Goal: Communication & Community: Answer question/provide support

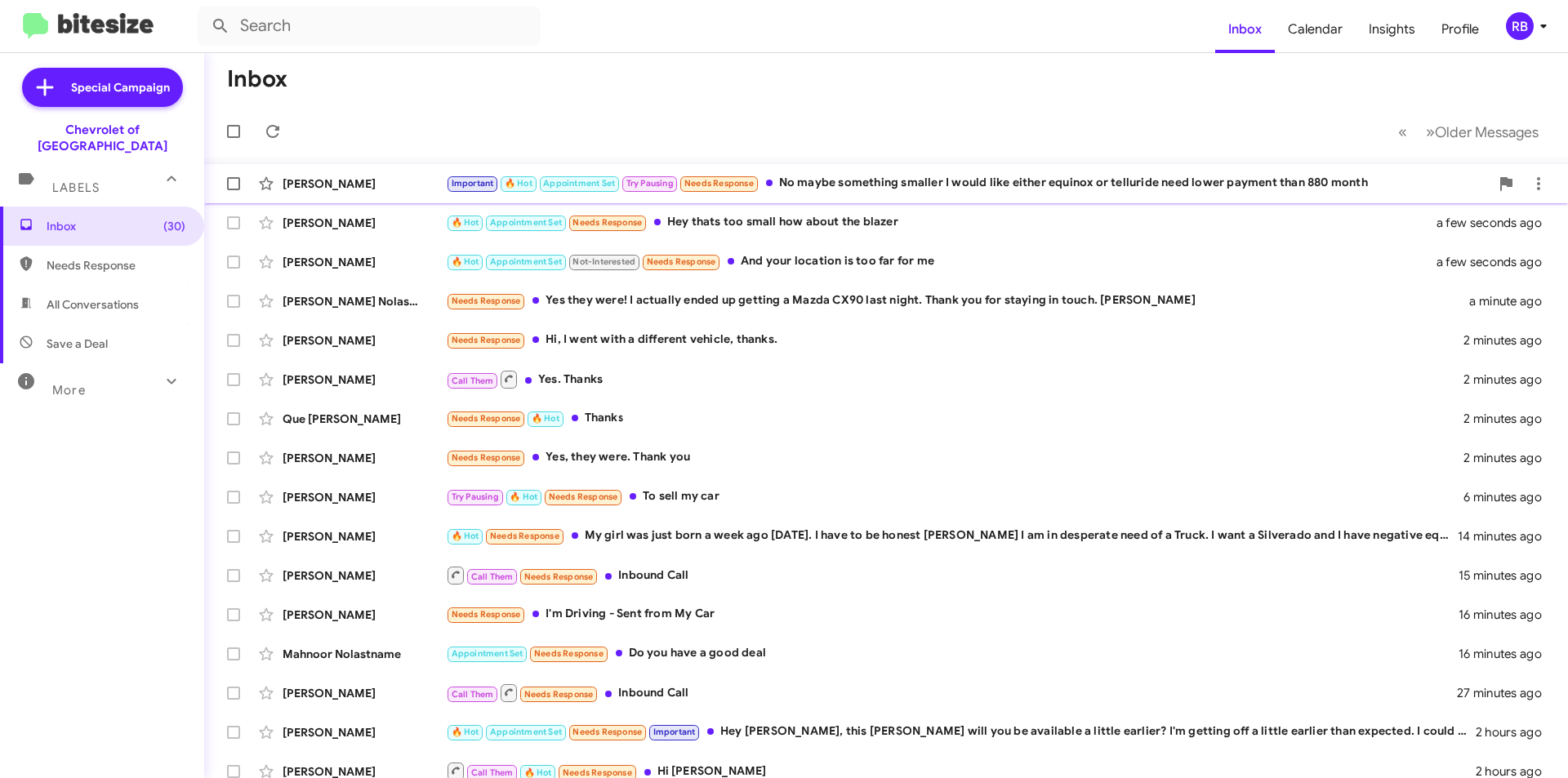
click at [1042, 182] on div "Important 🔥 Hot Appointment Set Try Pausing Needs Response No maybe something s…" at bounding box center [968, 183] width 1044 height 19
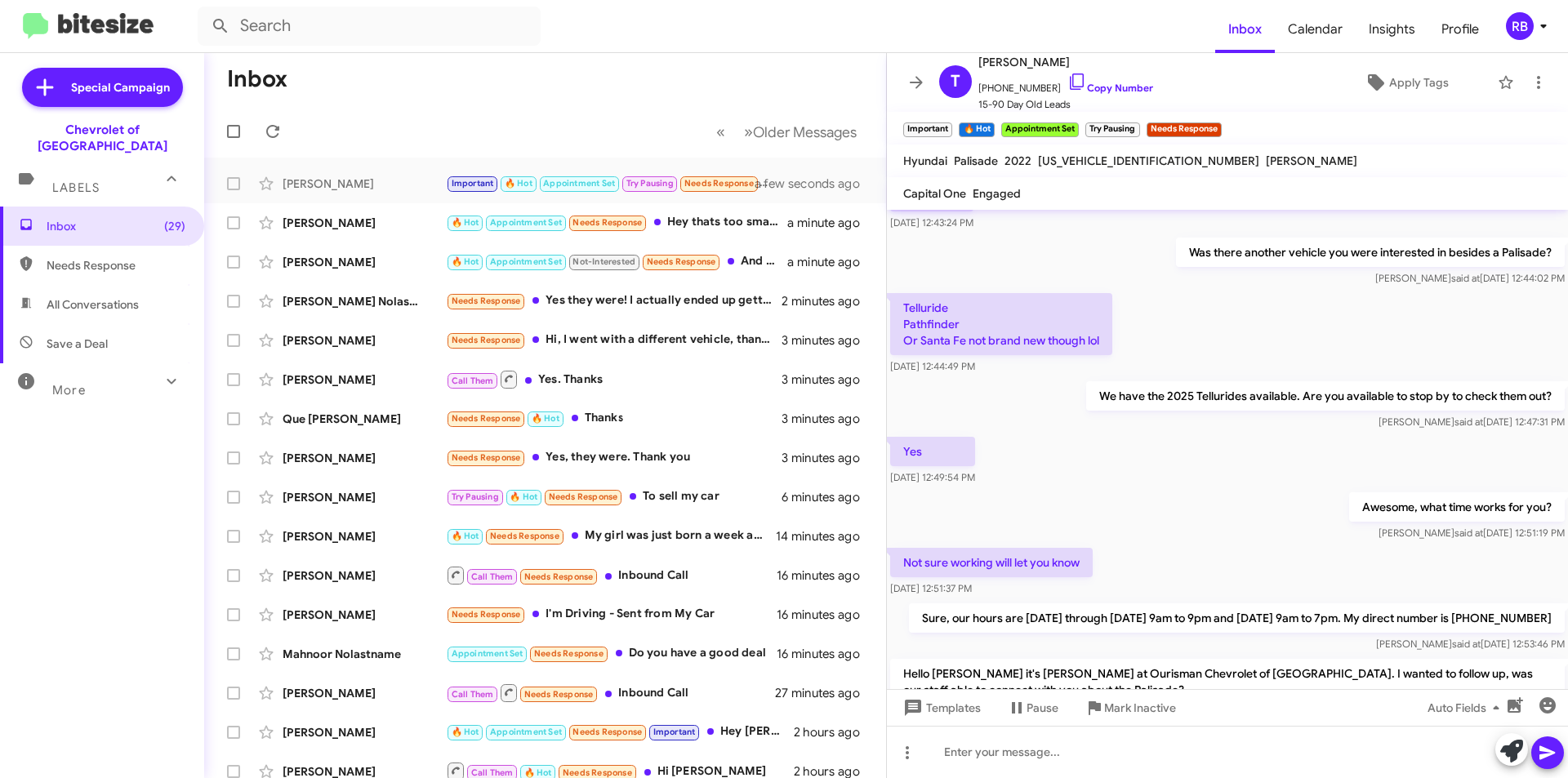
scroll to position [916, 0]
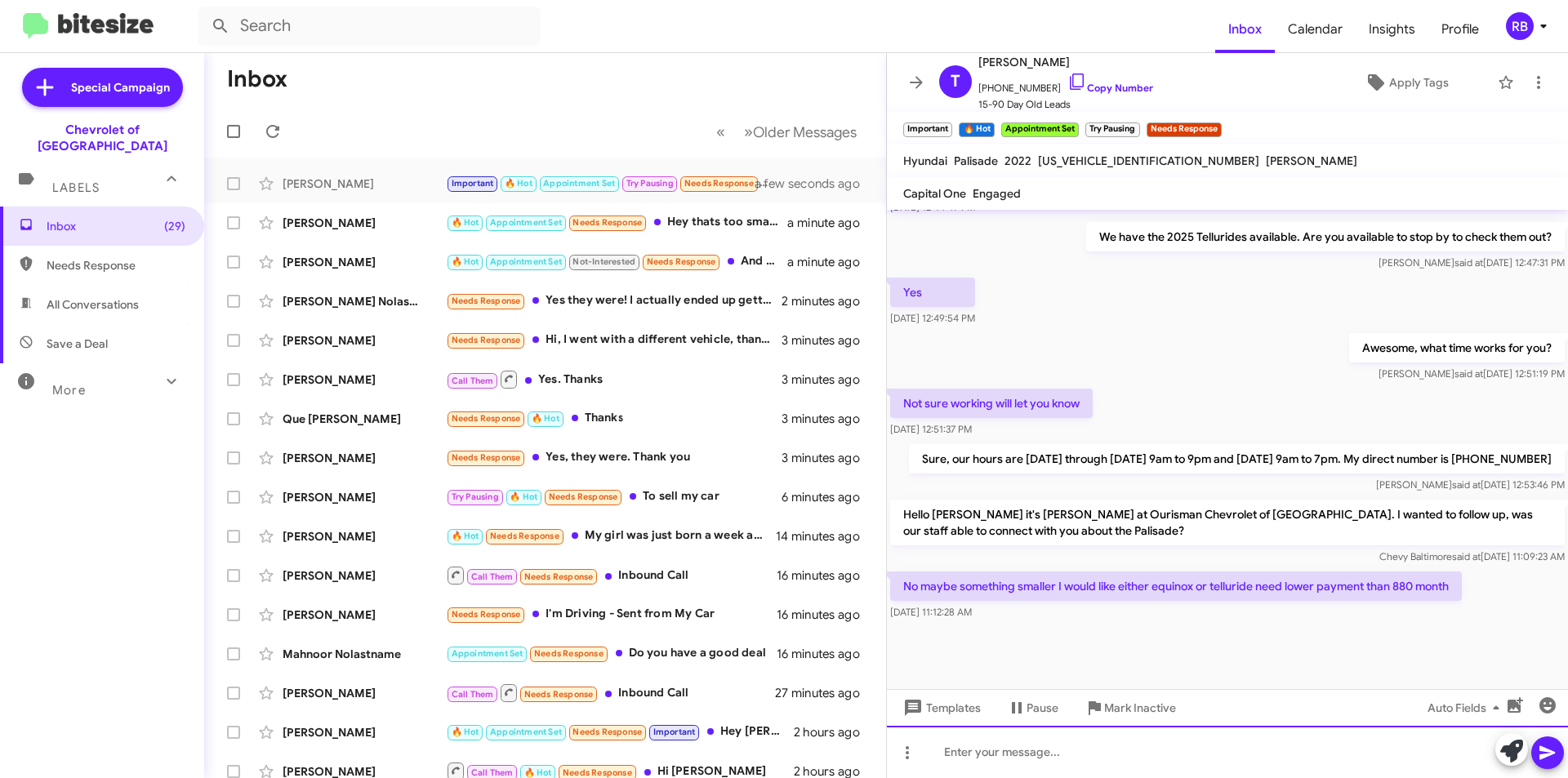
click at [966, 745] on div at bounding box center [1227, 751] width 681 height 52
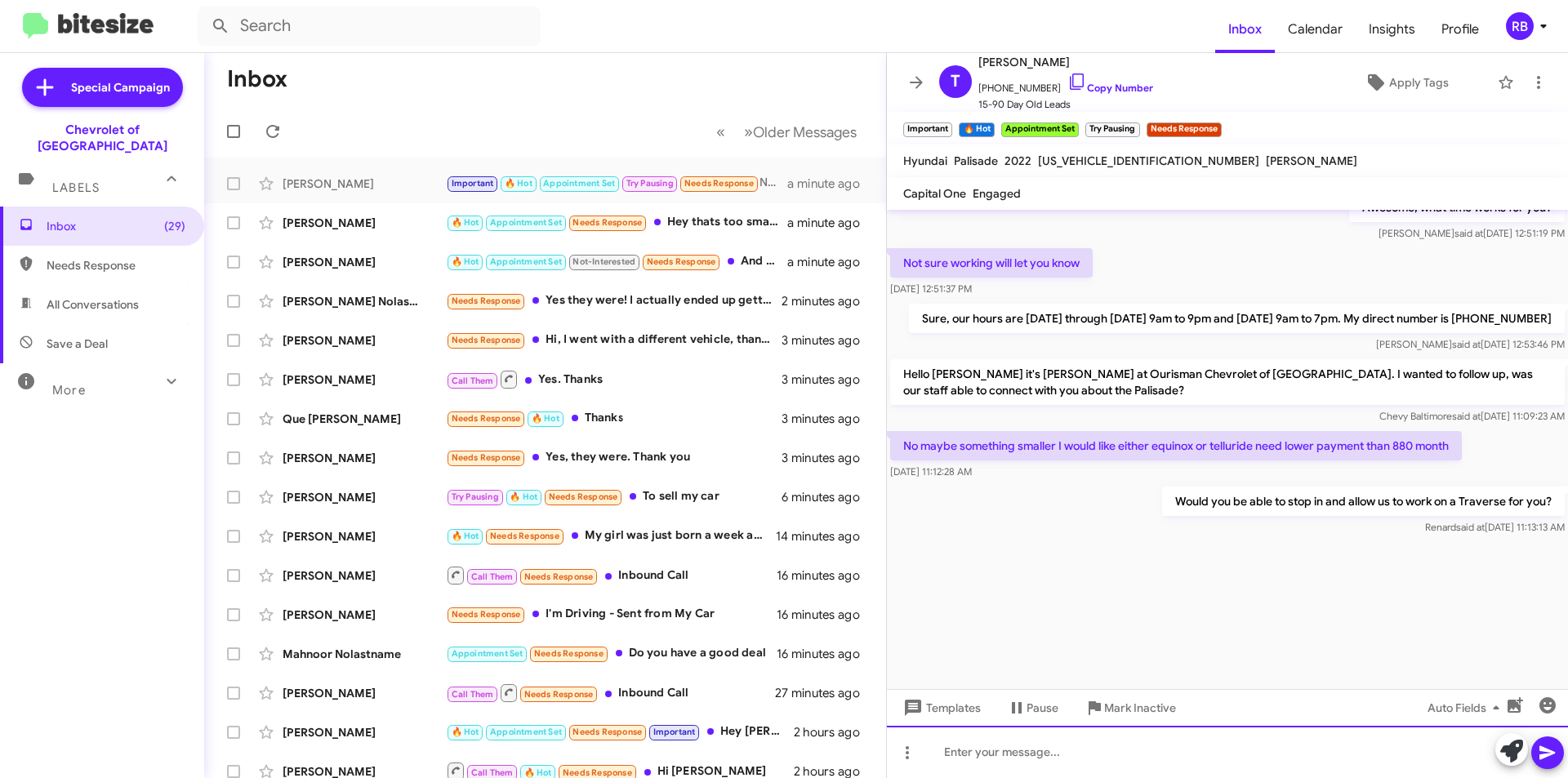
scroll to position [2381, 0]
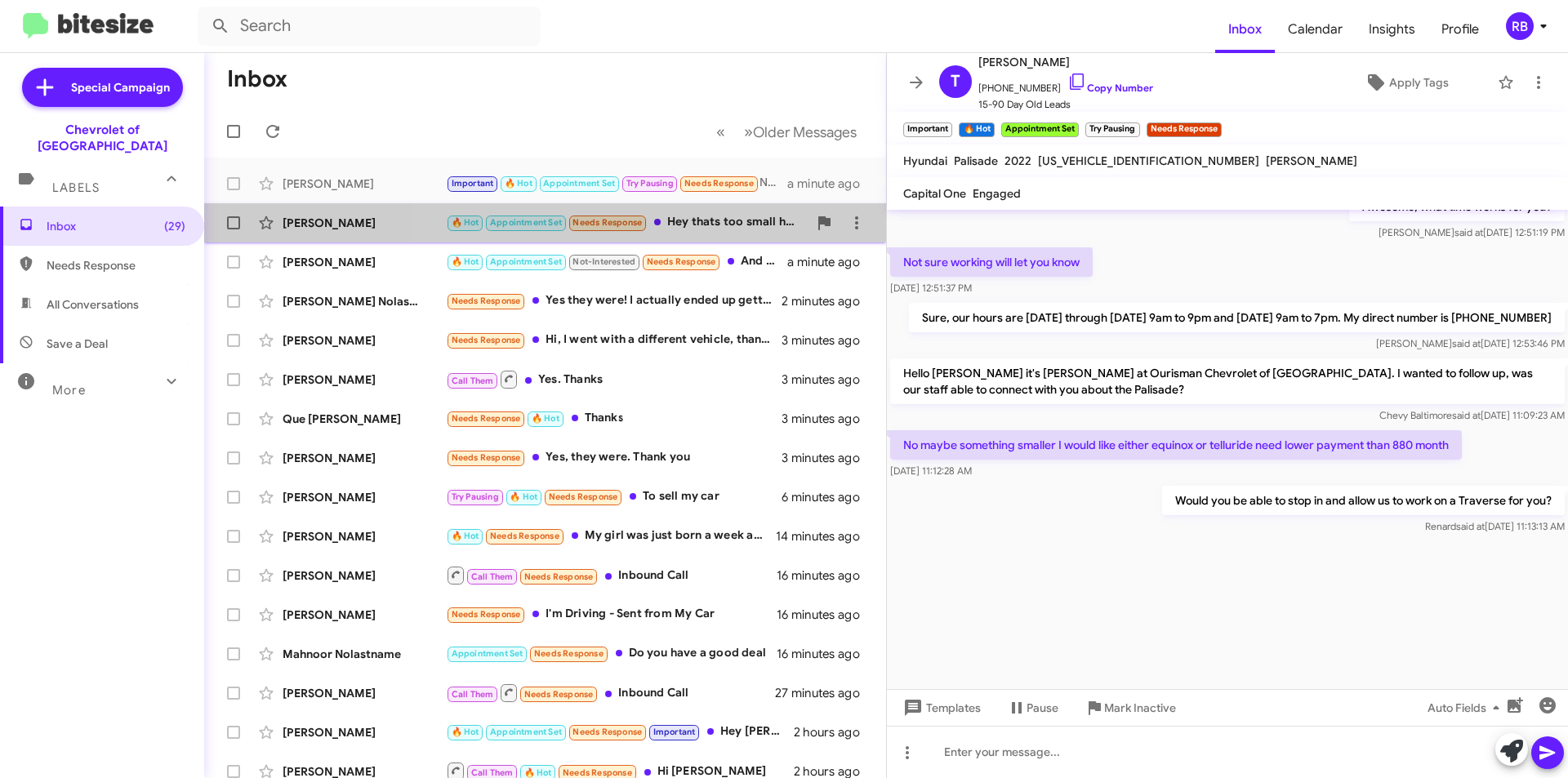
click at [722, 220] on div "🔥 Hot Appointment Set Needs Response Hey thats too small how about the blazer" at bounding box center [626, 222] width 362 height 19
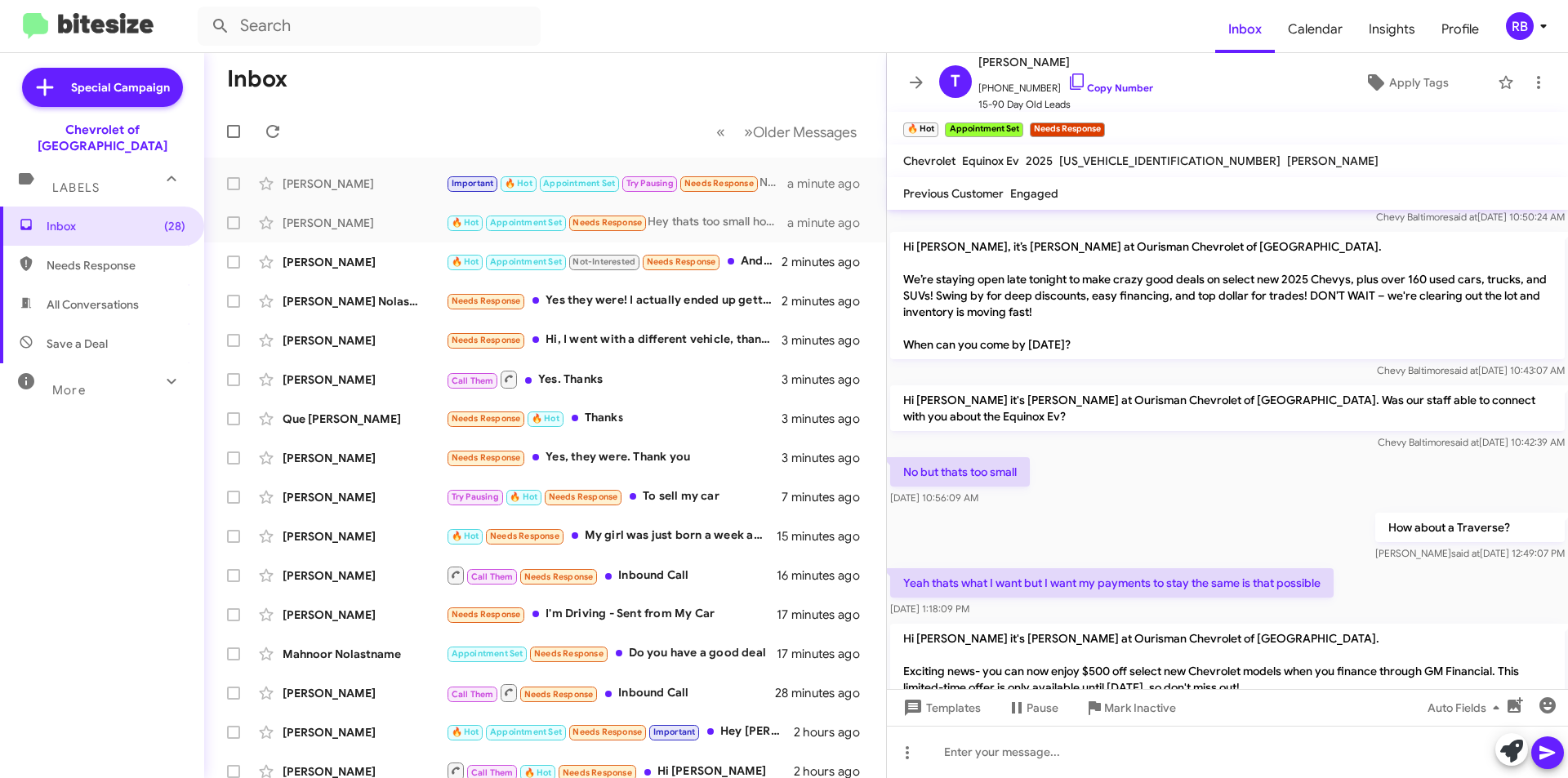
scroll to position [1105, 0]
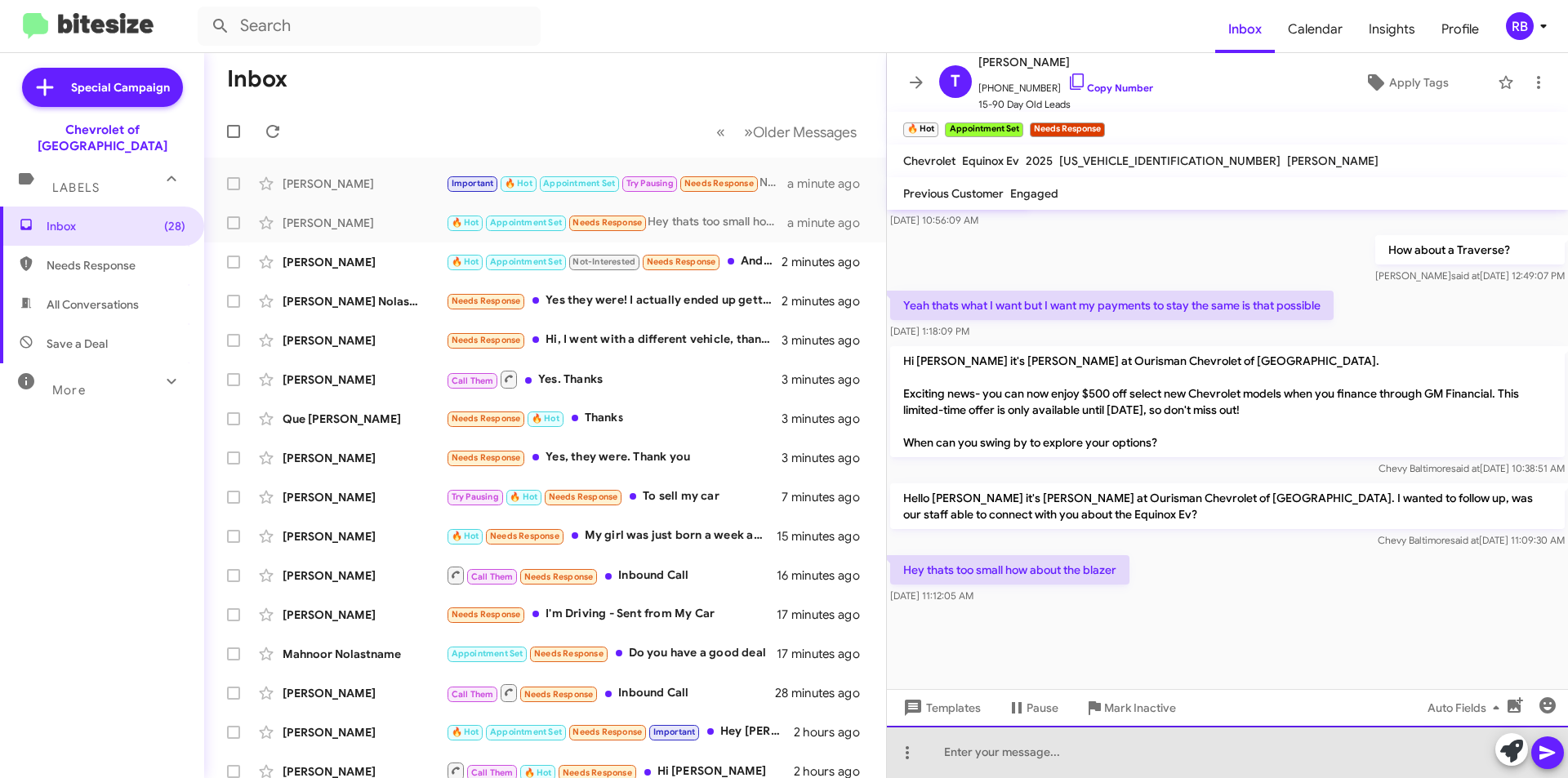
click at [978, 761] on div at bounding box center [1227, 751] width 681 height 52
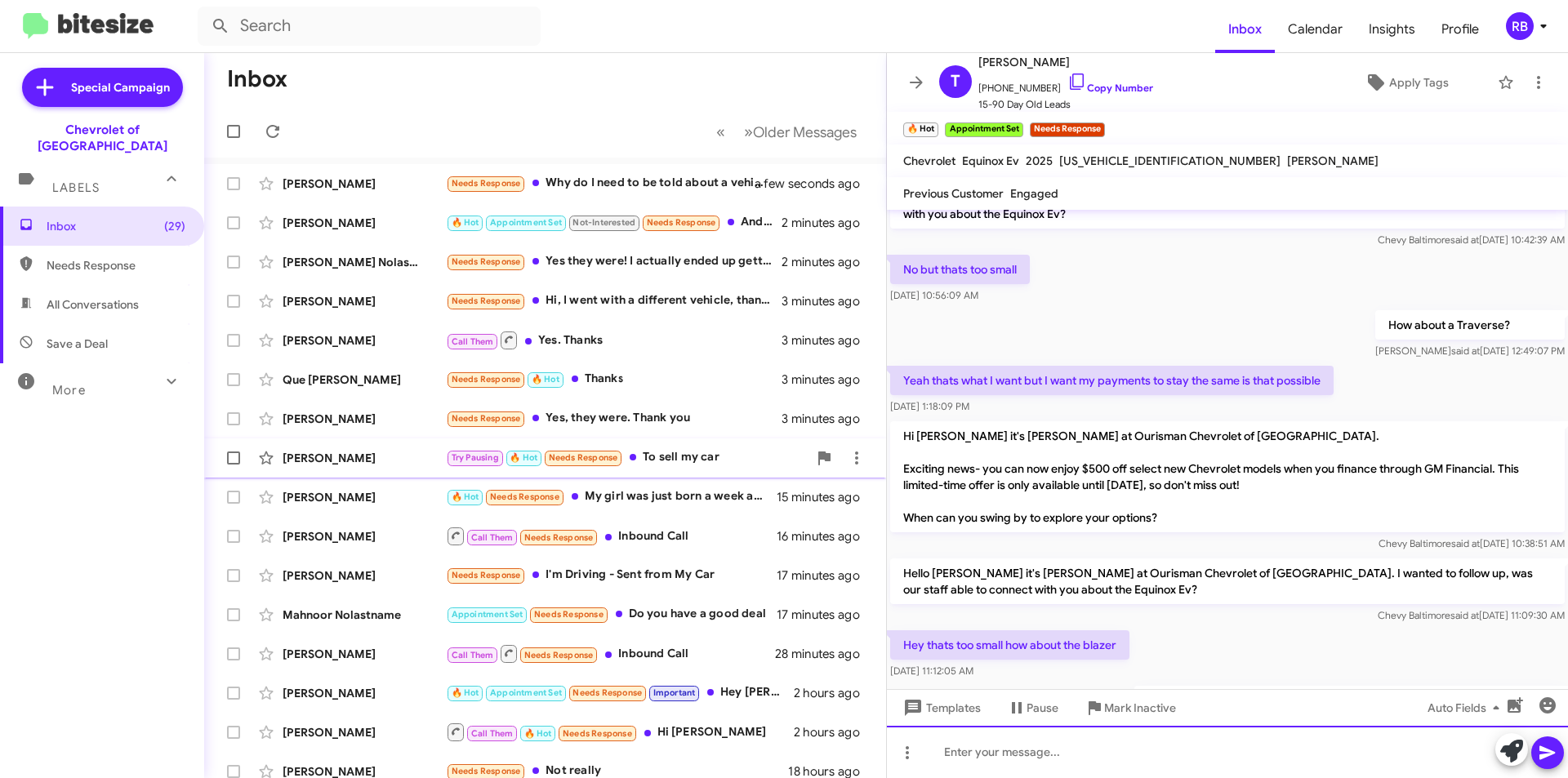
scroll to position [1479, 0]
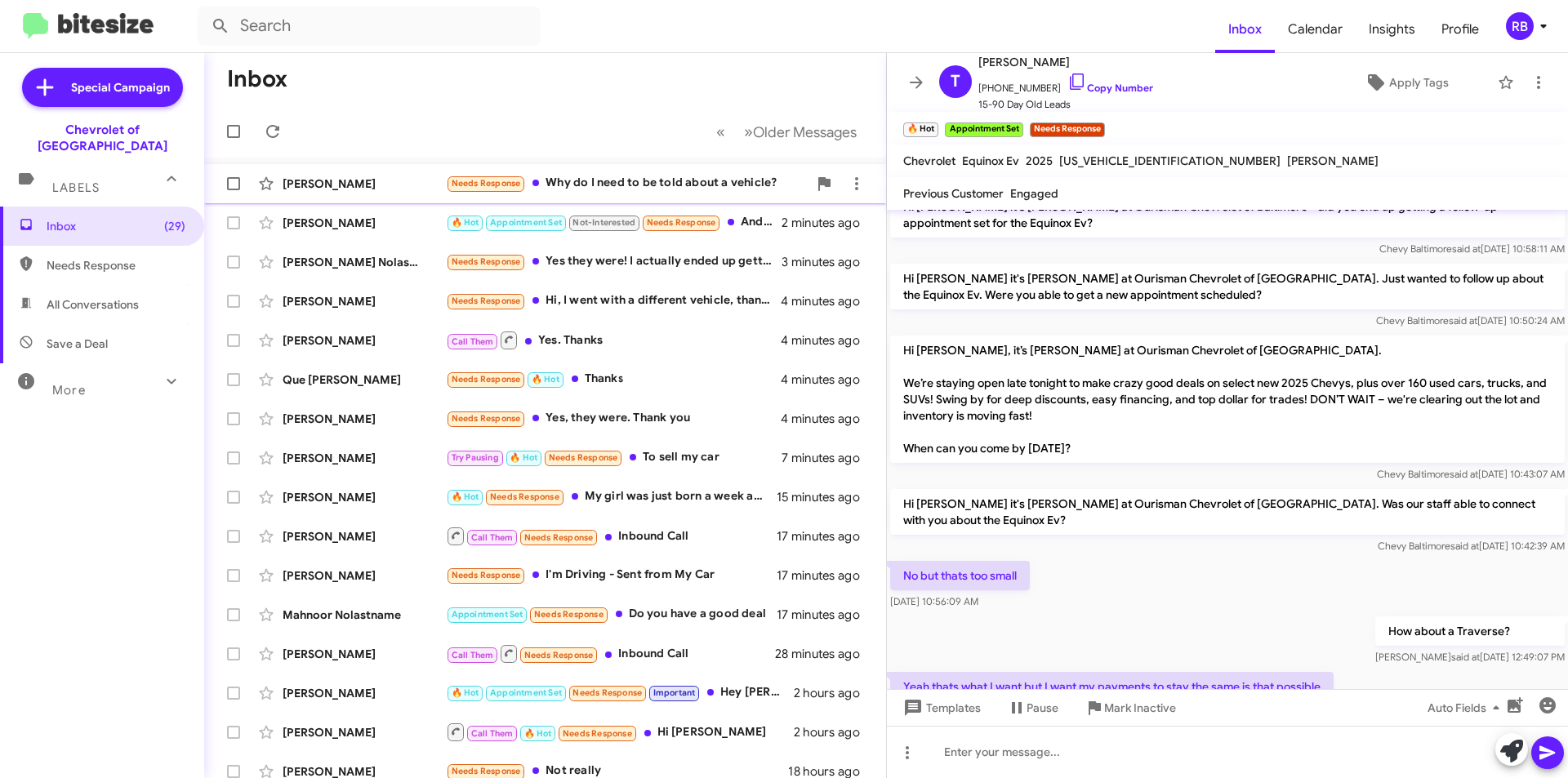
click at [668, 173] on div "[PERSON_NAME] Needs Response Why do I need to be told about a vehicle? a few se…" at bounding box center [545, 183] width 656 height 32
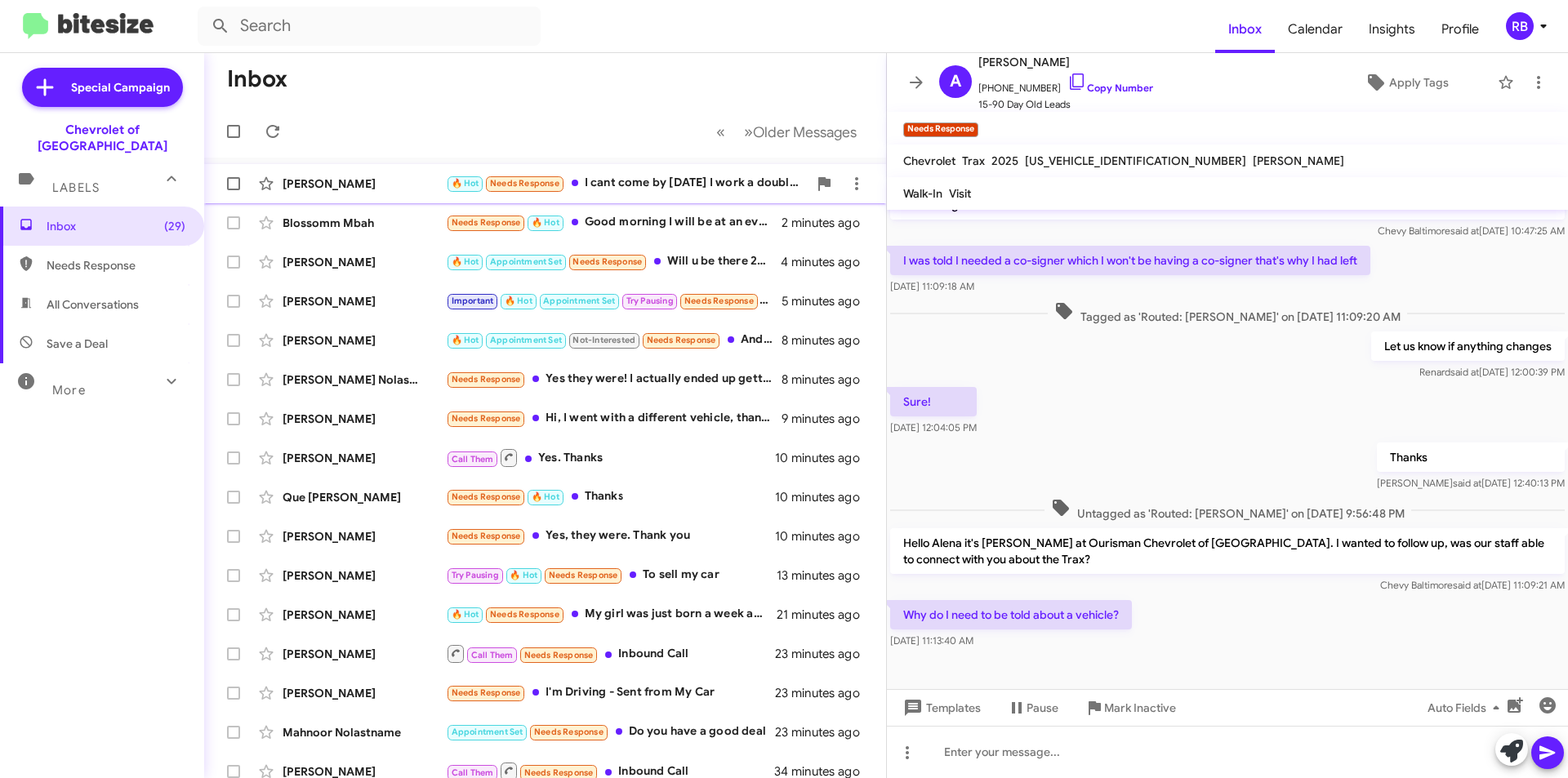
click at [691, 179] on div "🔥 Hot Needs Response I cant come by [DATE] I work a double but I can put down d…" at bounding box center [626, 183] width 362 height 19
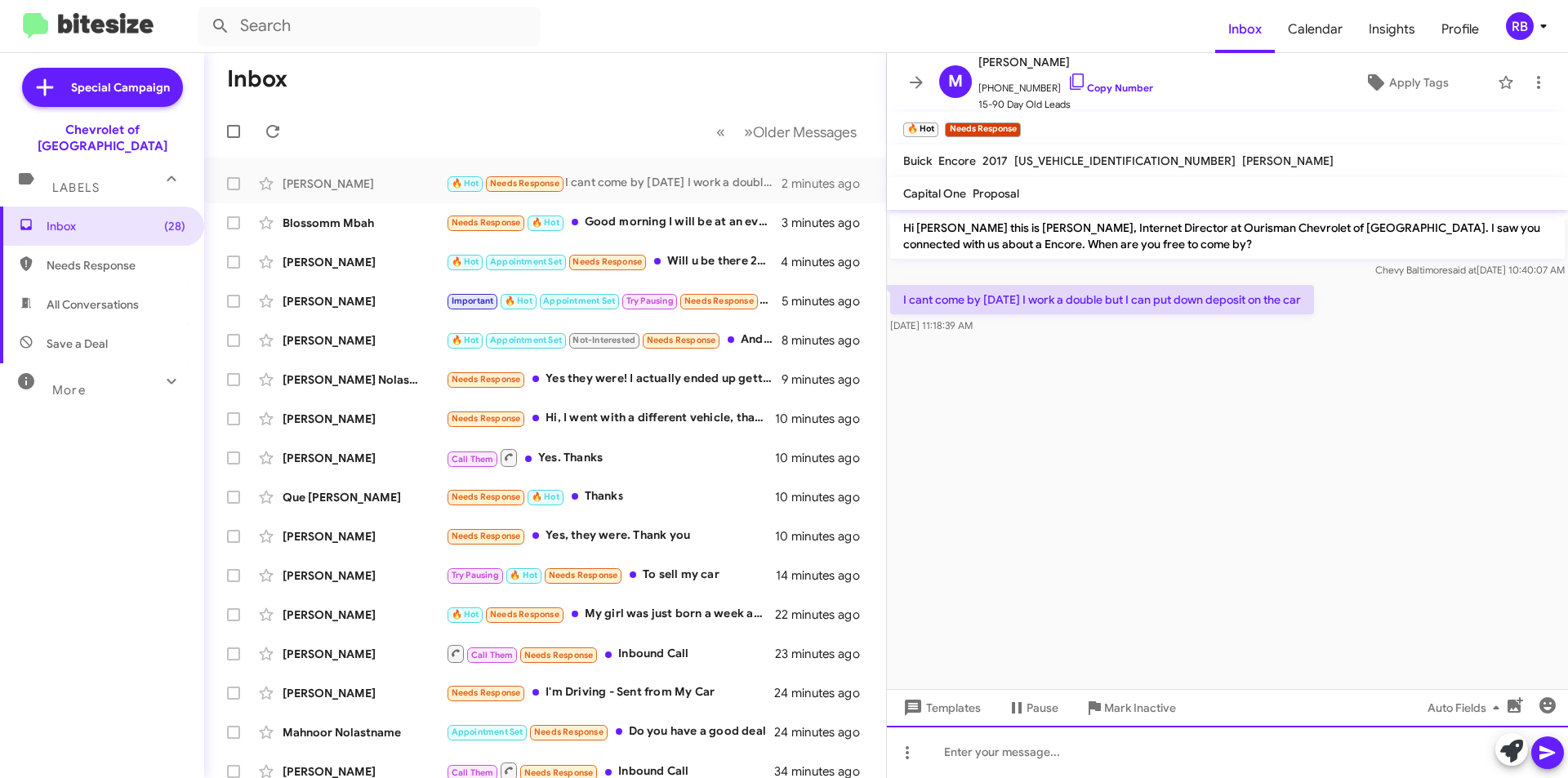
click at [997, 763] on div at bounding box center [1227, 751] width 681 height 52
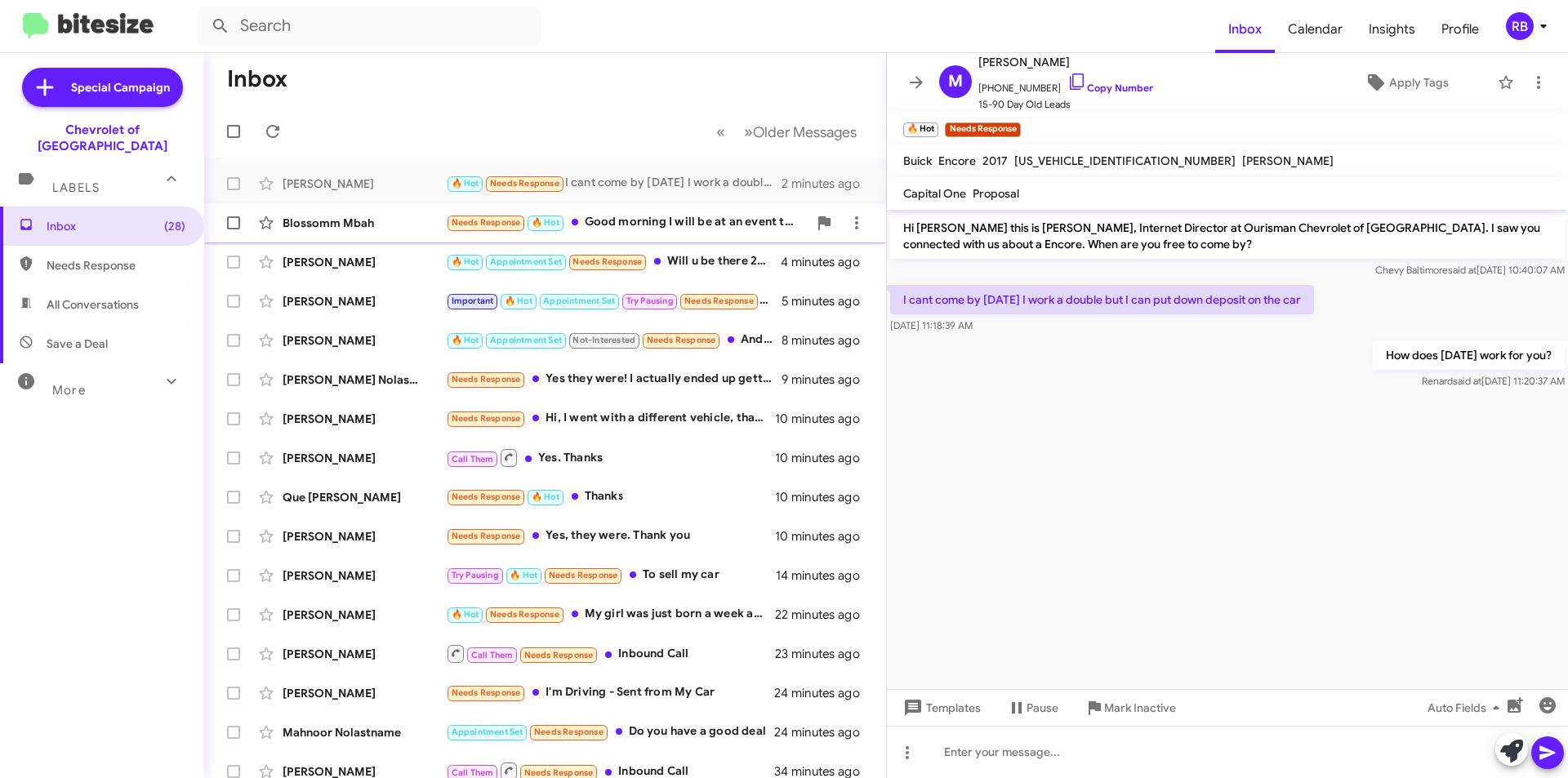
click at [722, 229] on div "Needs Response 🔥 Hot Good morning I will be at an event this weekend but I can …" at bounding box center [626, 222] width 362 height 19
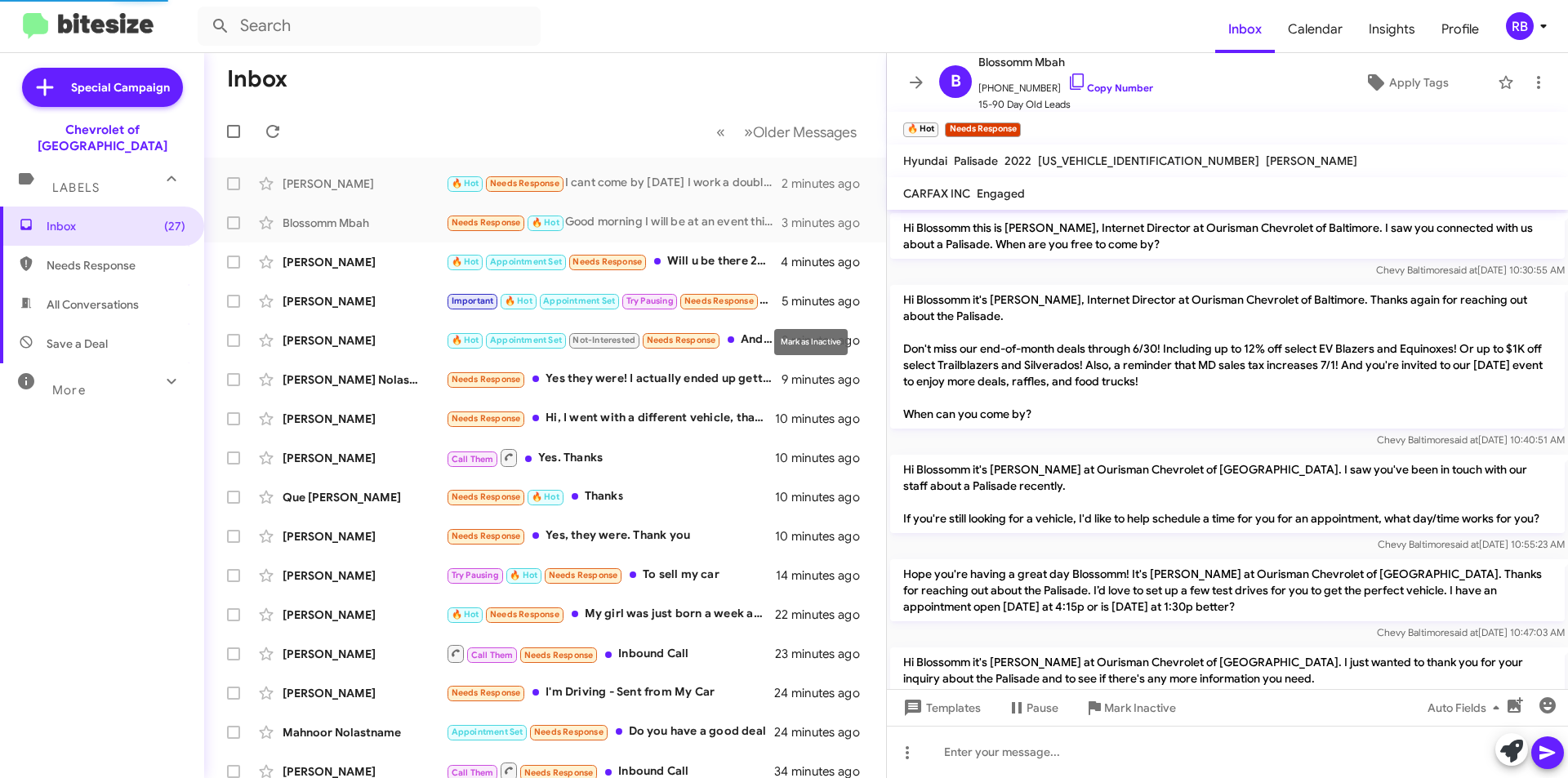
scroll to position [765, 0]
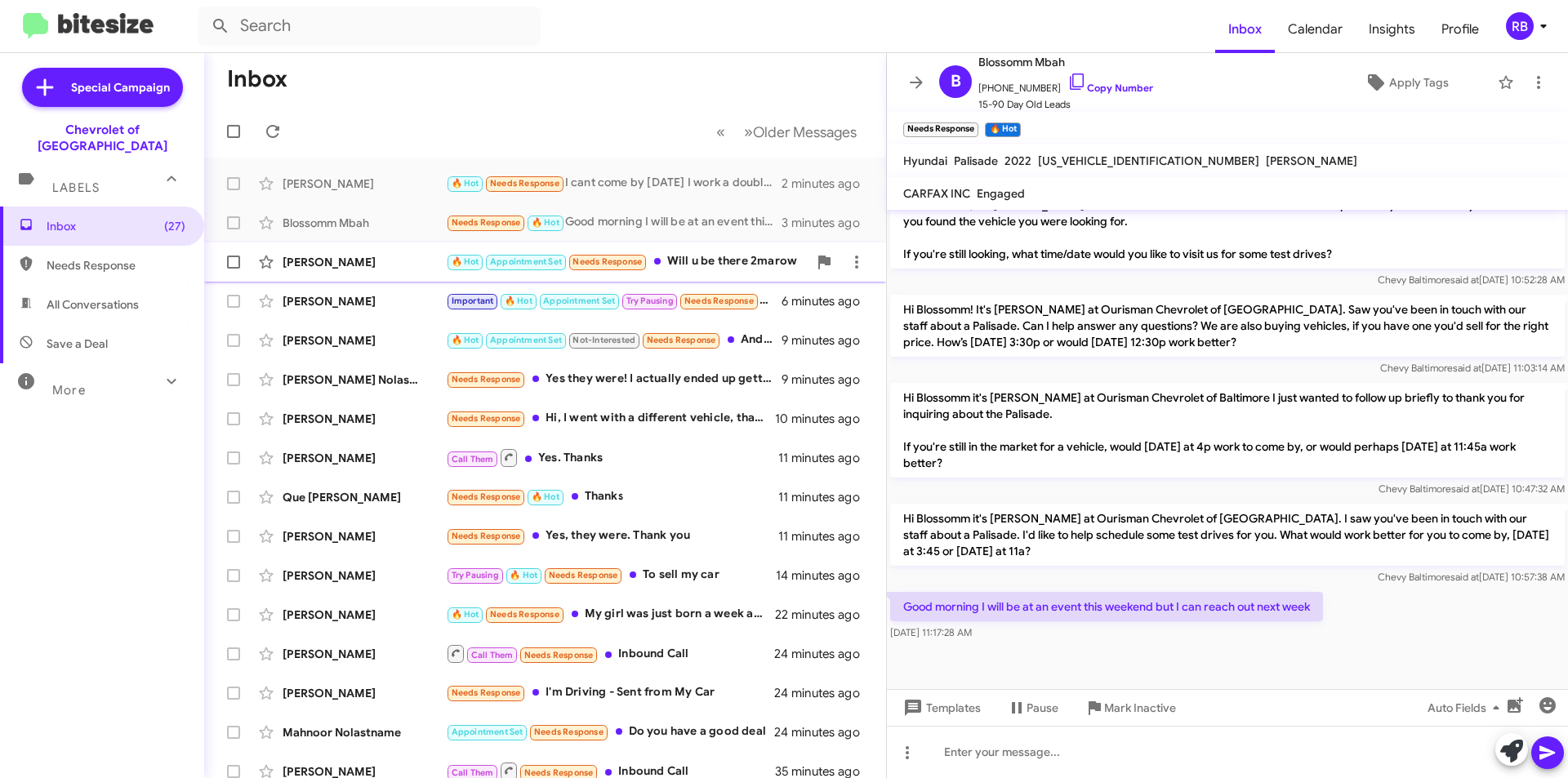
click at [722, 264] on div "🔥 Hot Appointment Set Needs Response Will u be there 2marow" at bounding box center [626, 262] width 362 height 19
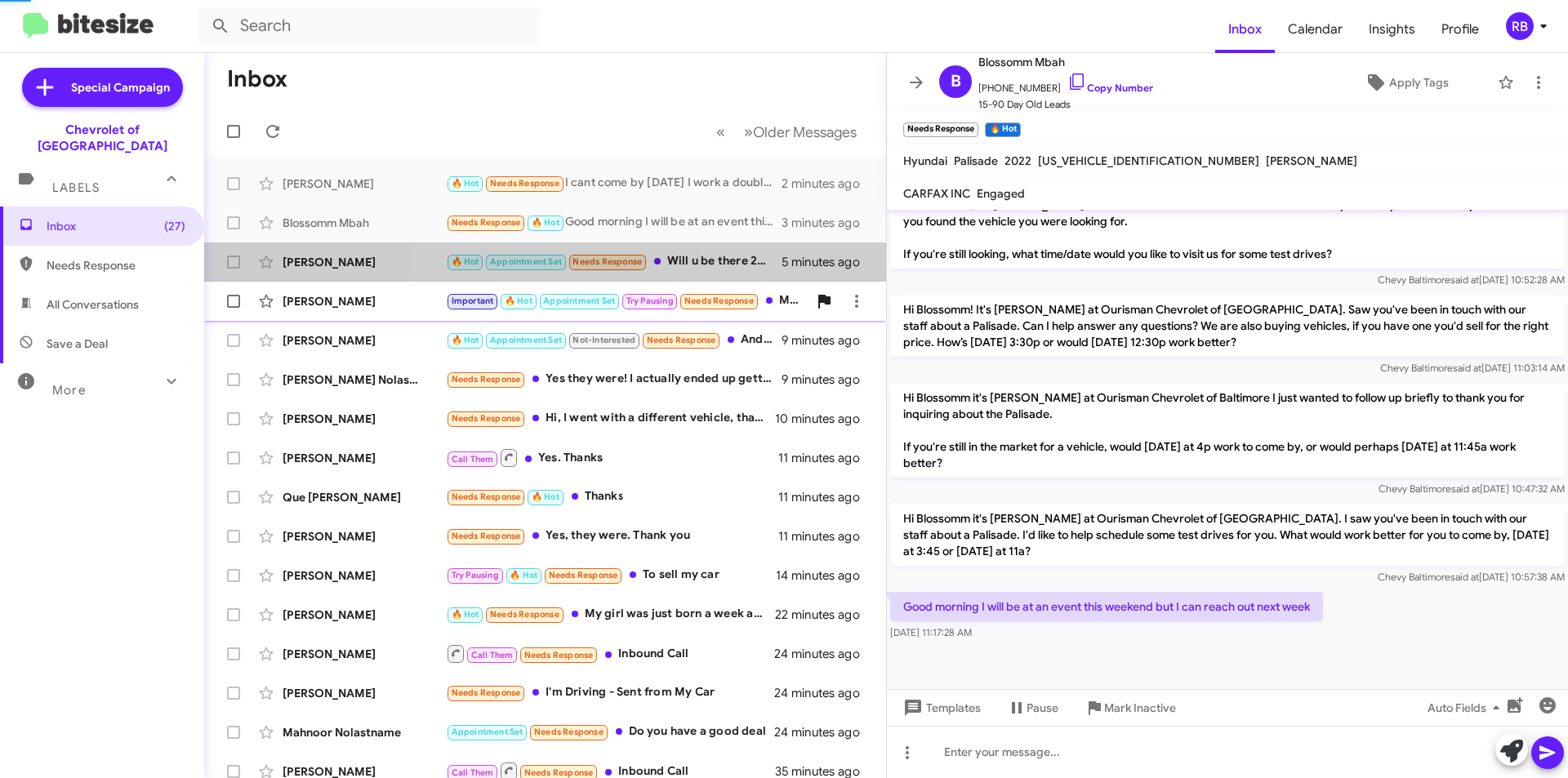
scroll to position [1105, 0]
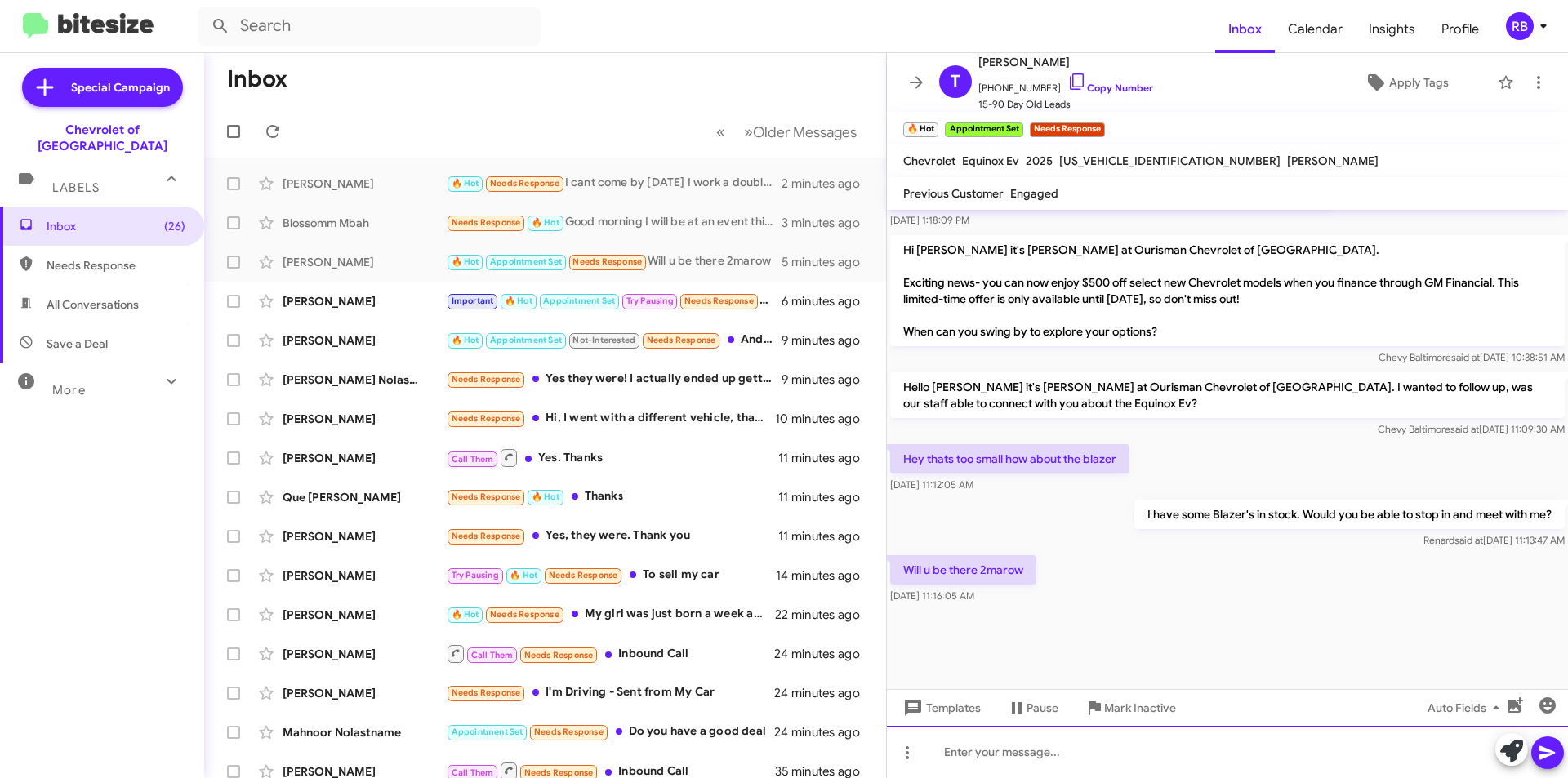
click at [1029, 751] on div at bounding box center [1227, 751] width 681 height 52
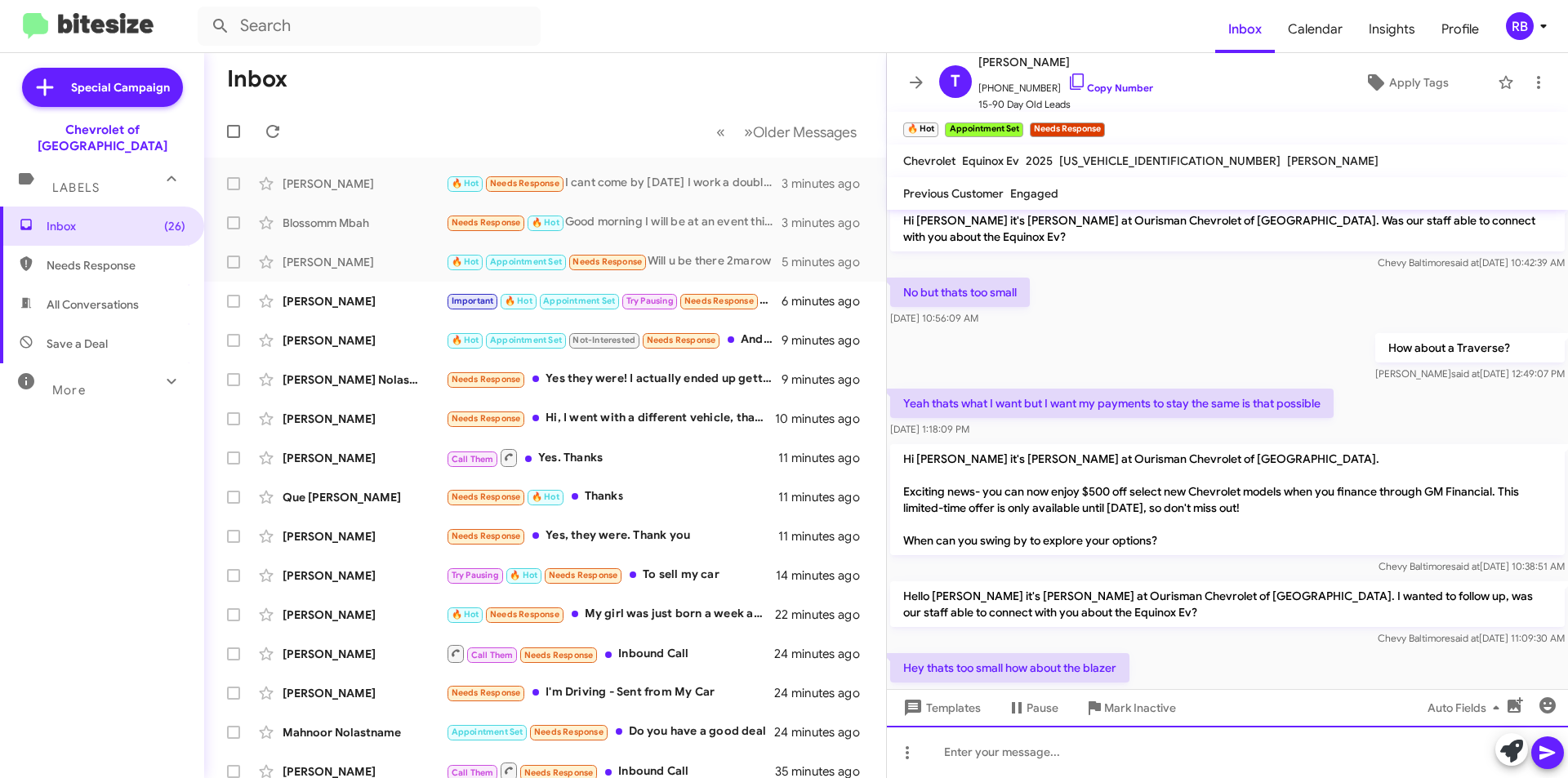
scroll to position [2088, 0]
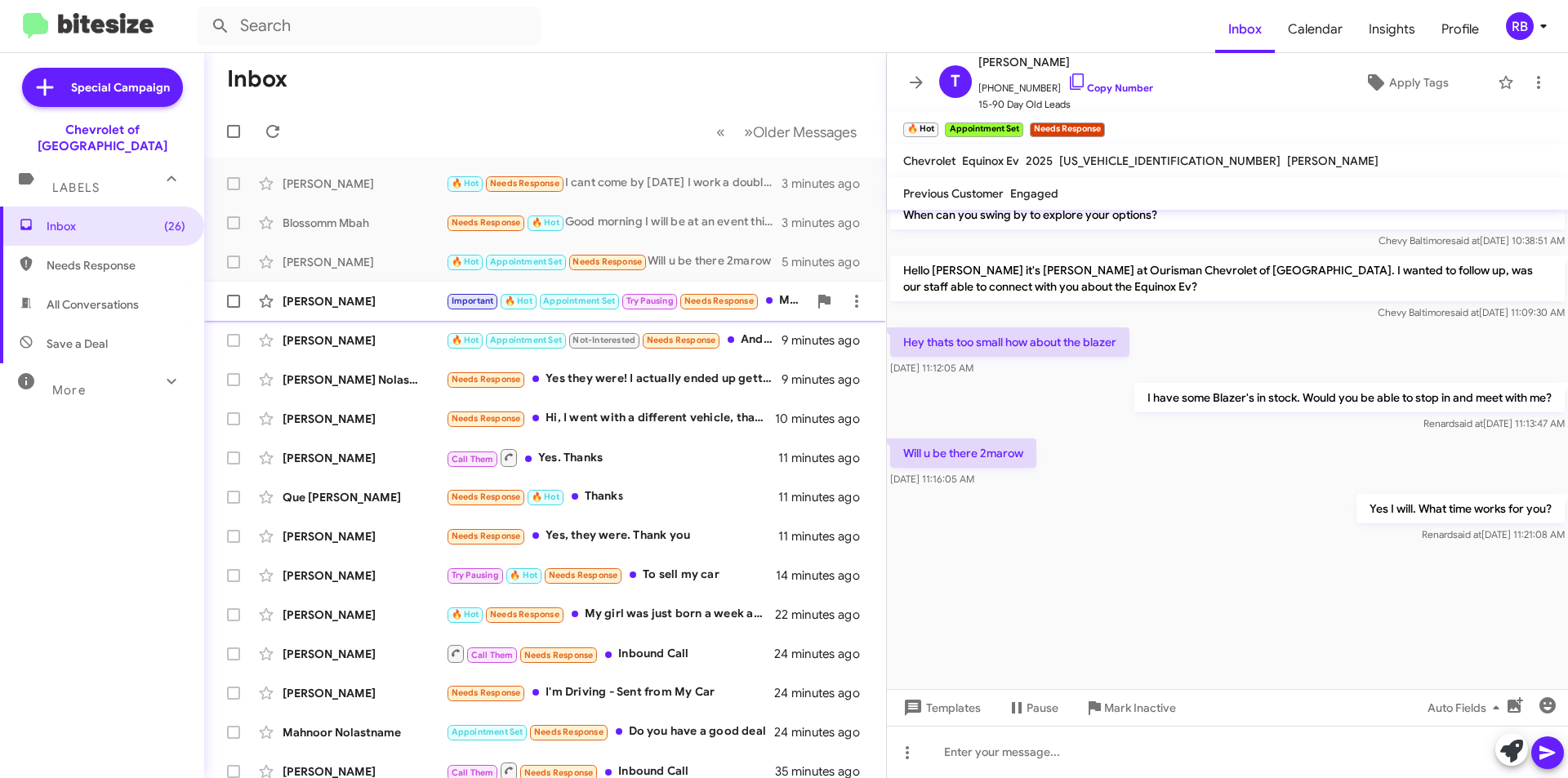
click at [580, 303] on span "Appointment Set" at bounding box center [579, 301] width 71 height 11
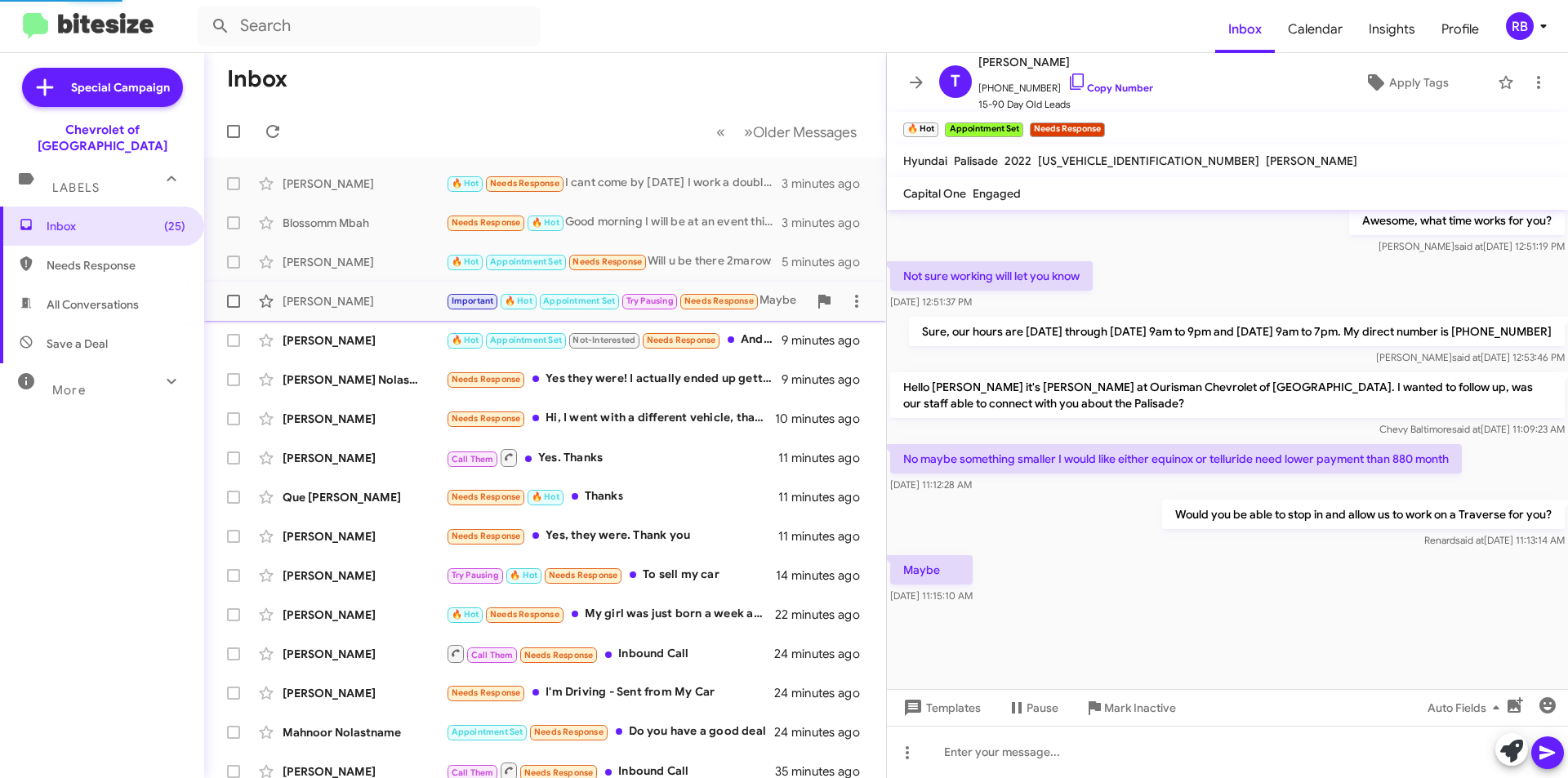
scroll to position [900, 0]
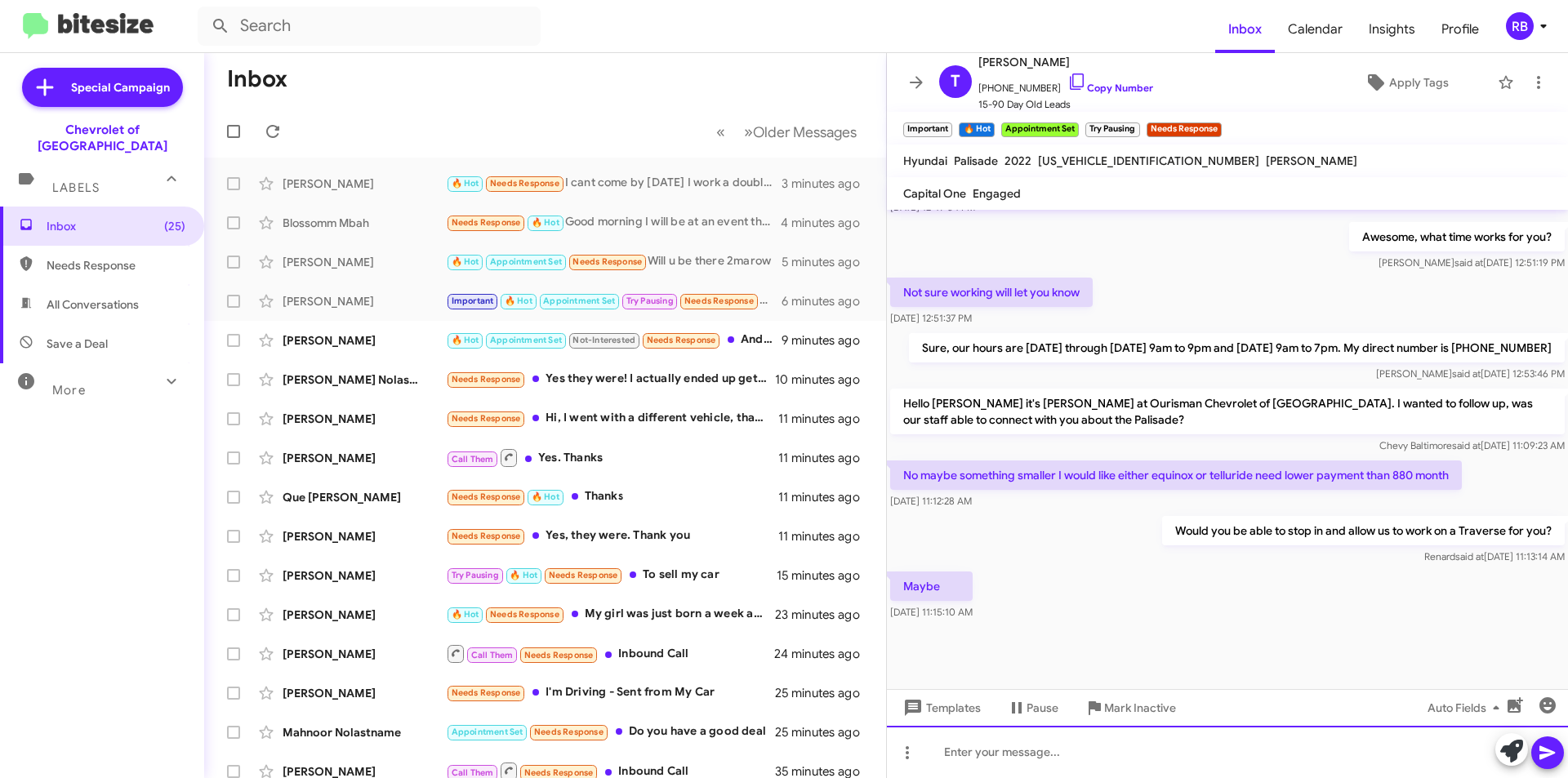
click at [959, 754] on div at bounding box center [1227, 751] width 681 height 52
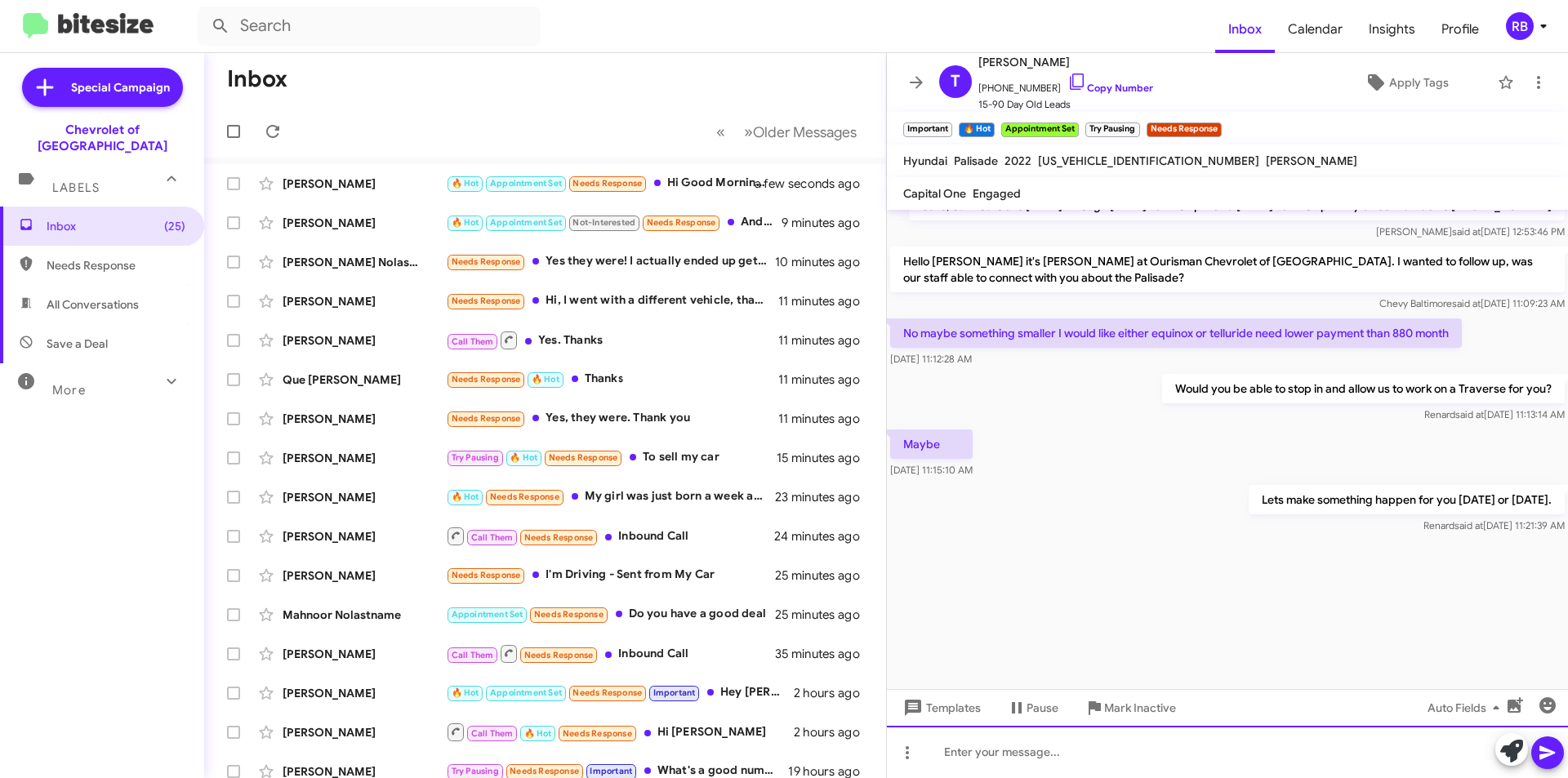
scroll to position [2625, 0]
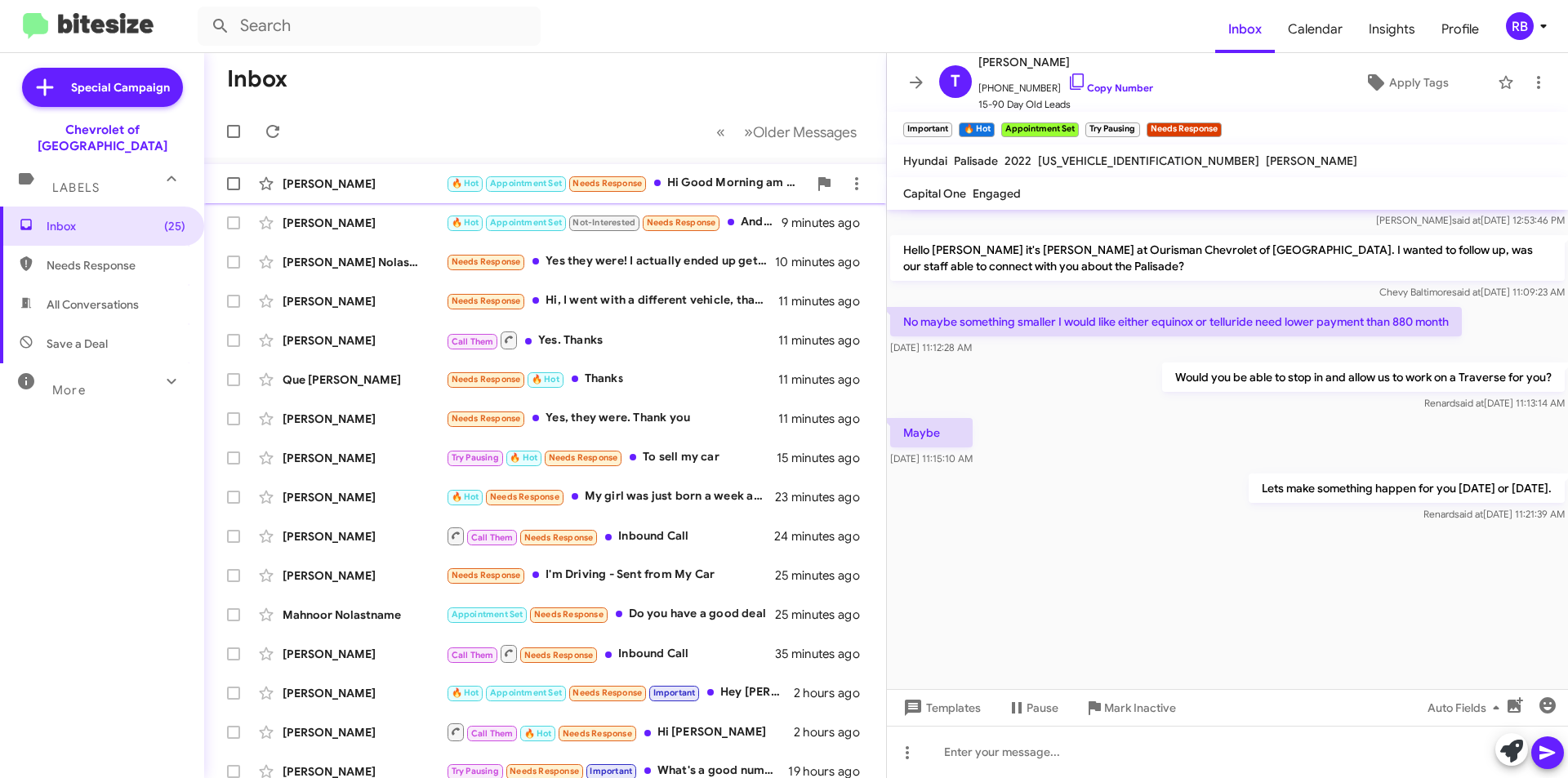
click at [568, 182] on span "Needs Response" at bounding box center [608, 182] width 80 height 15
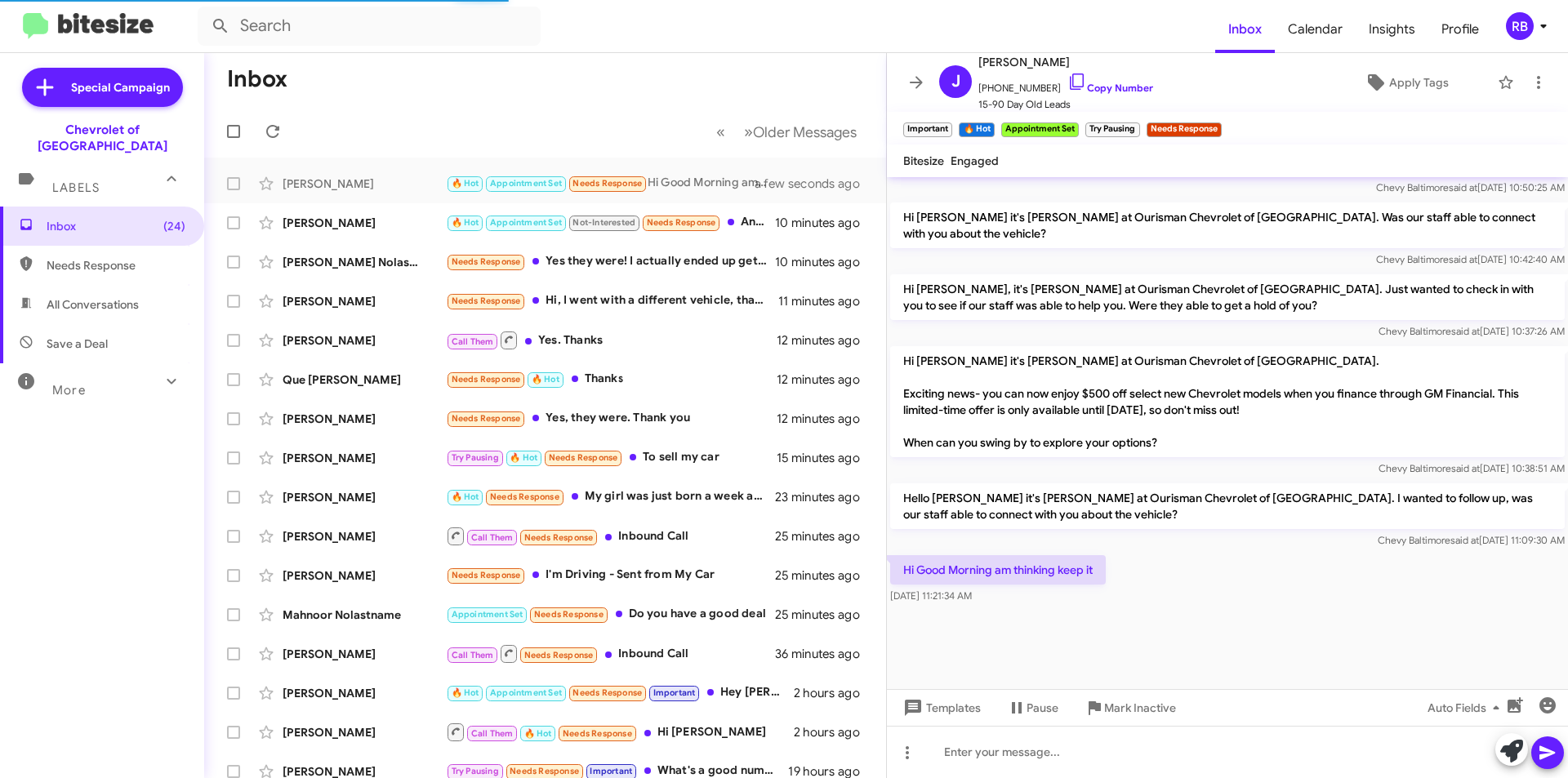
scroll to position [818, 0]
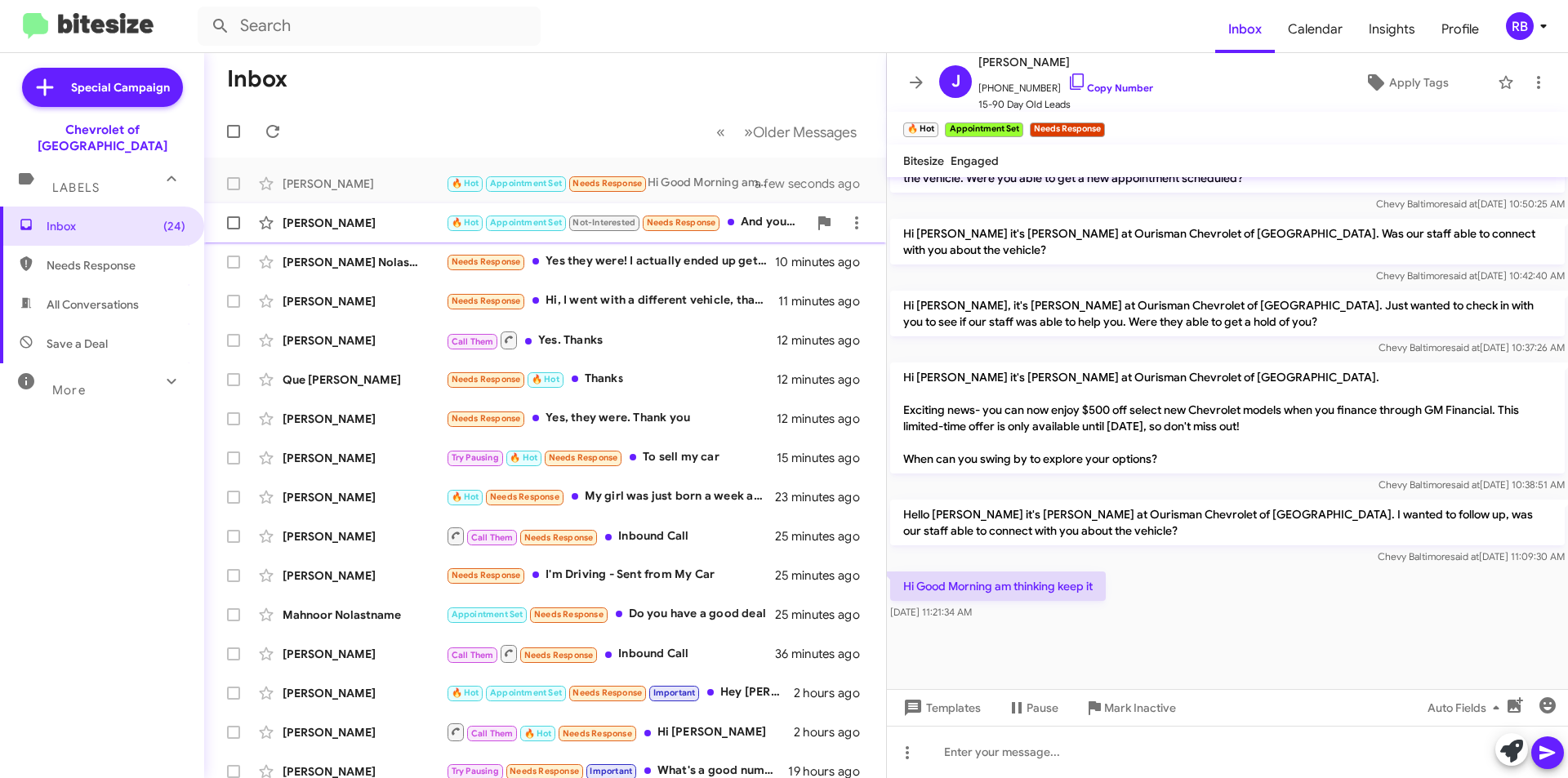
click at [578, 222] on span "Not-Interested" at bounding box center [604, 222] width 63 height 11
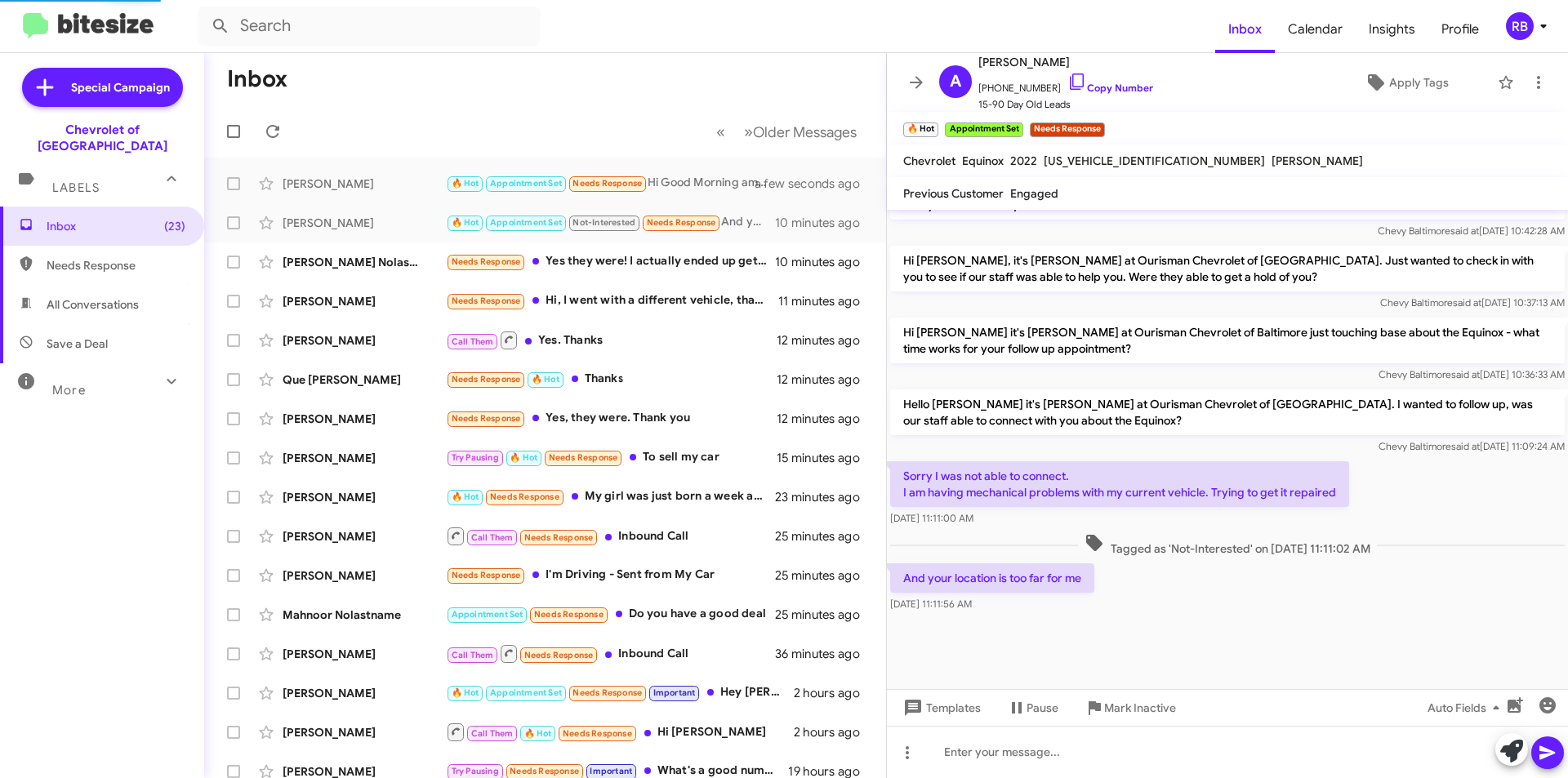
scroll to position [707, 0]
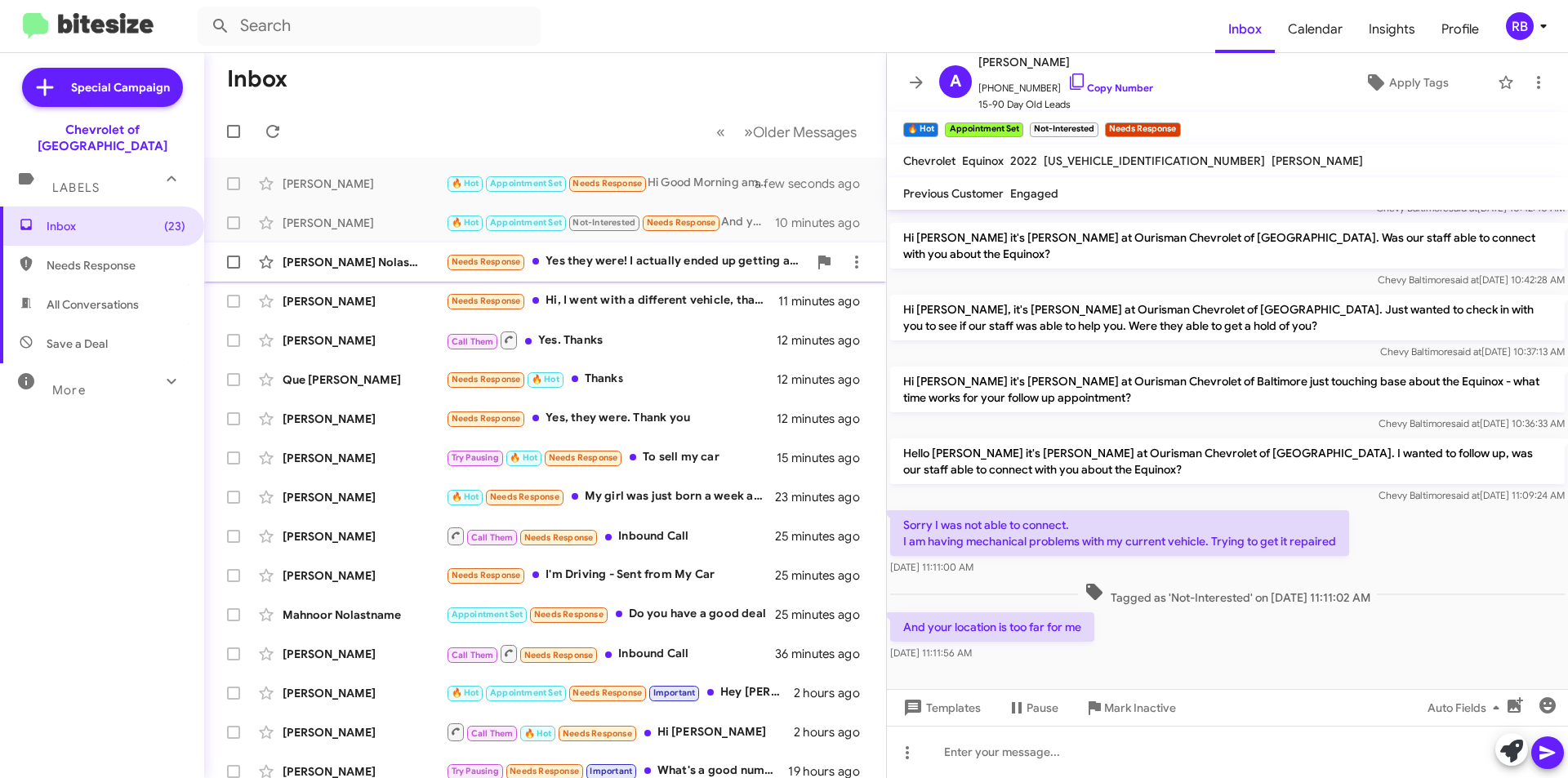
click at [694, 258] on div "Needs Response Yes they were! I actually ended up getting a Mazda CX90 last nig…" at bounding box center [626, 262] width 362 height 19
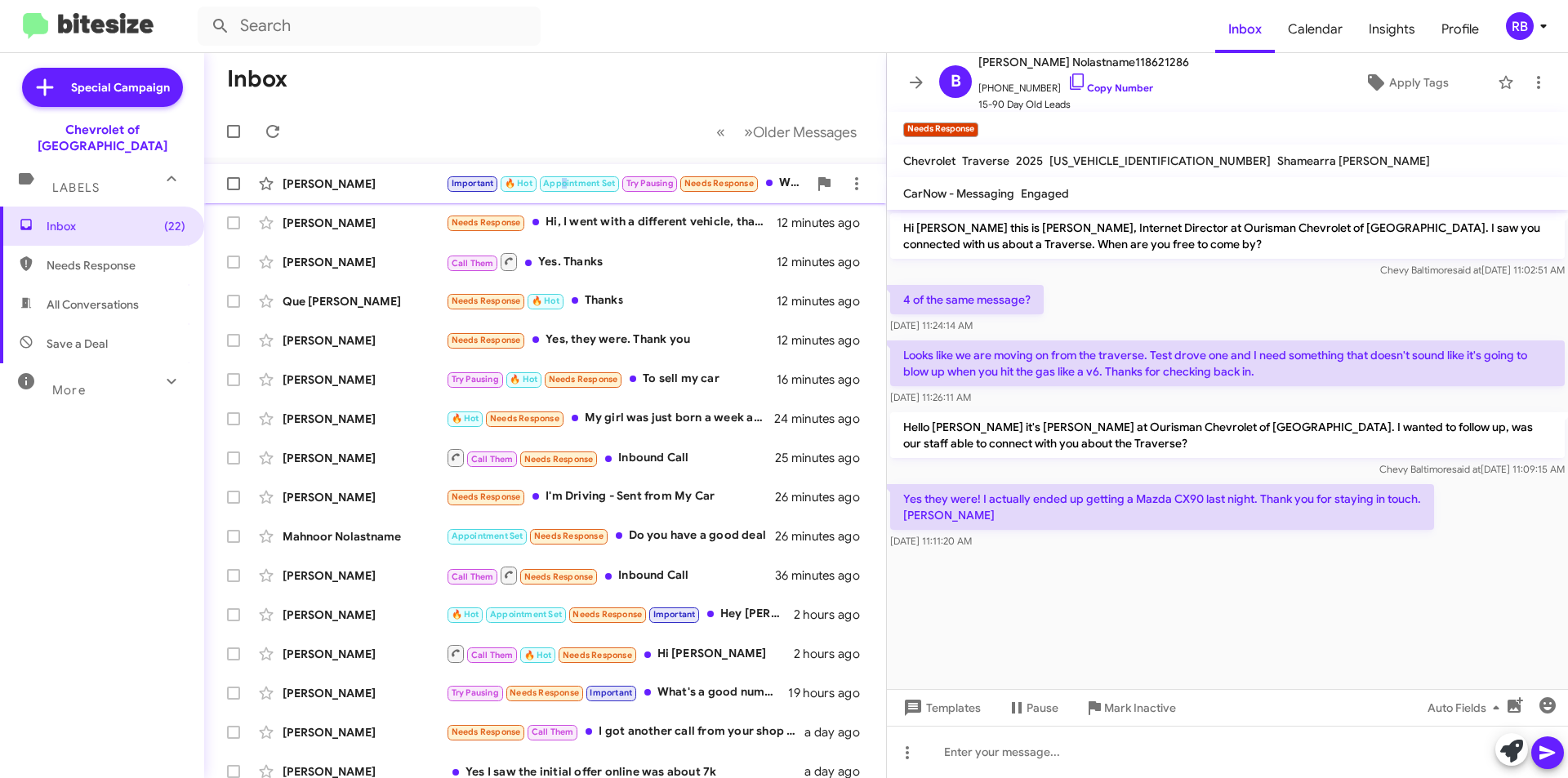
click at [560, 187] on span "Appointment Set" at bounding box center [579, 183] width 71 height 11
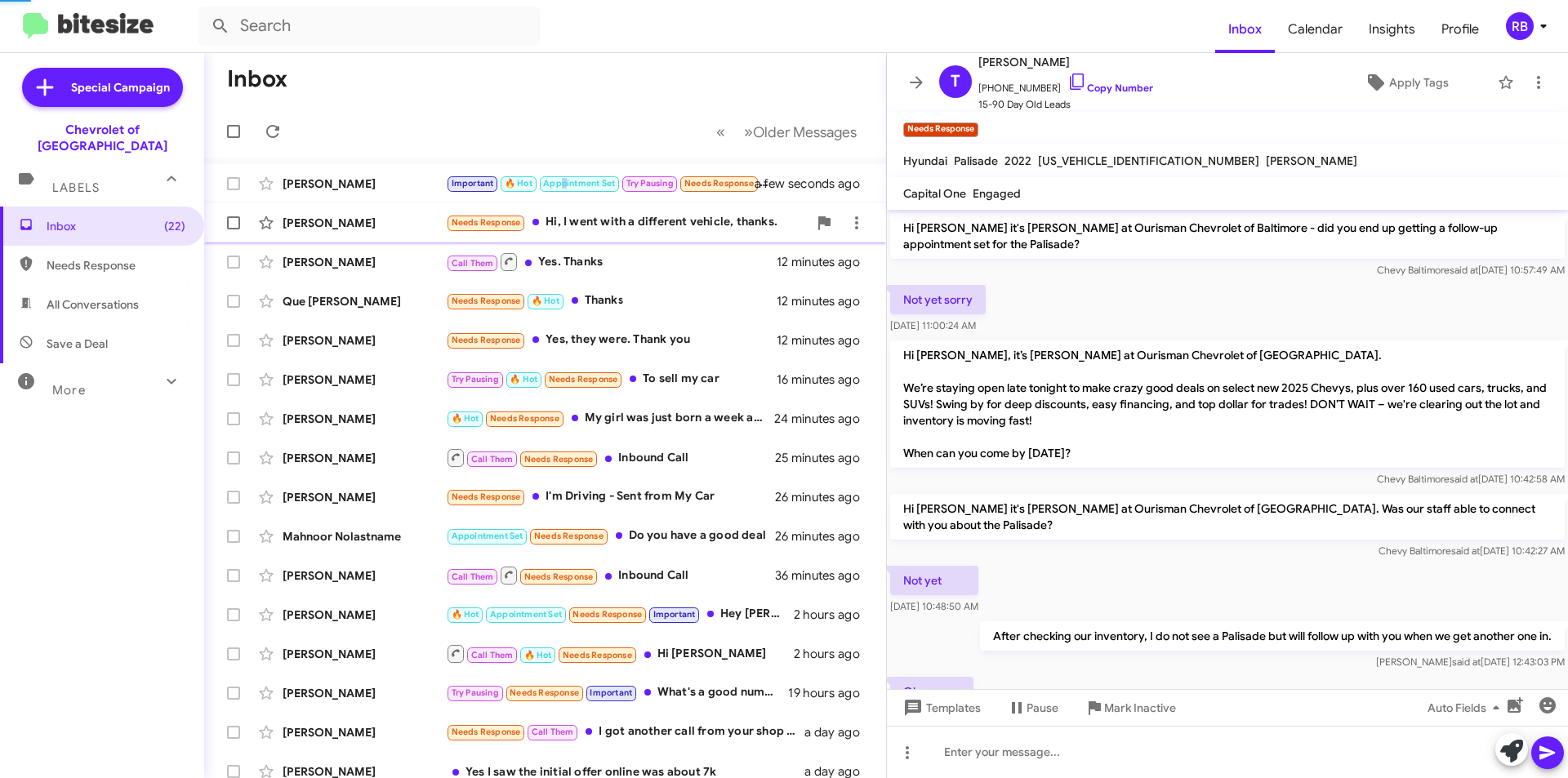
scroll to position [876, 0]
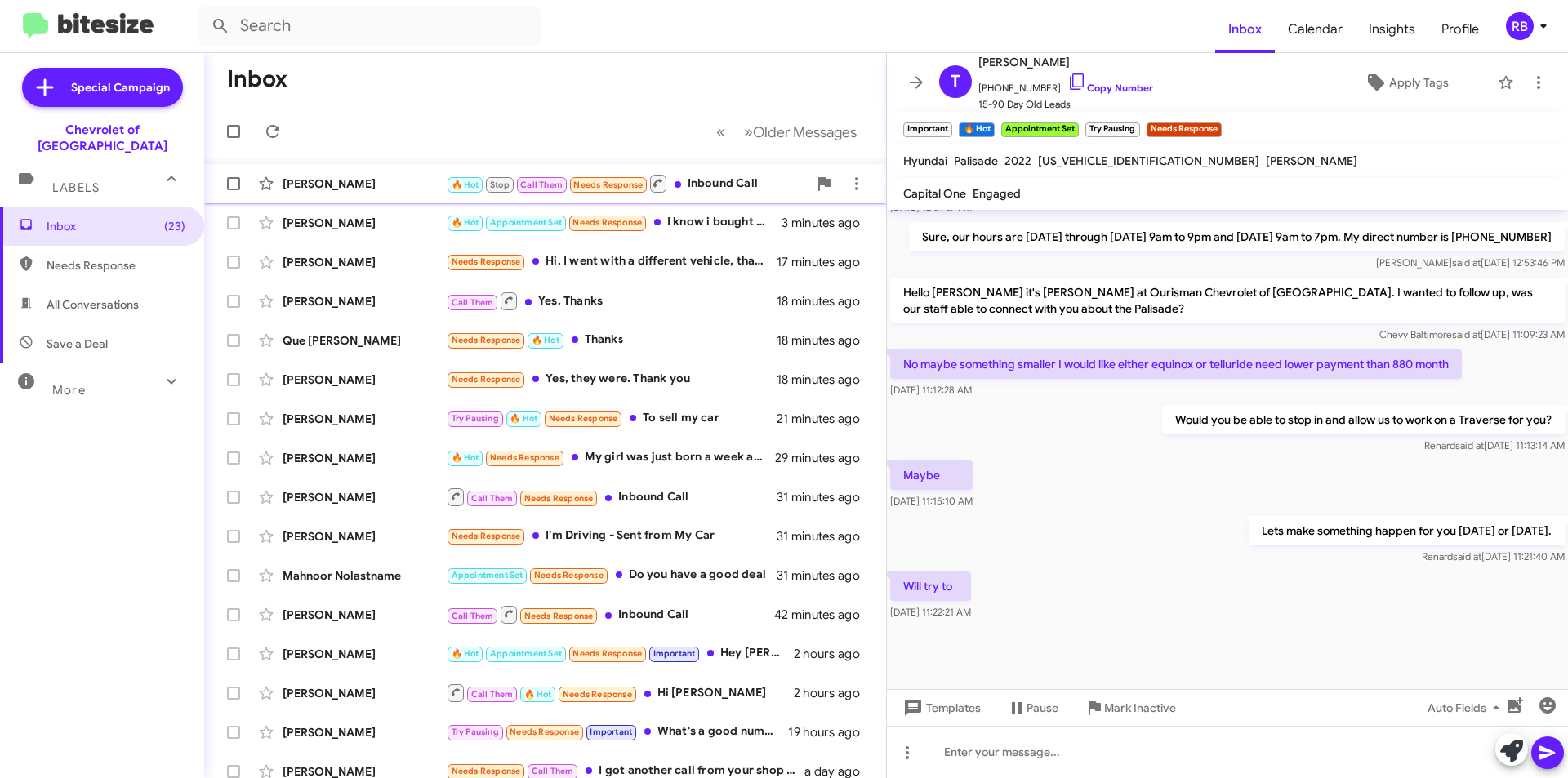
click at [544, 181] on span "Call Them" at bounding box center [541, 185] width 42 height 11
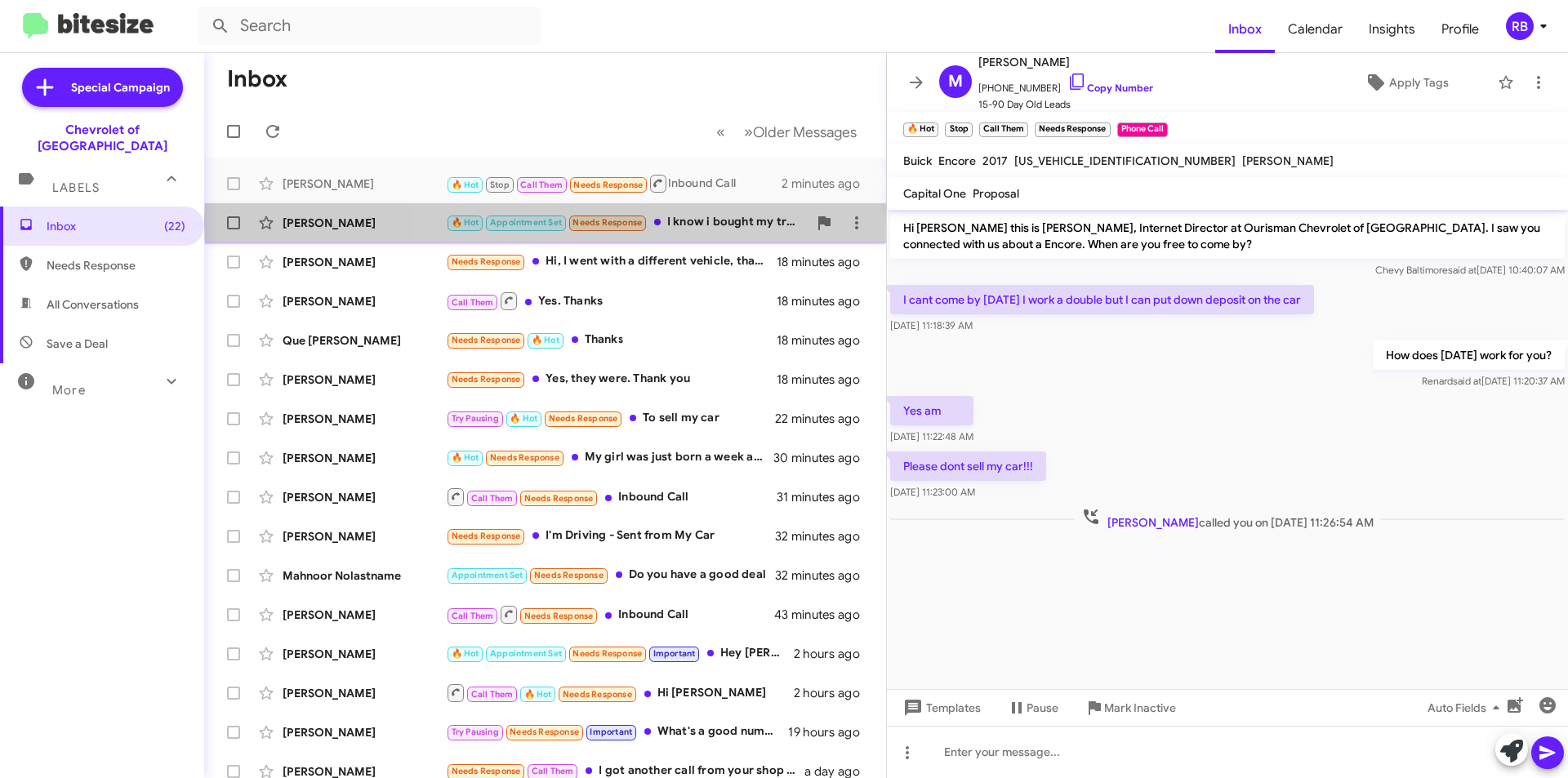
click at [702, 222] on div "🔥 Hot Appointment Set Needs Response I know i bought my truck from there" at bounding box center [626, 222] width 362 height 19
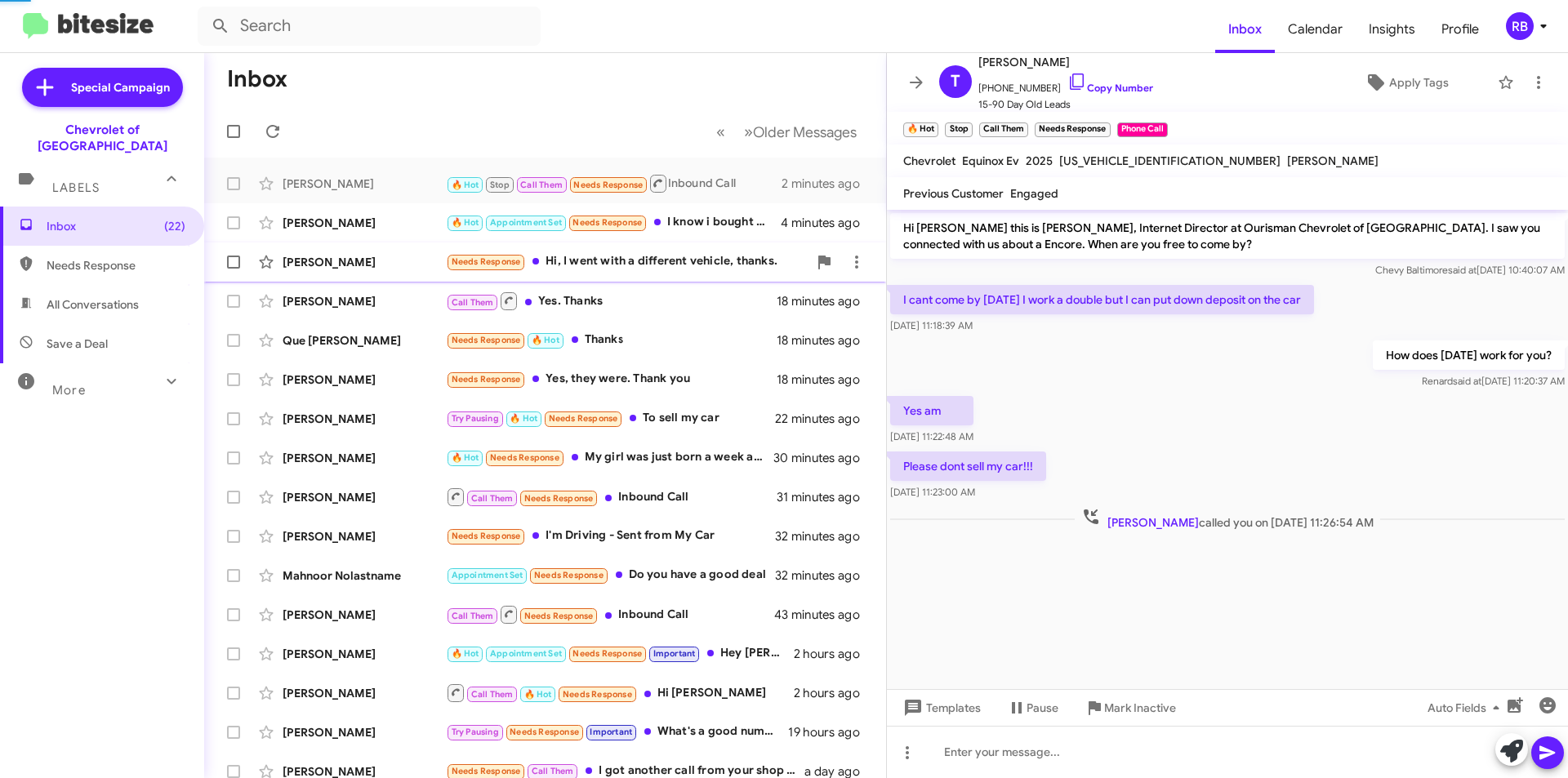
scroll to position [1105, 0]
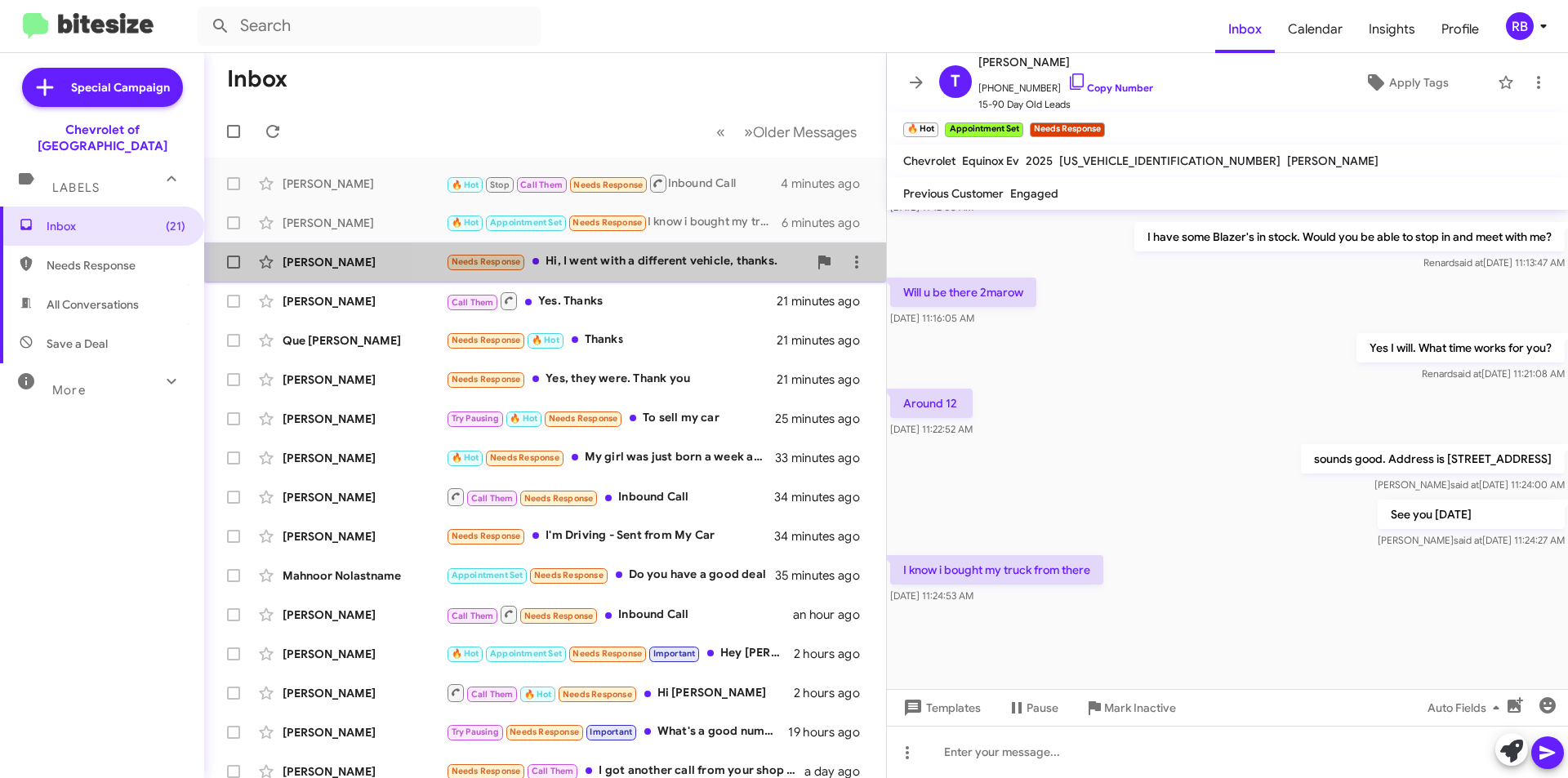
click at [672, 260] on div "Needs Response Hi, I went with a different vehicle, thanks." at bounding box center [626, 262] width 362 height 19
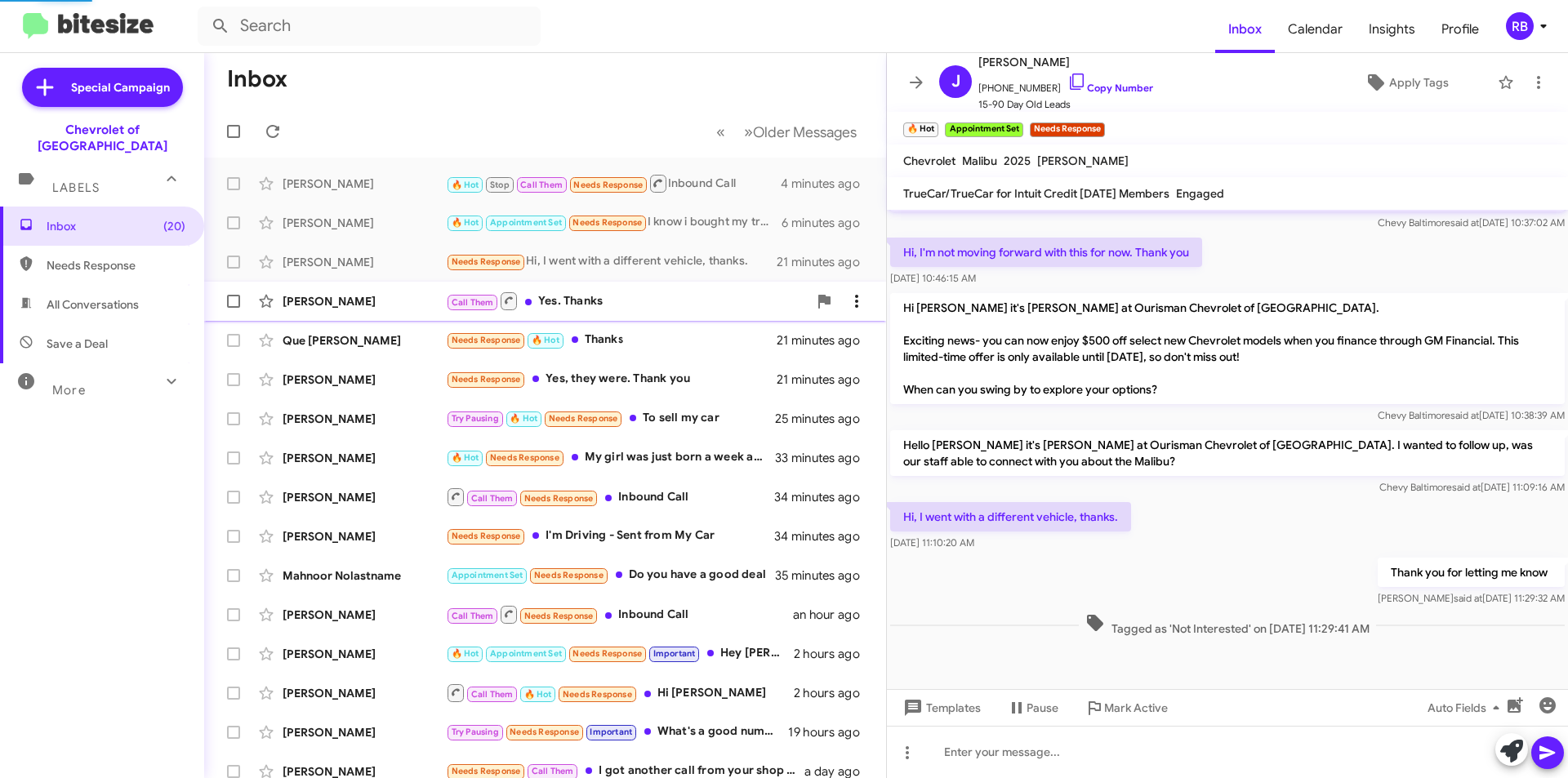
scroll to position [440, 0]
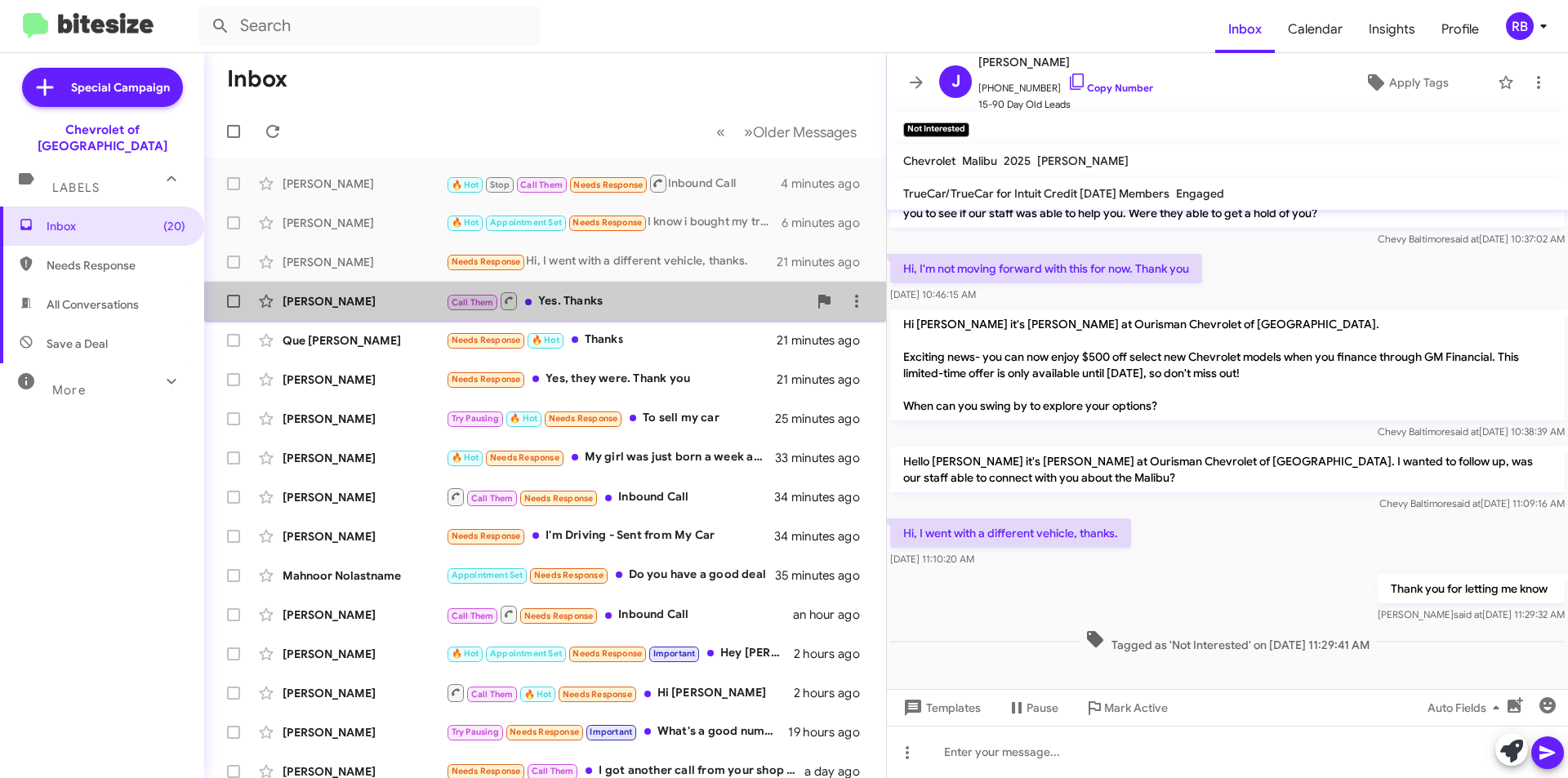
click at [727, 300] on div "Call Them Yes. Thanks" at bounding box center [626, 301] width 362 height 21
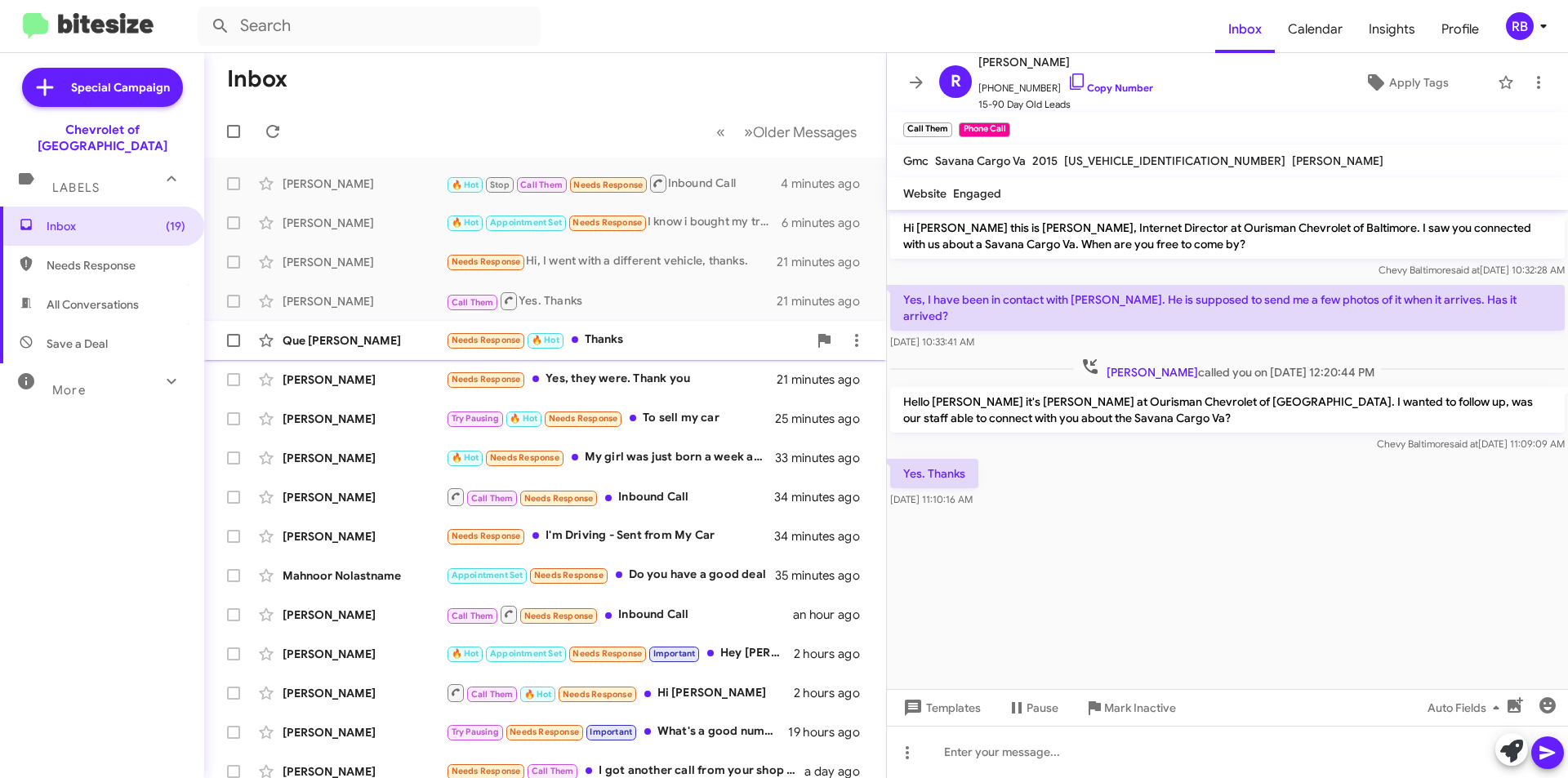
click at [662, 341] on div "Needs Response 🔥 Hot Thanks" at bounding box center [626, 340] width 362 height 19
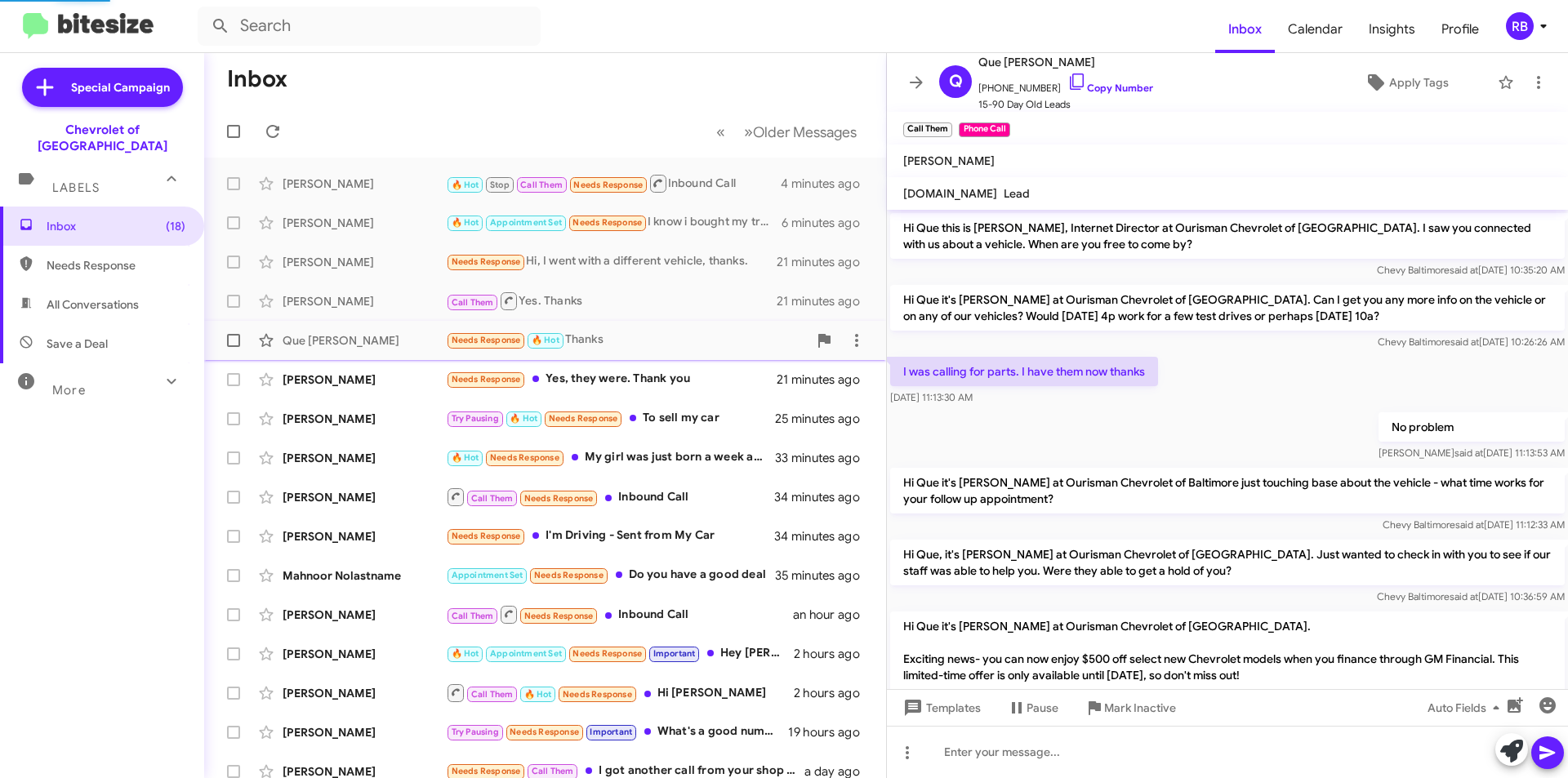
scroll to position [340, 0]
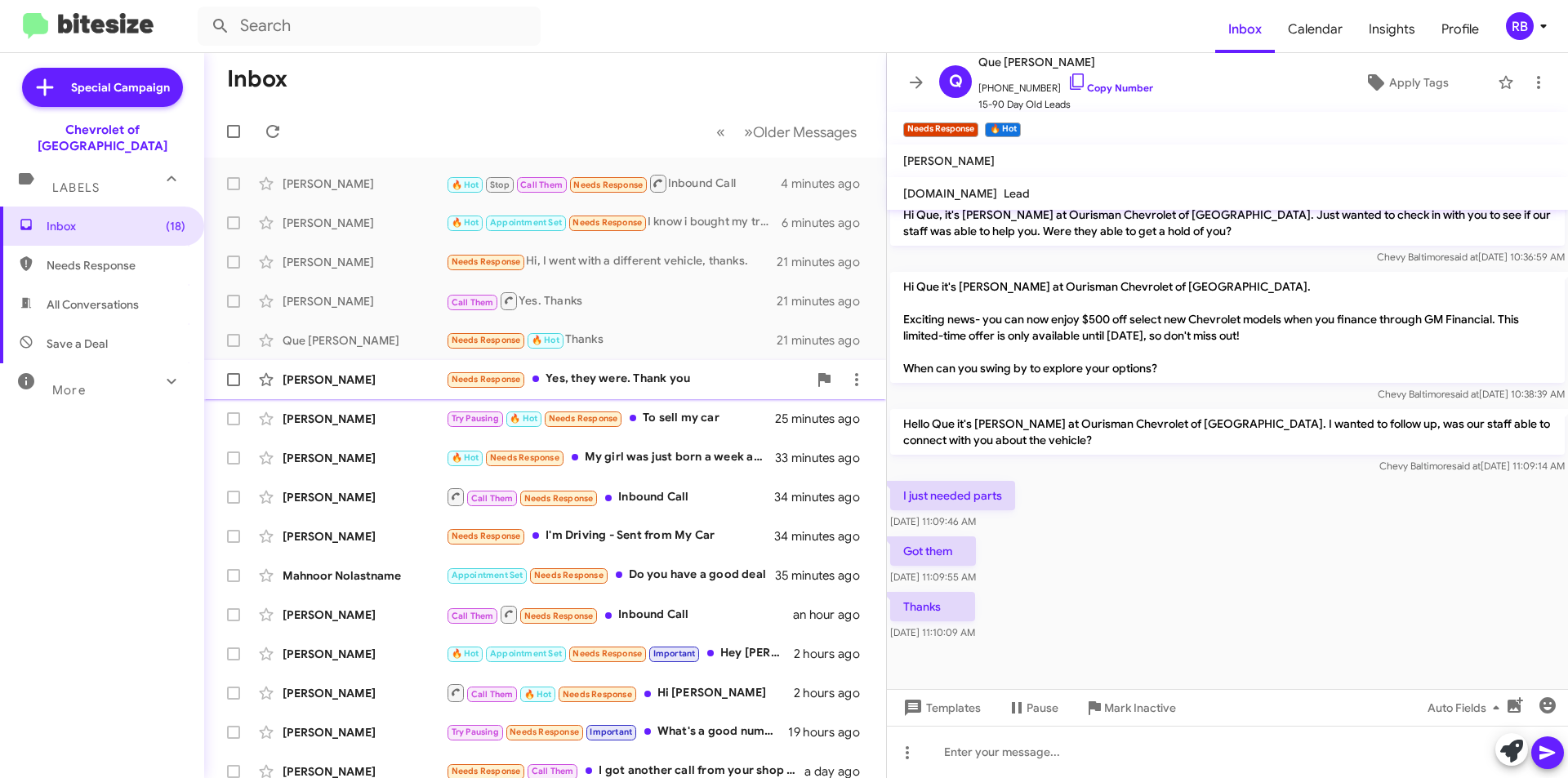
click at [668, 377] on div "Needs Response Yes, they were. Thank you" at bounding box center [626, 379] width 362 height 19
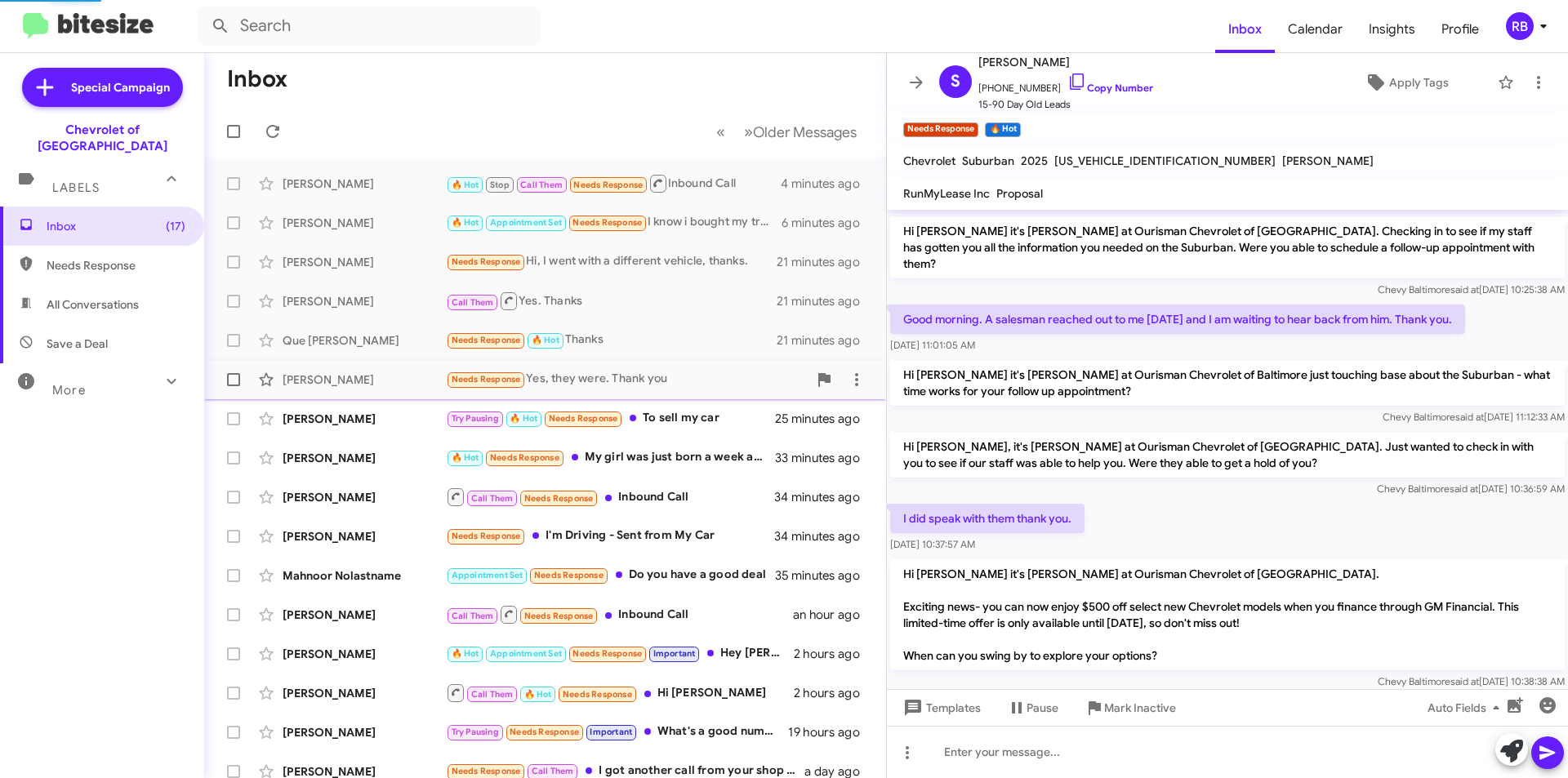
scroll to position [508, 0]
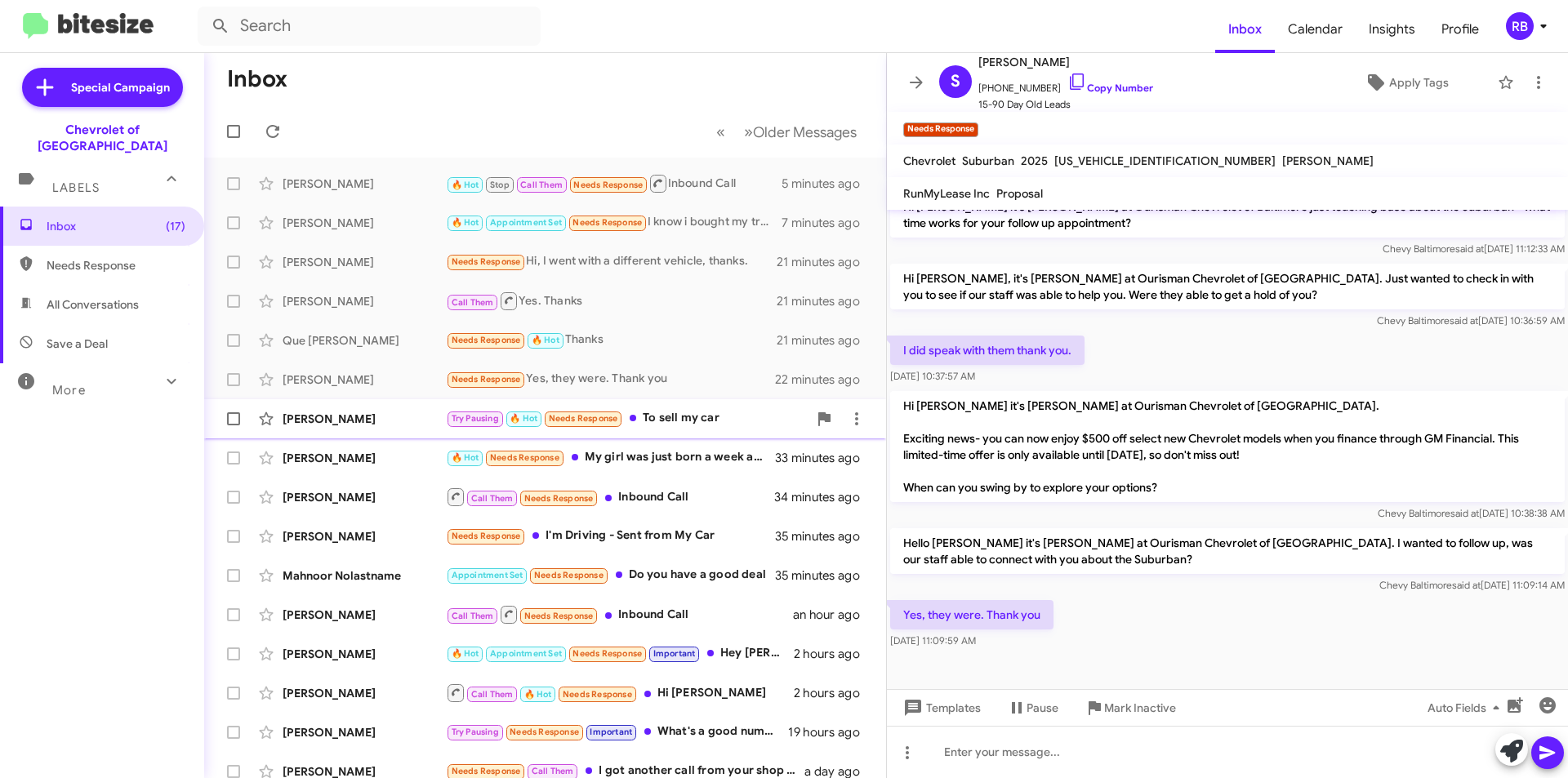
click at [703, 425] on div "Try Pausing 🔥 Hot Needs Response To sell my car" at bounding box center [626, 418] width 362 height 19
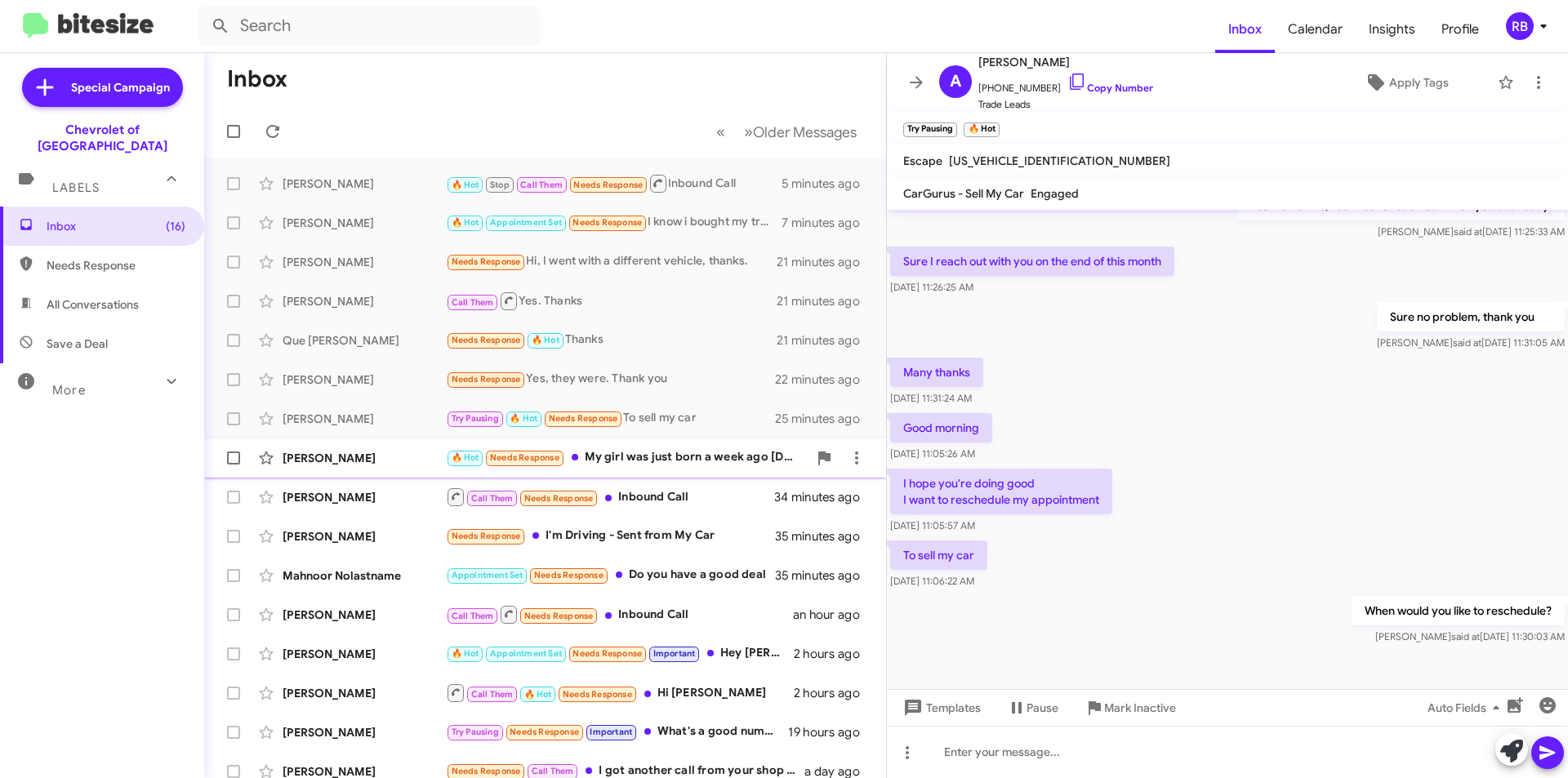
click at [698, 462] on div "🔥 Hot Needs Response My girl was just born a week ago [DATE]. I have to be hone…" at bounding box center [626, 457] width 362 height 19
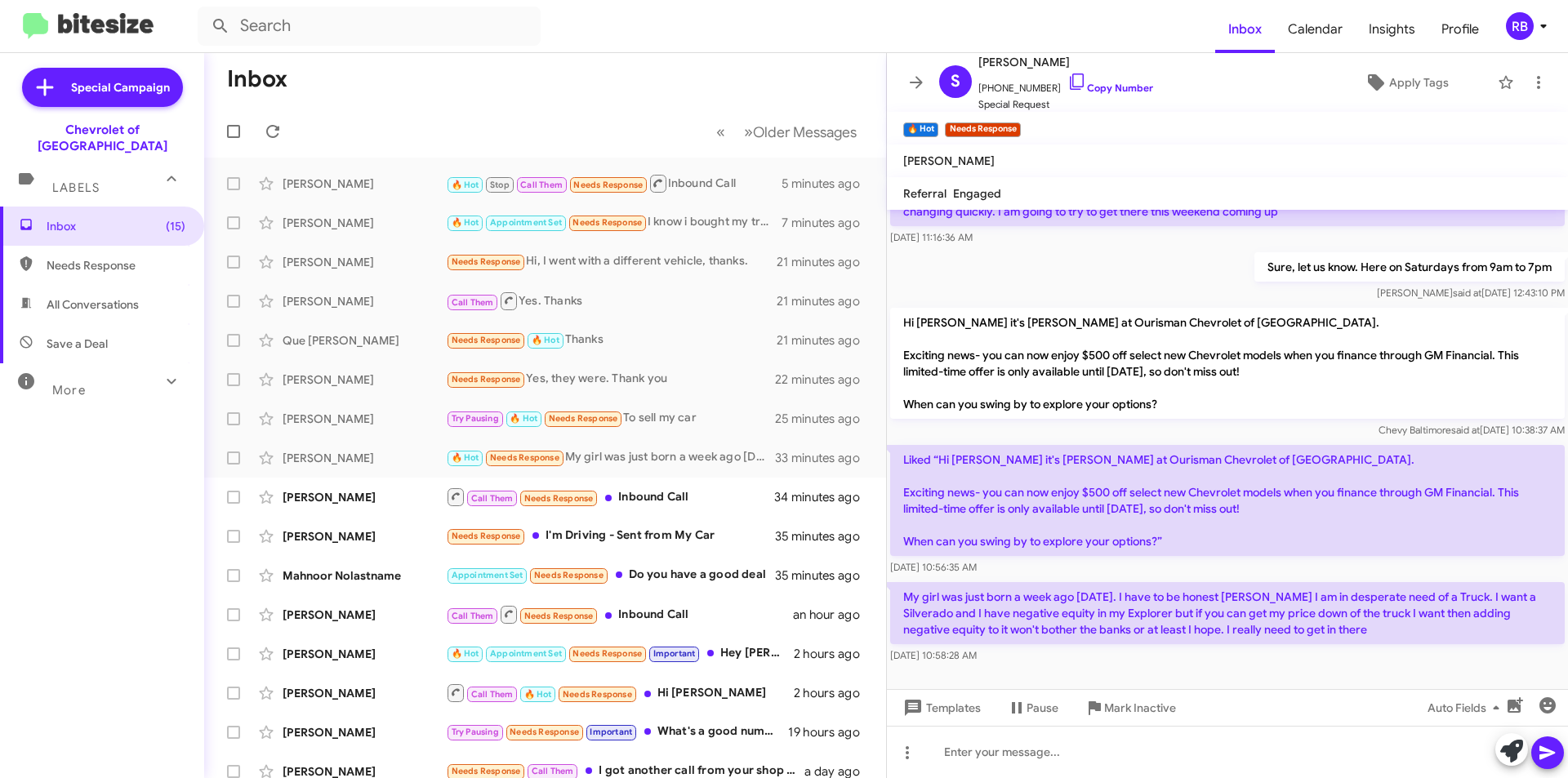
scroll to position [107, 0]
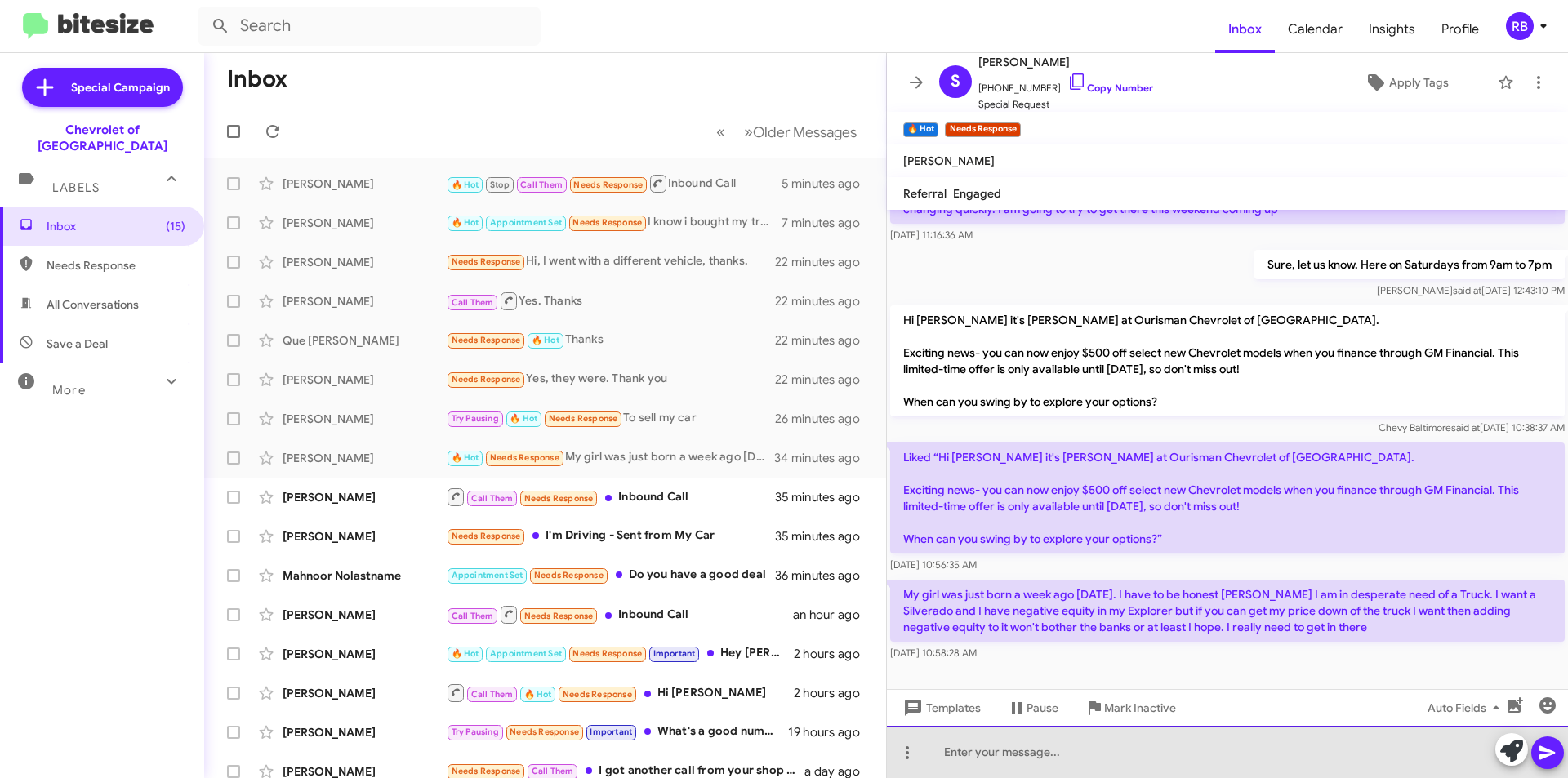
click at [967, 760] on div at bounding box center [1227, 751] width 681 height 52
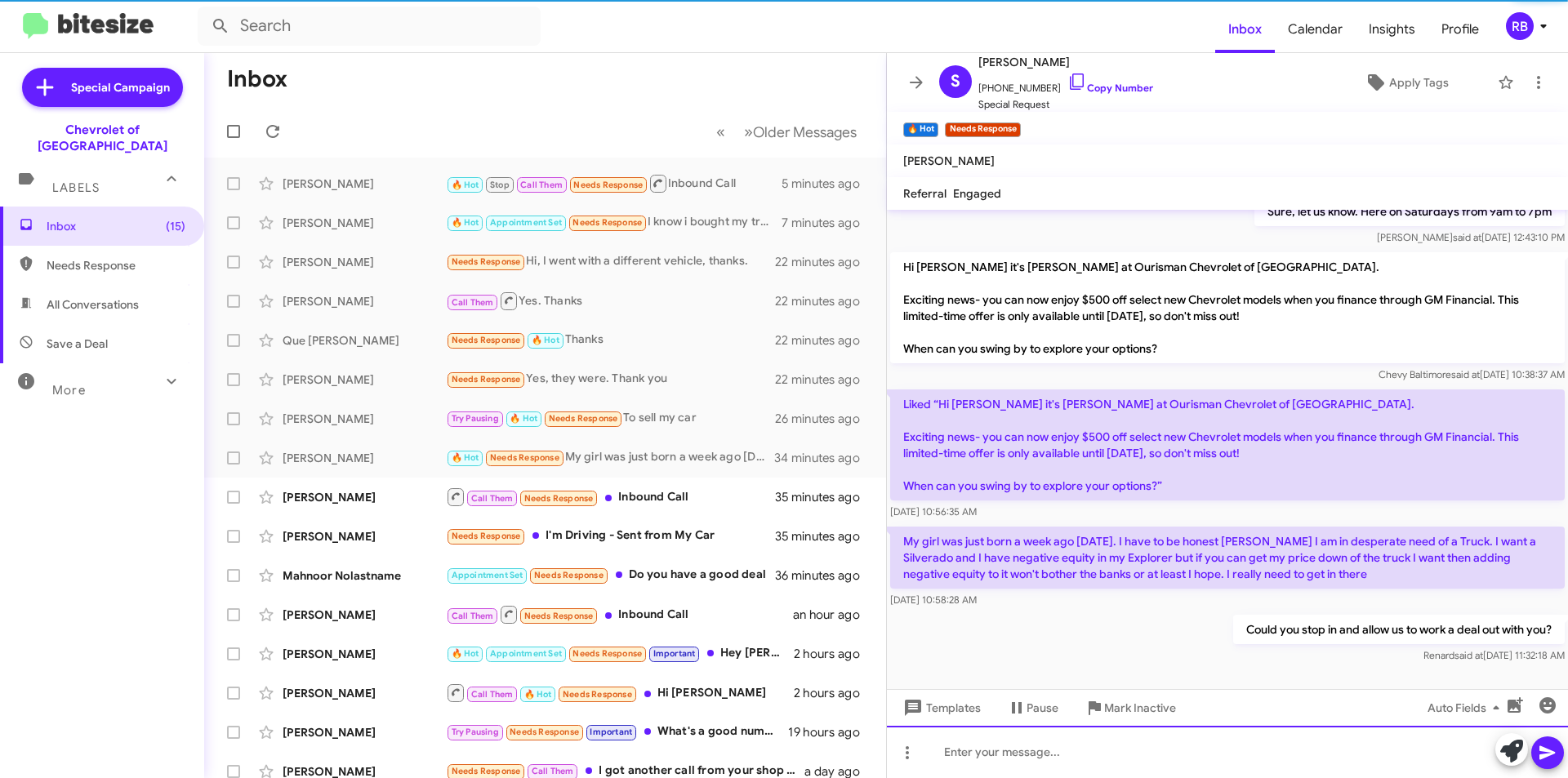
scroll to position [166, 0]
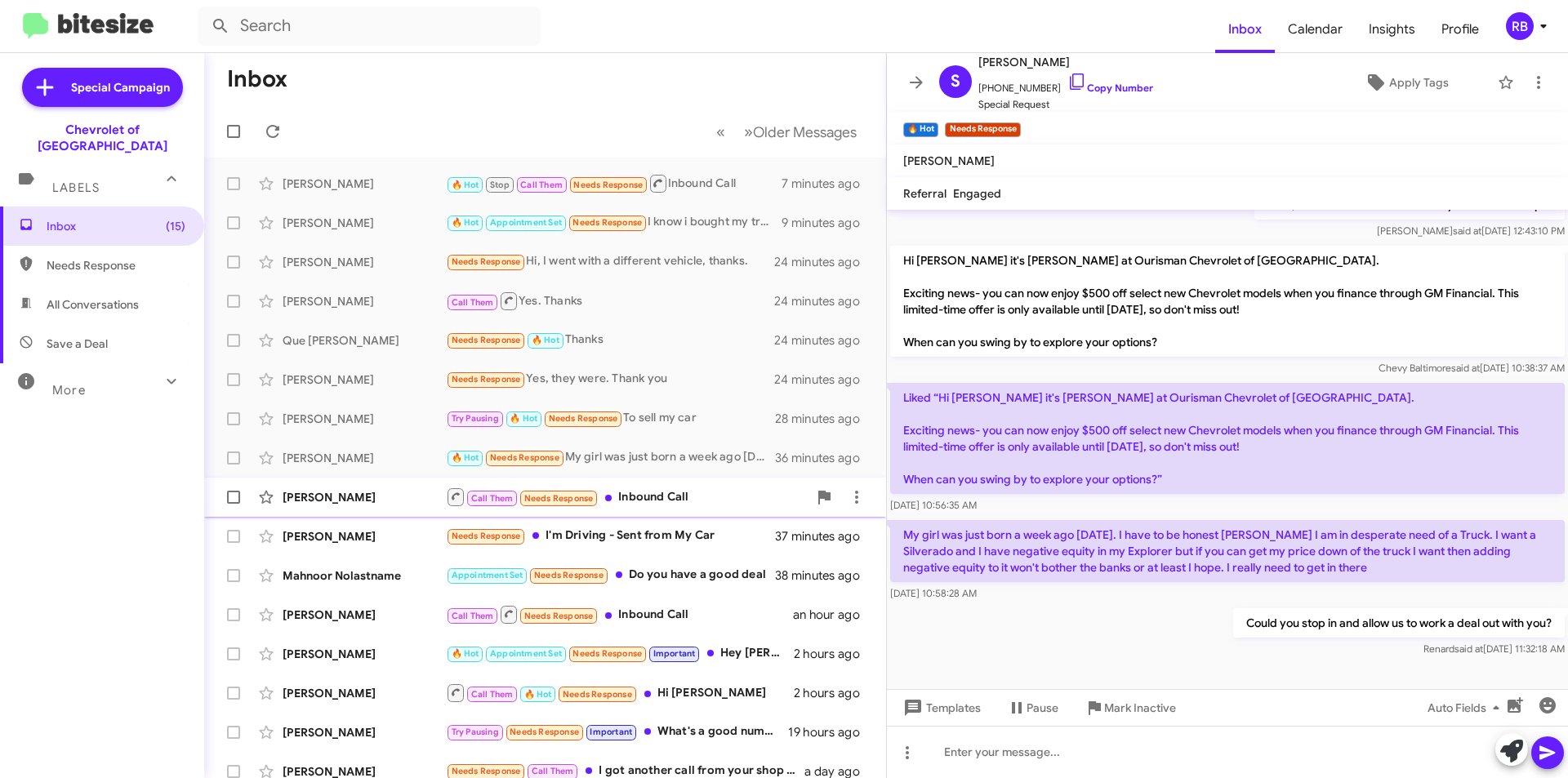
click at [704, 505] on div "Call Them Needs Response Inbound Call" at bounding box center [626, 497] width 362 height 21
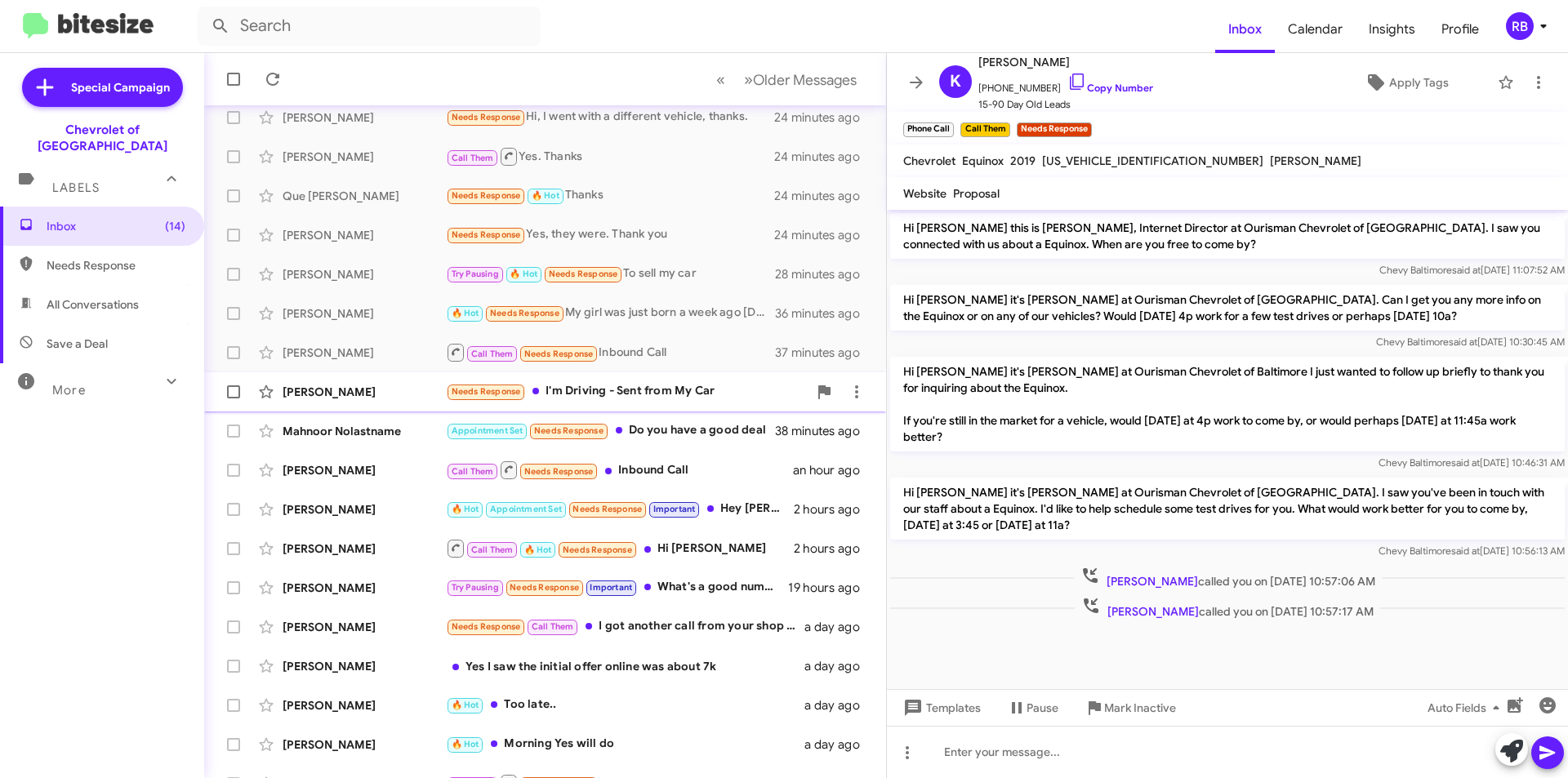
scroll to position [170, 0]
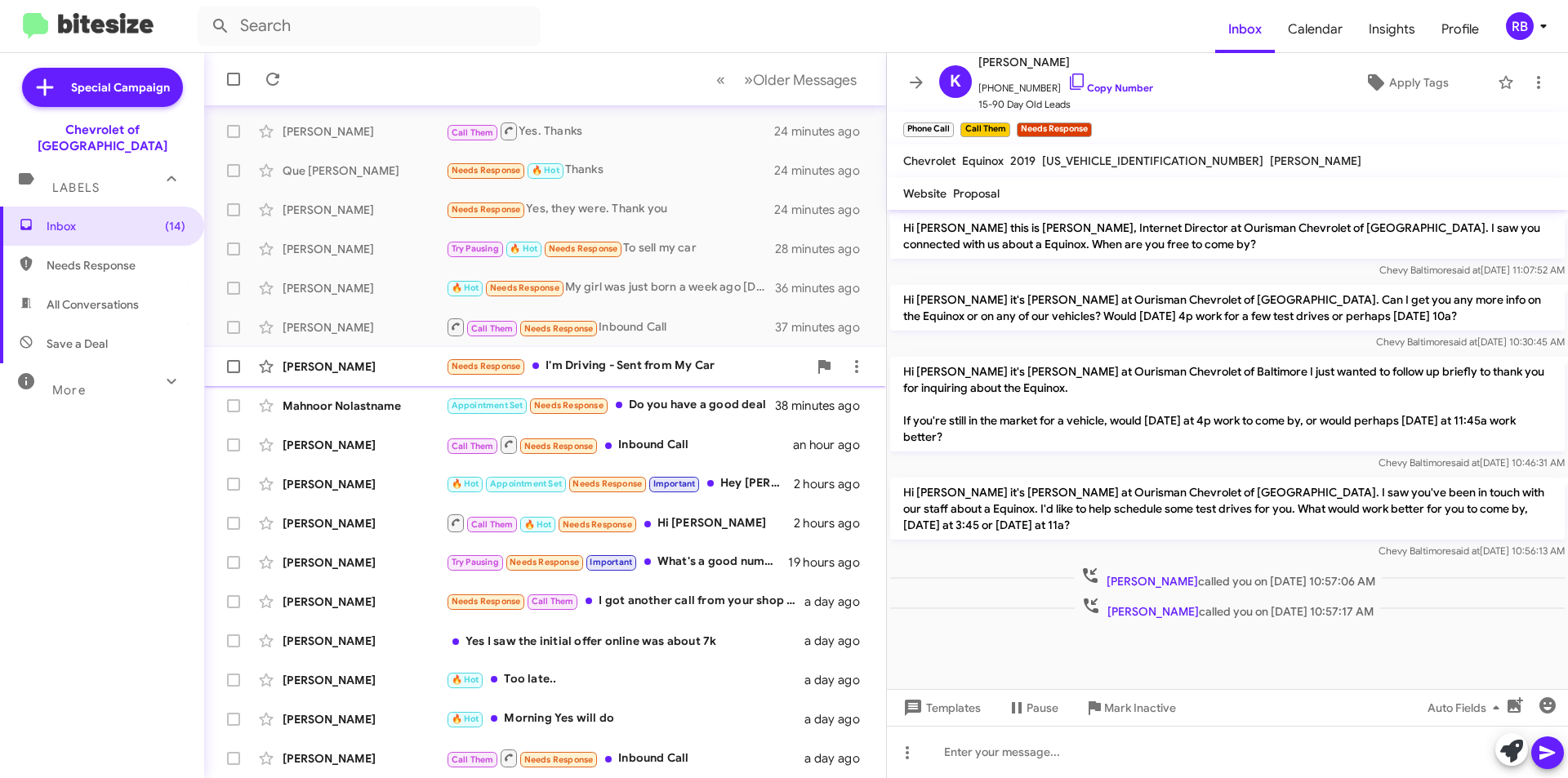
click at [722, 370] on div "Needs Response I'm Driving - Sent from My Car" at bounding box center [626, 366] width 362 height 19
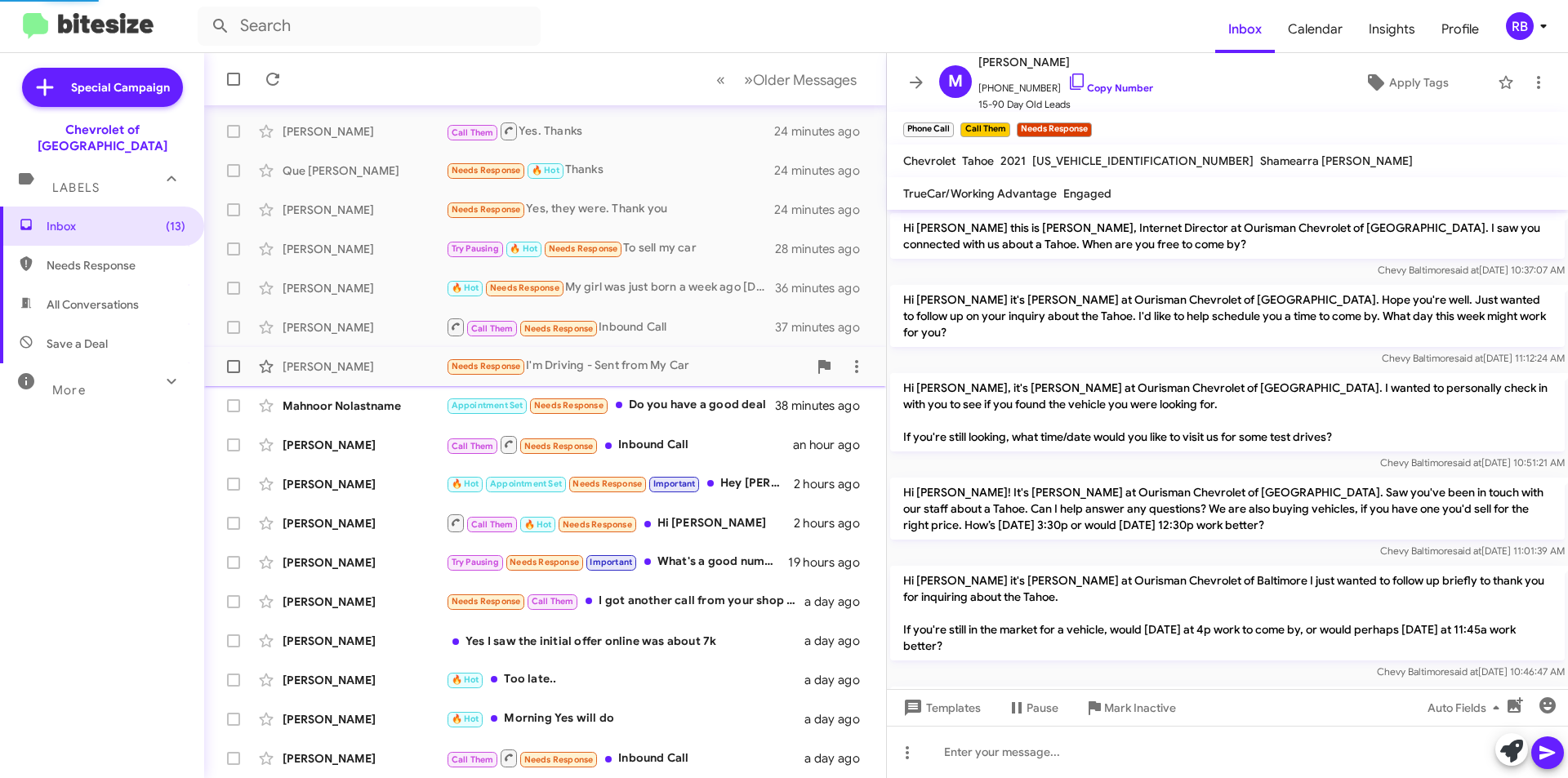
scroll to position [183, 0]
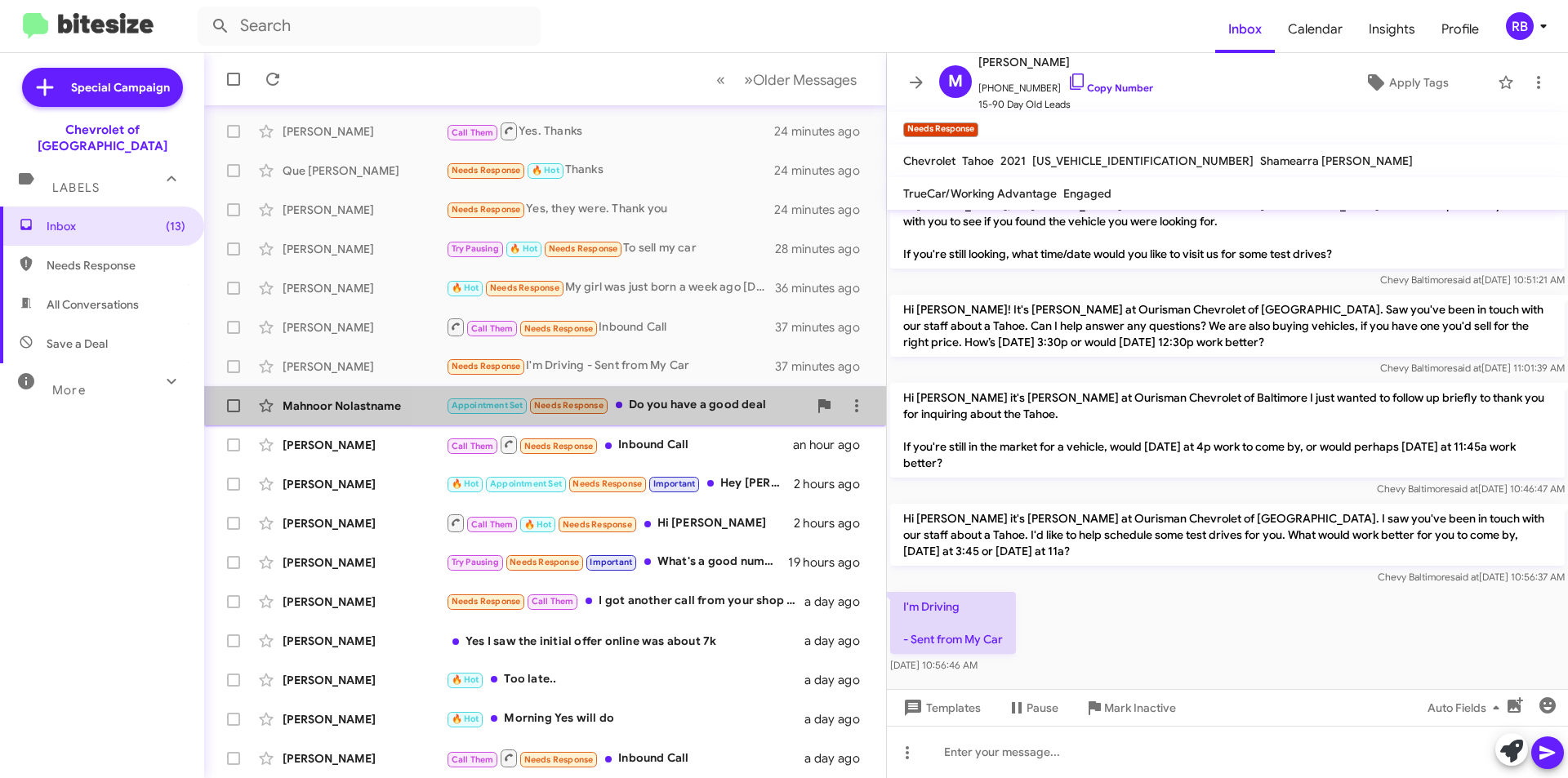
click at [707, 410] on div "Appointment Set Needs Response Do you have a good deal" at bounding box center [626, 406] width 362 height 19
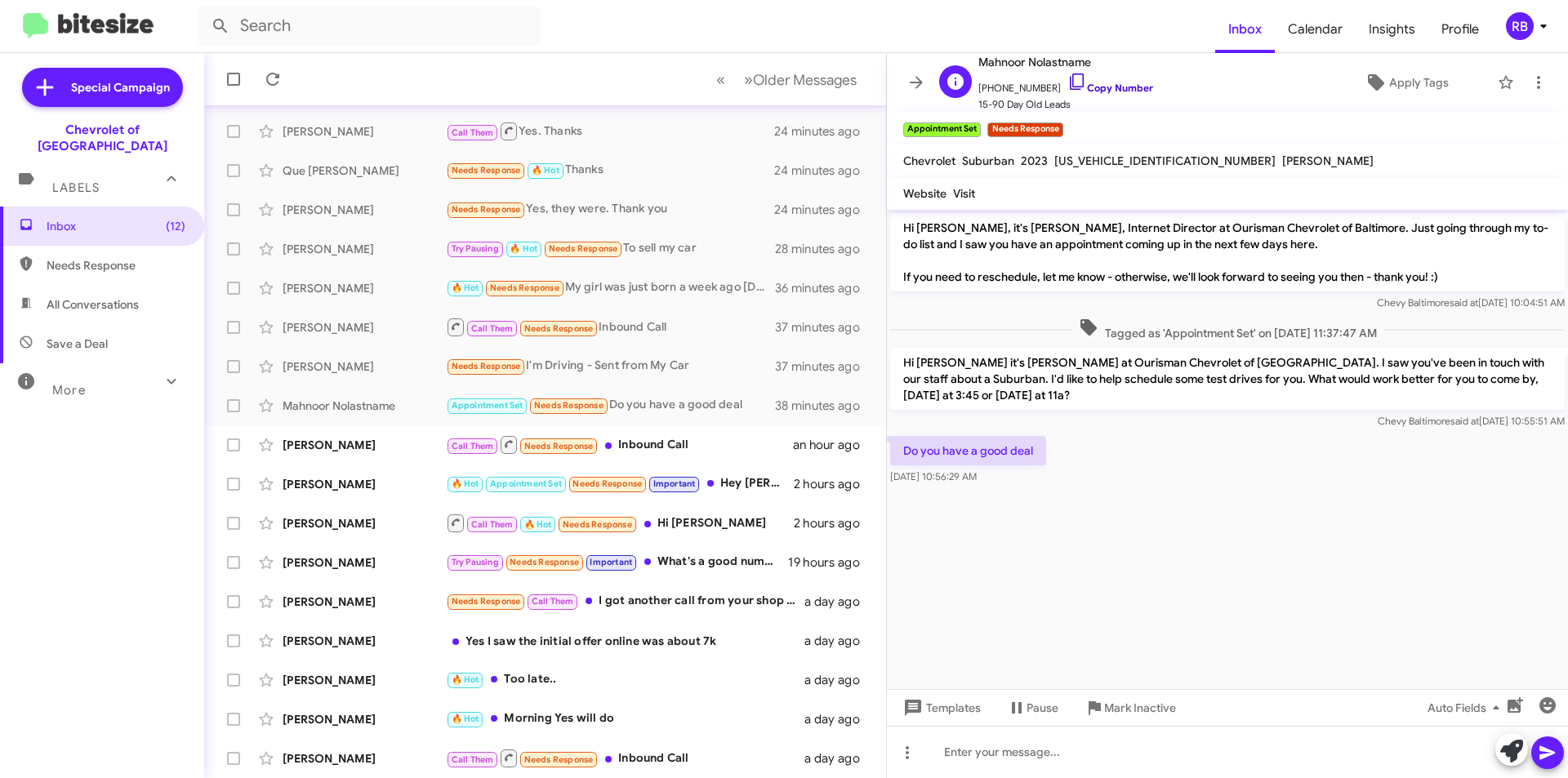
click at [1122, 90] on link "Copy Number" at bounding box center [1110, 87] width 86 height 12
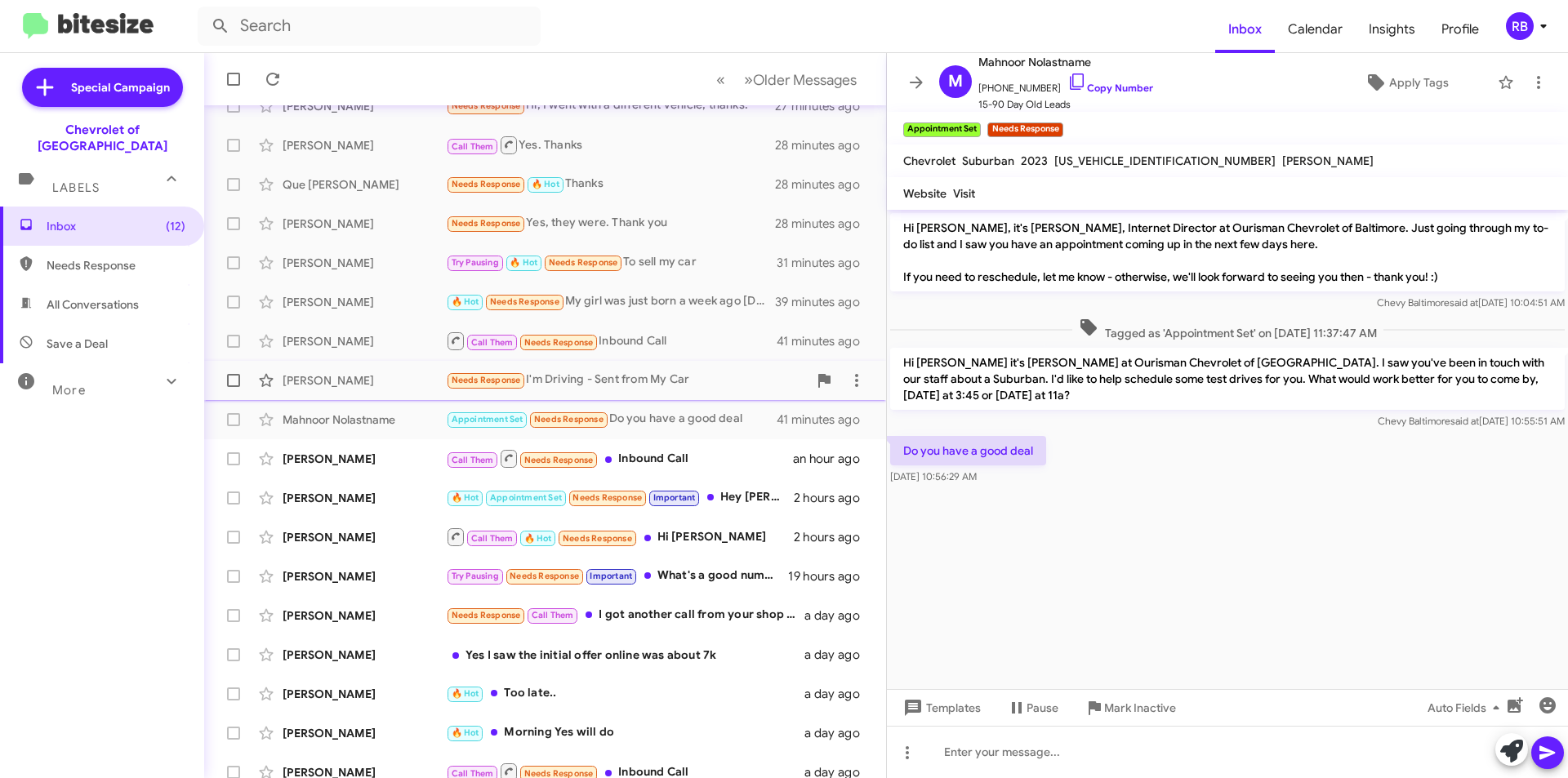
scroll to position [170, 0]
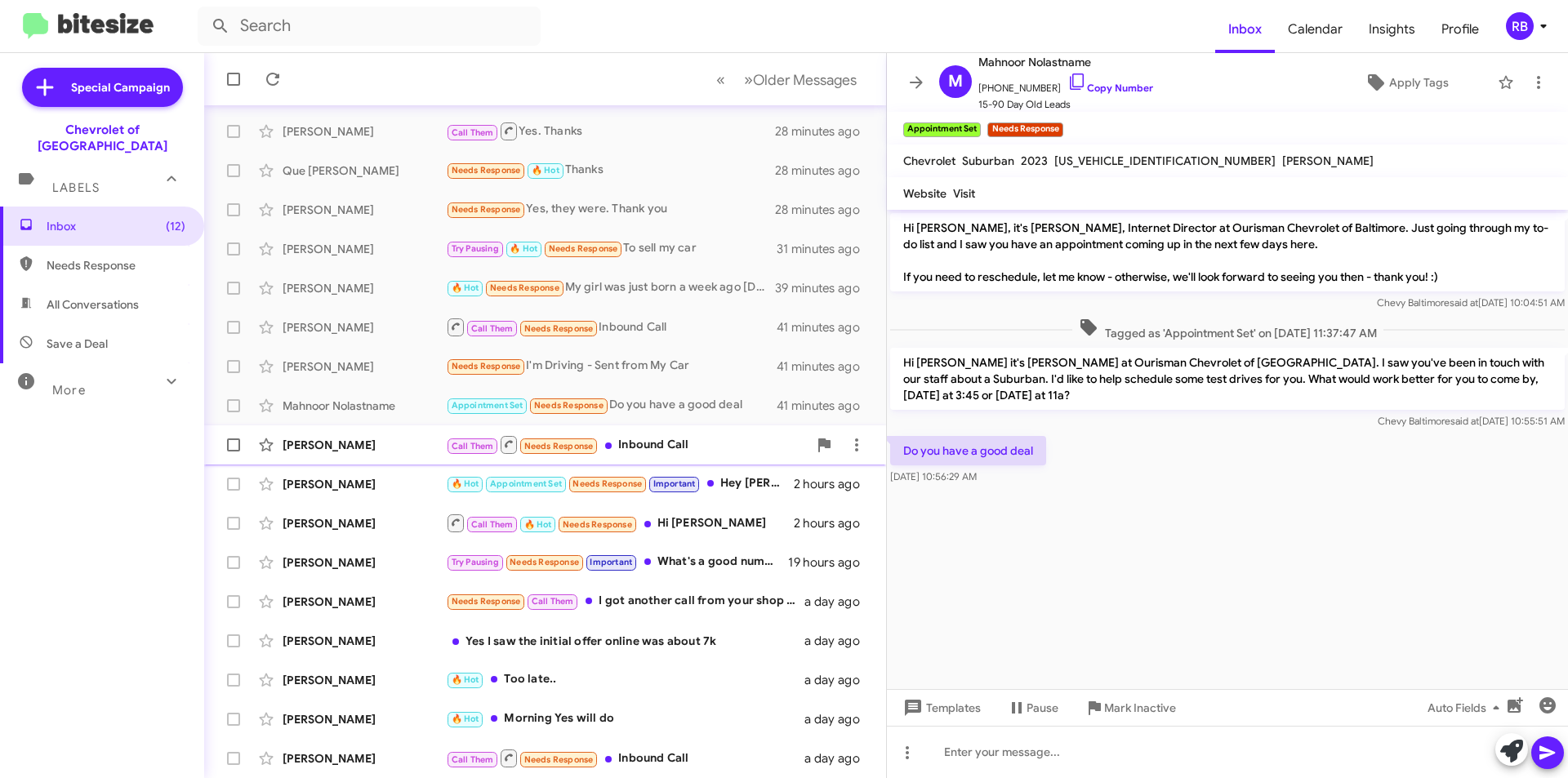
click at [734, 450] on div "Call Them Needs Response Inbound Call" at bounding box center [626, 445] width 362 height 21
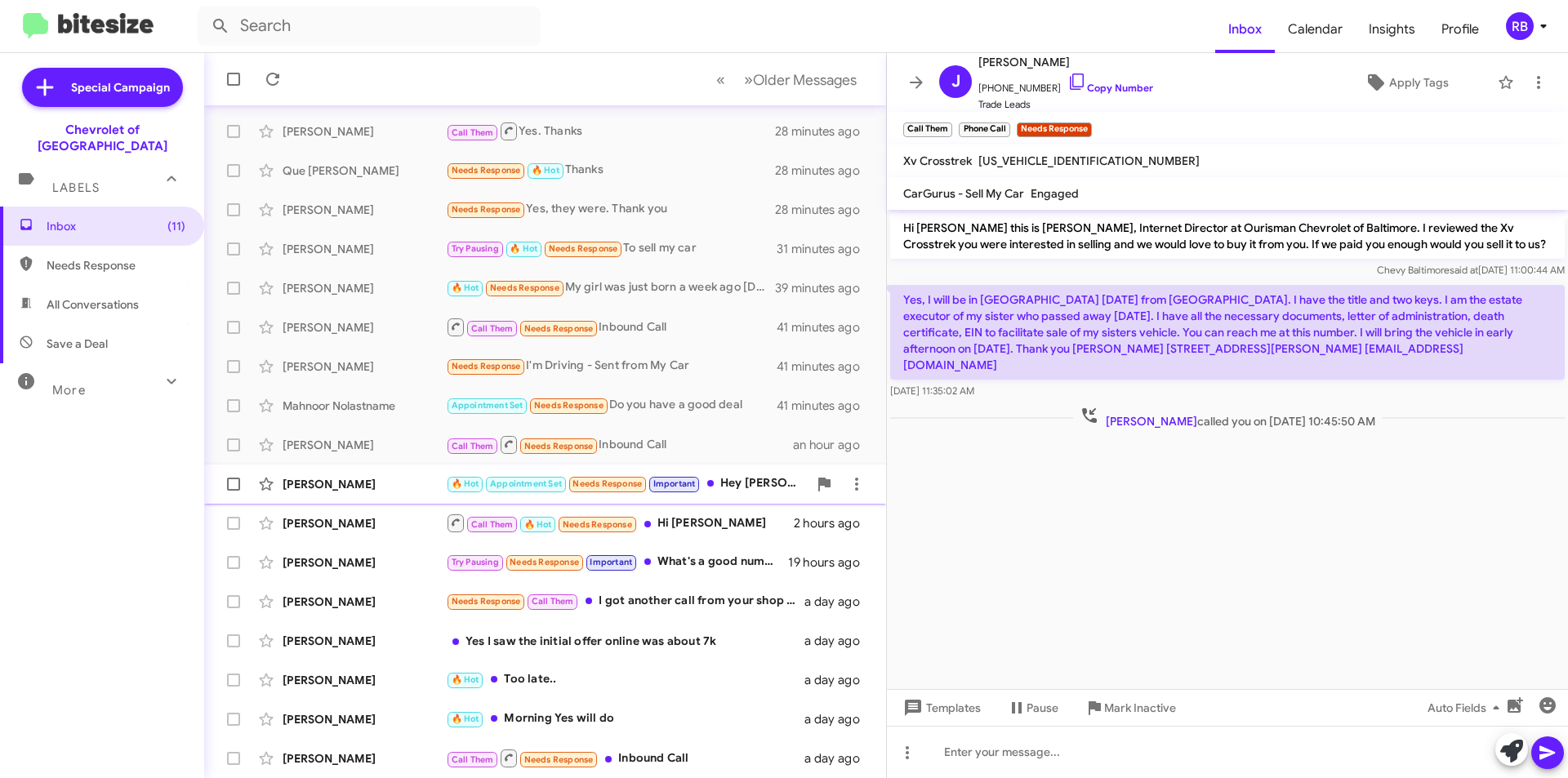
click at [749, 485] on div "🔥 Hot Appointment Set Needs Response Important Hey [PERSON_NAME], this [PERSON_…" at bounding box center [626, 484] width 362 height 19
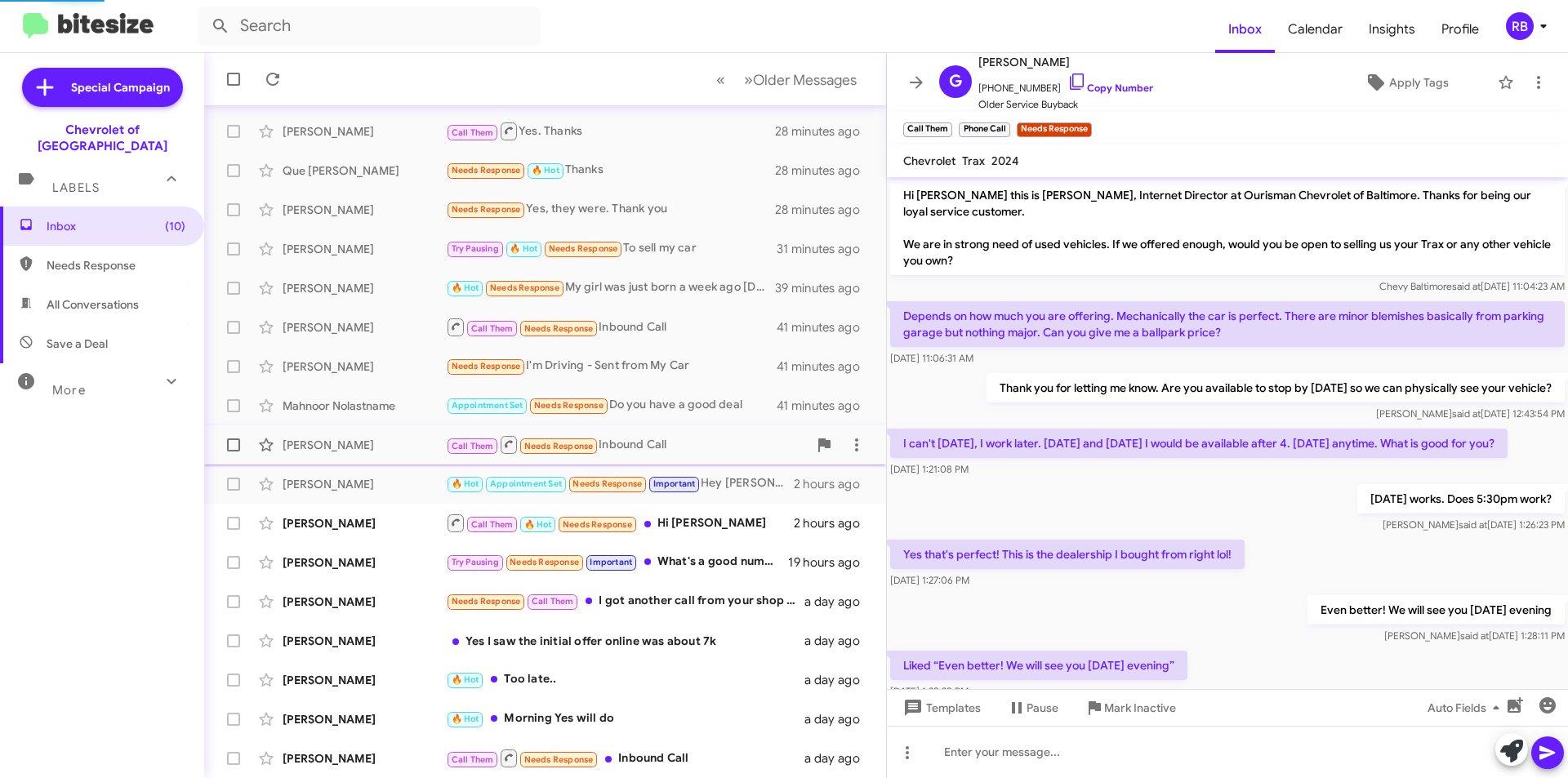
scroll to position [157, 0]
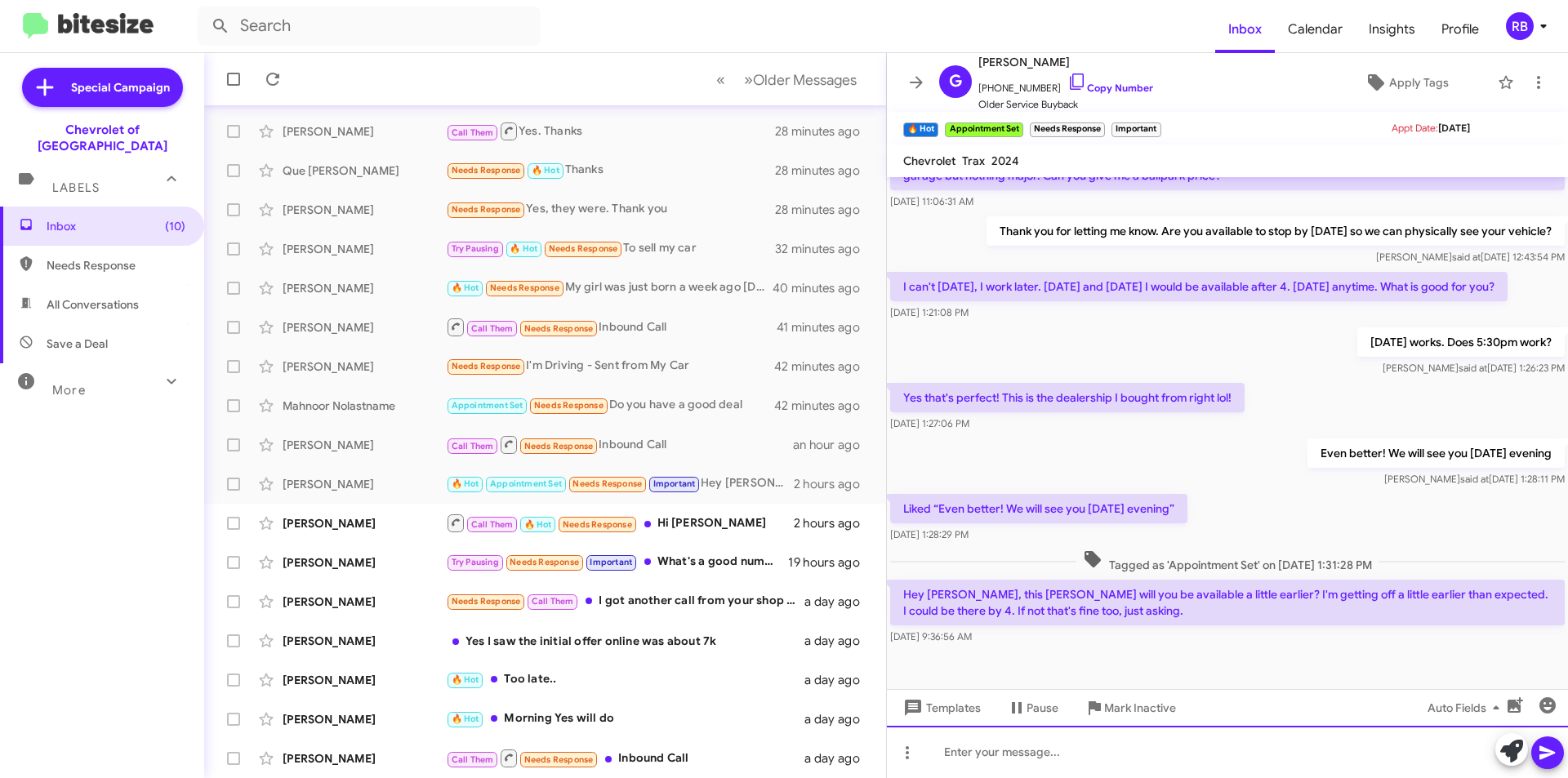
click at [962, 753] on div at bounding box center [1227, 751] width 681 height 52
click at [1117, 88] on link "Copy Number" at bounding box center [1110, 87] width 86 height 12
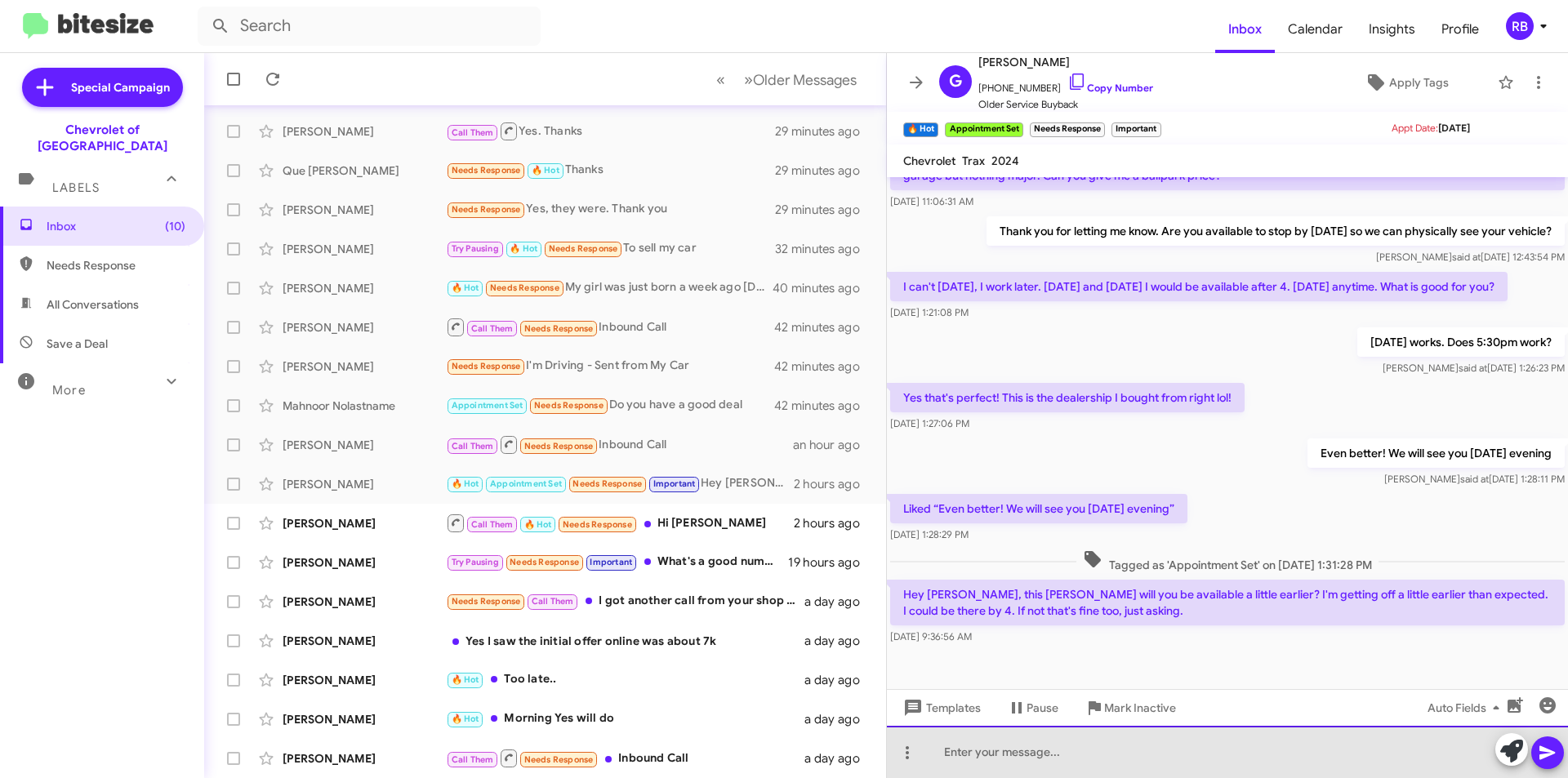
click at [966, 755] on div at bounding box center [1227, 751] width 681 height 52
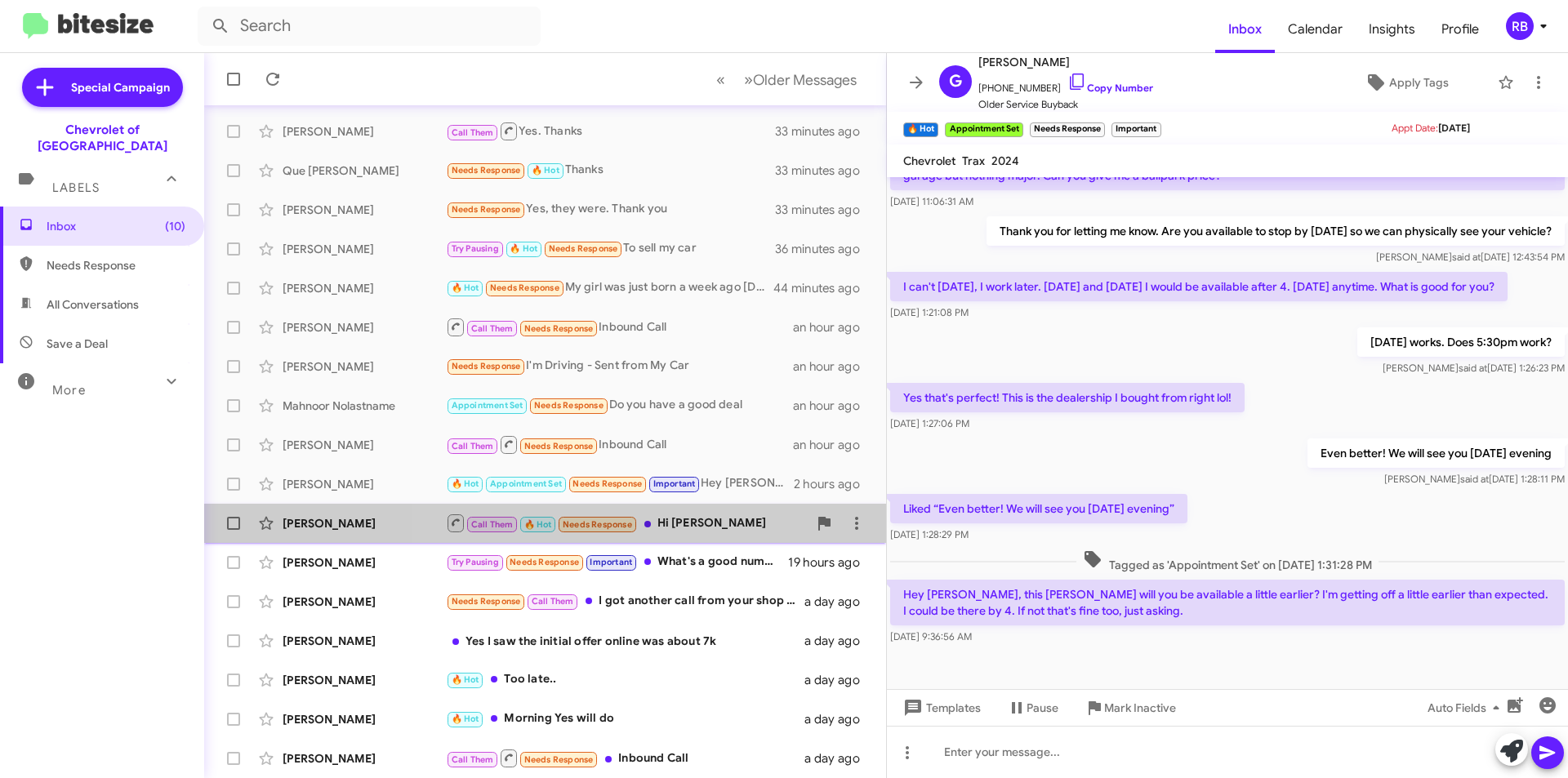
click at [737, 529] on div "Call Them 🔥 Hot Needs Response Hi [PERSON_NAME]" at bounding box center [626, 523] width 362 height 21
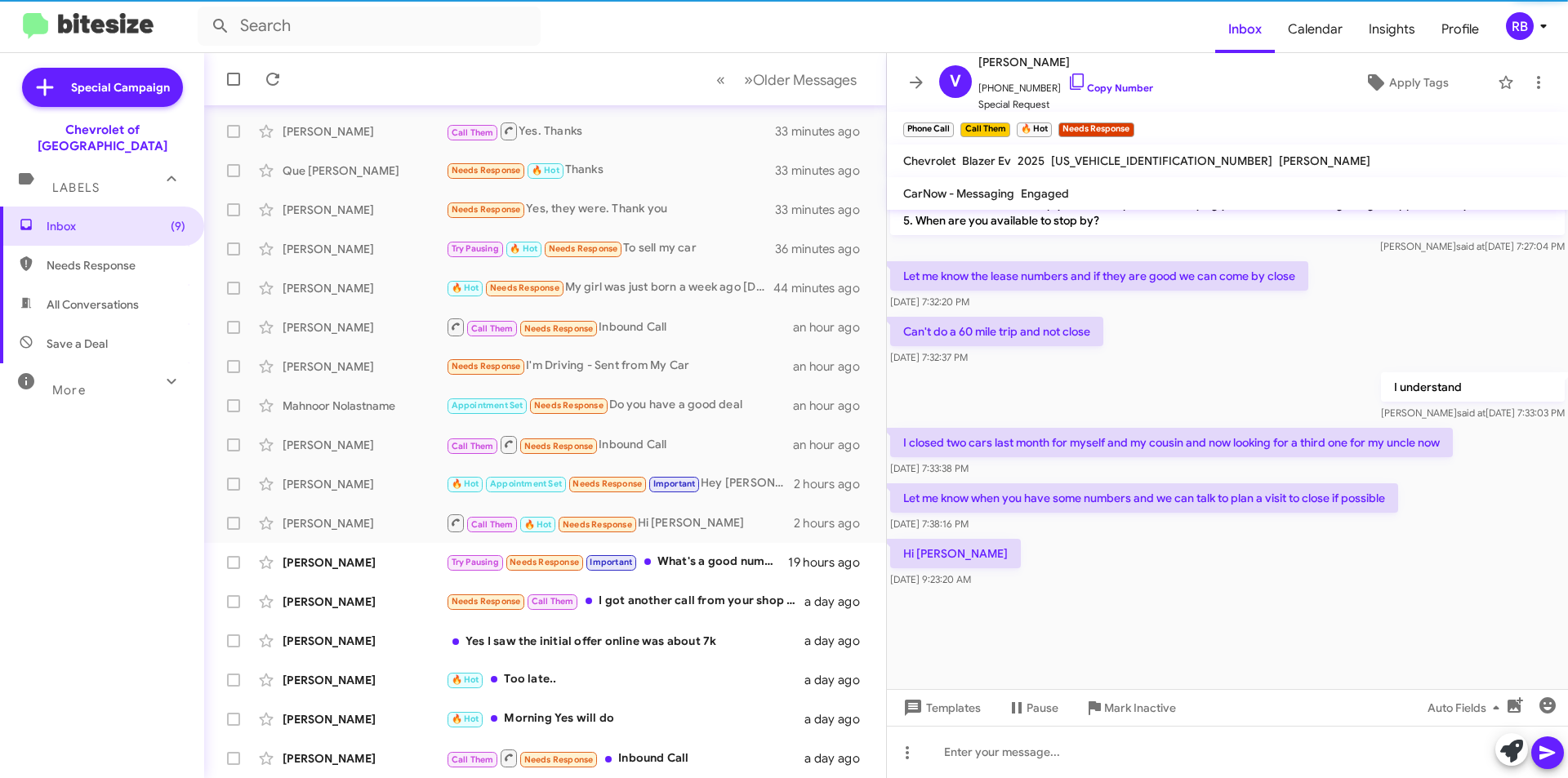
scroll to position [1048, 0]
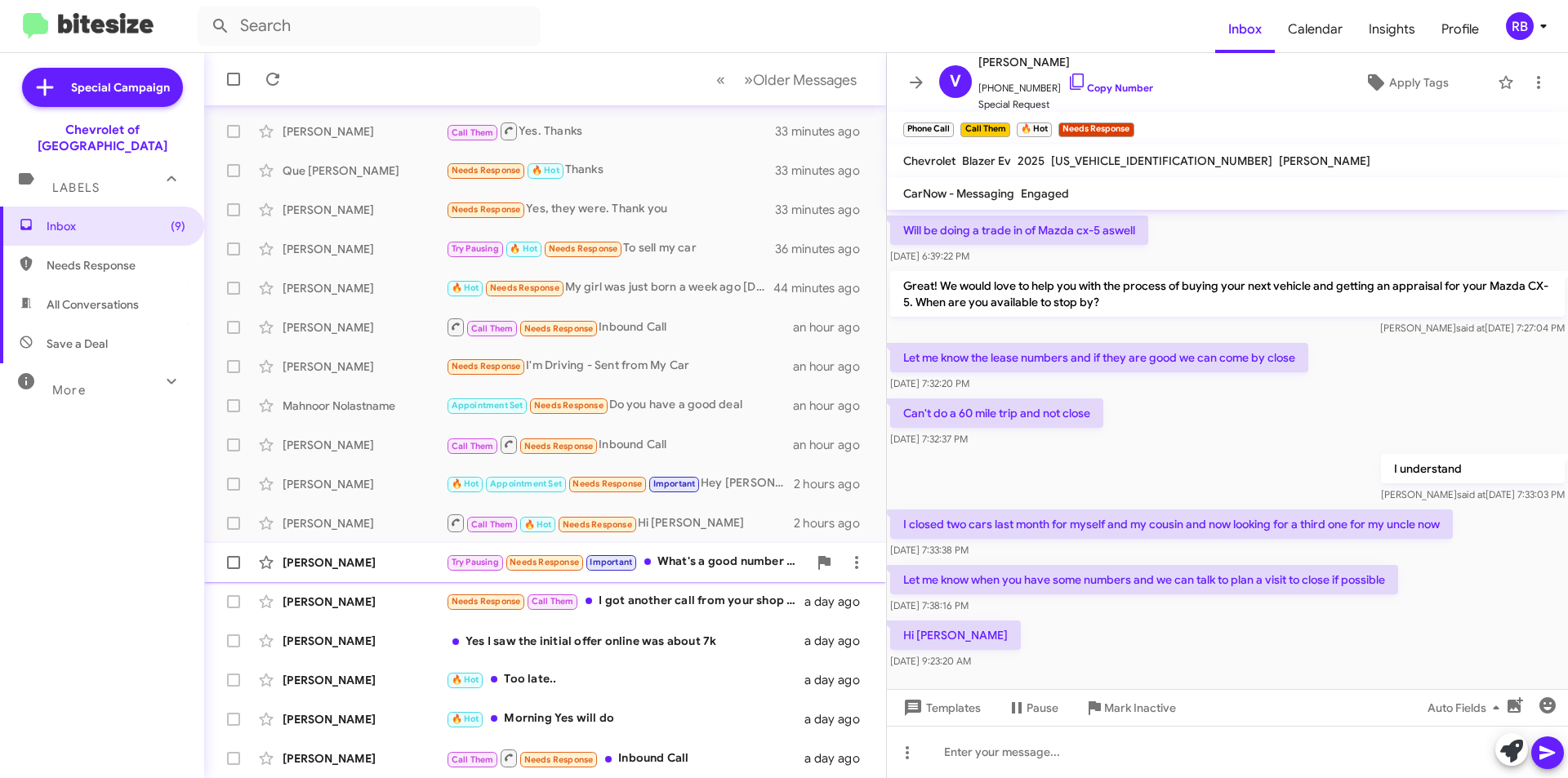
click at [727, 559] on div "Try Pausing Needs Response Important What's a good number to speak with someone…" at bounding box center [626, 562] width 362 height 19
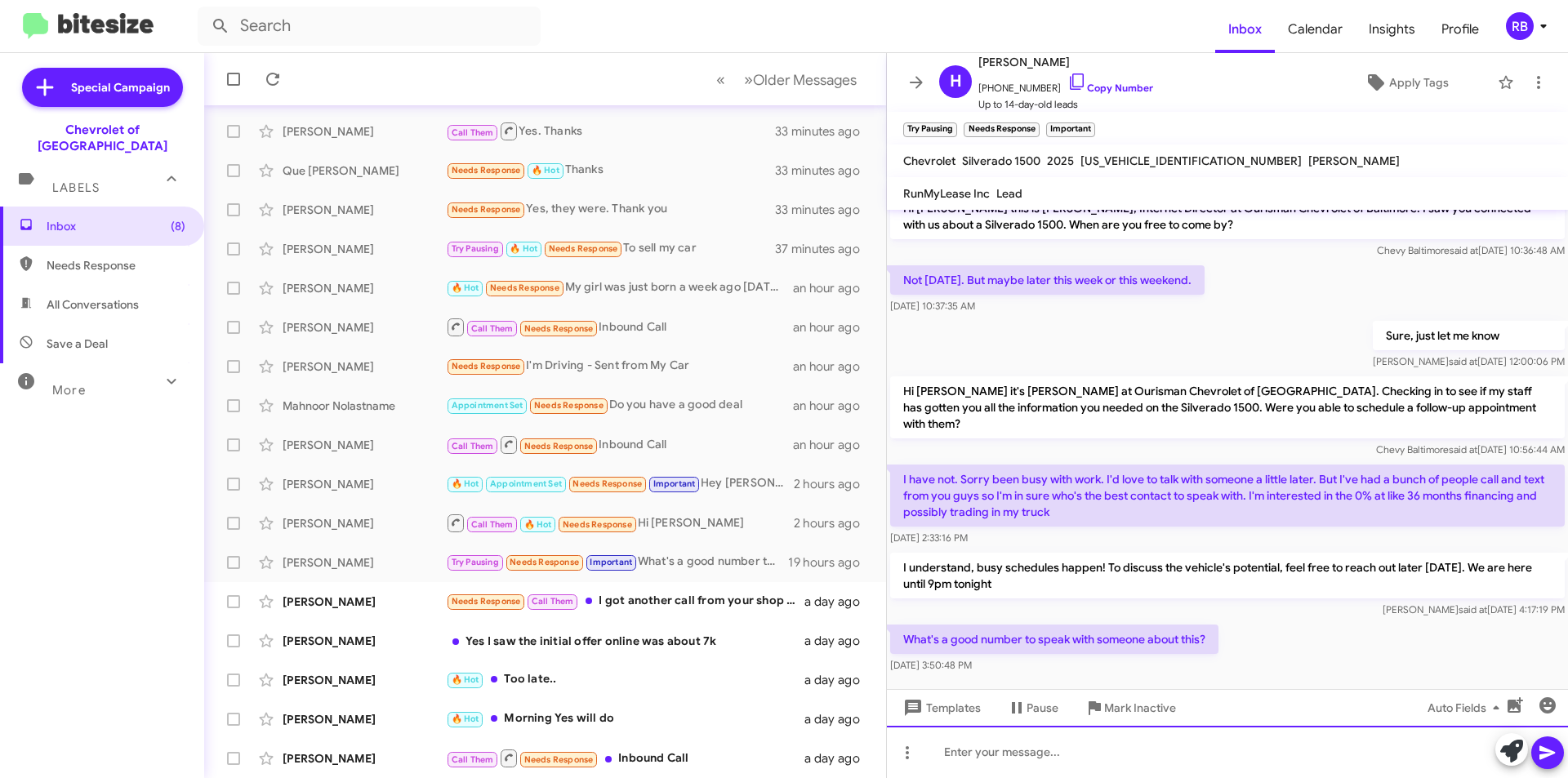
click at [983, 746] on div at bounding box center [1227, 751] width 681 height 52
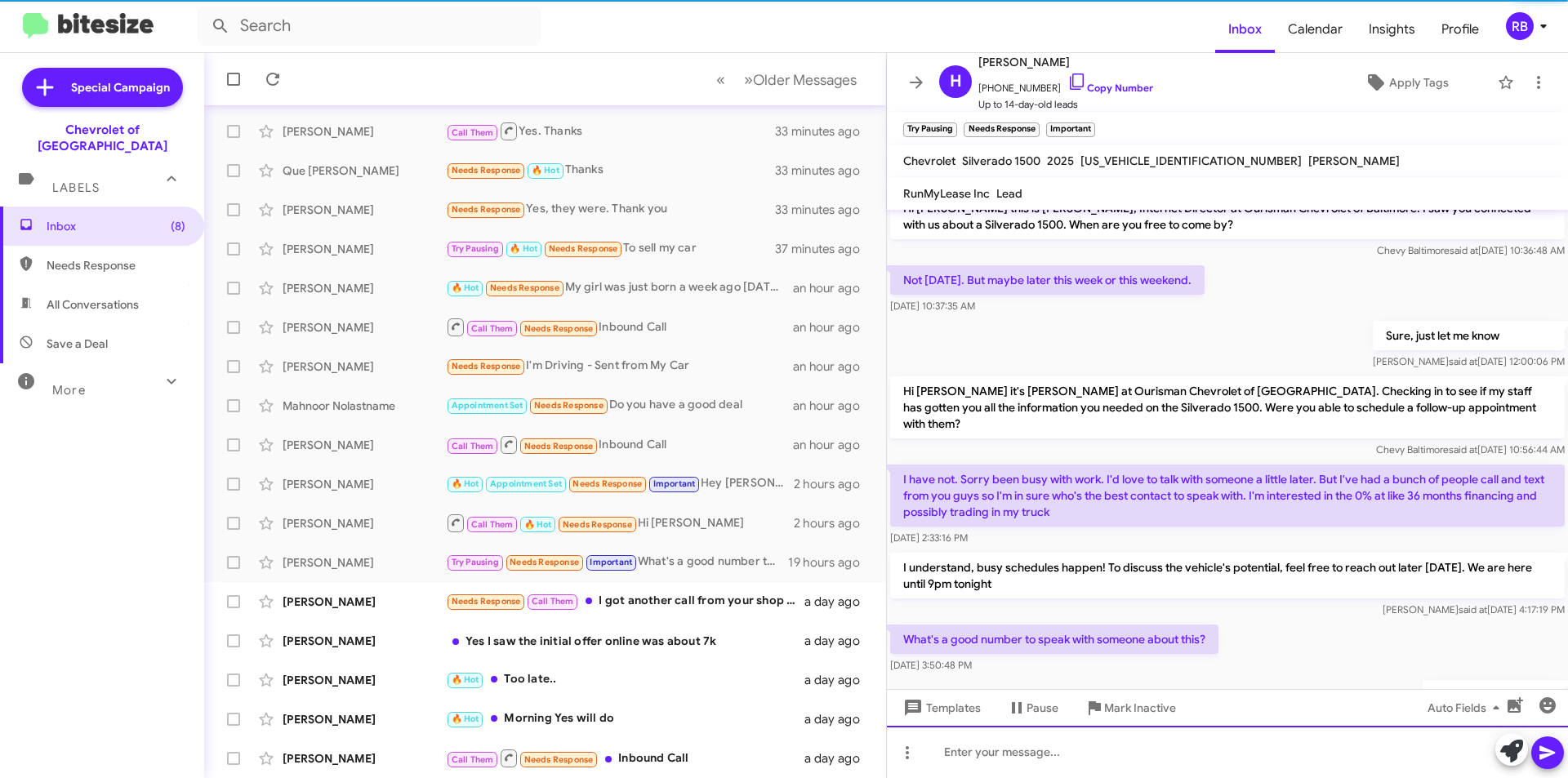
scroll to position [79, 0]
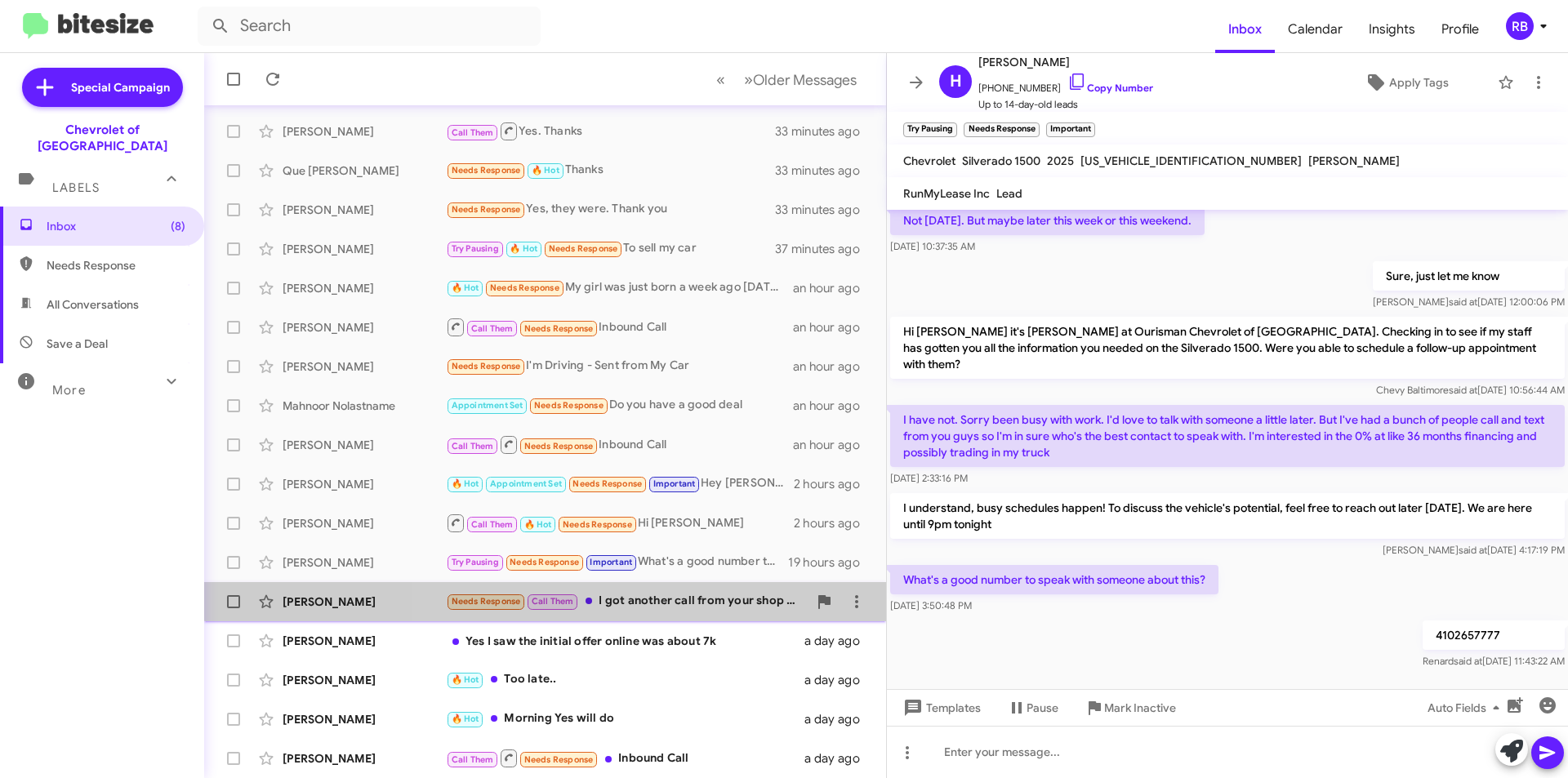
click at [698, 593] on div "Needs Response Call Them I got another call from your shop 5 minutes ago. Happy…" at bounding box center [626, 601] width 362 height 19
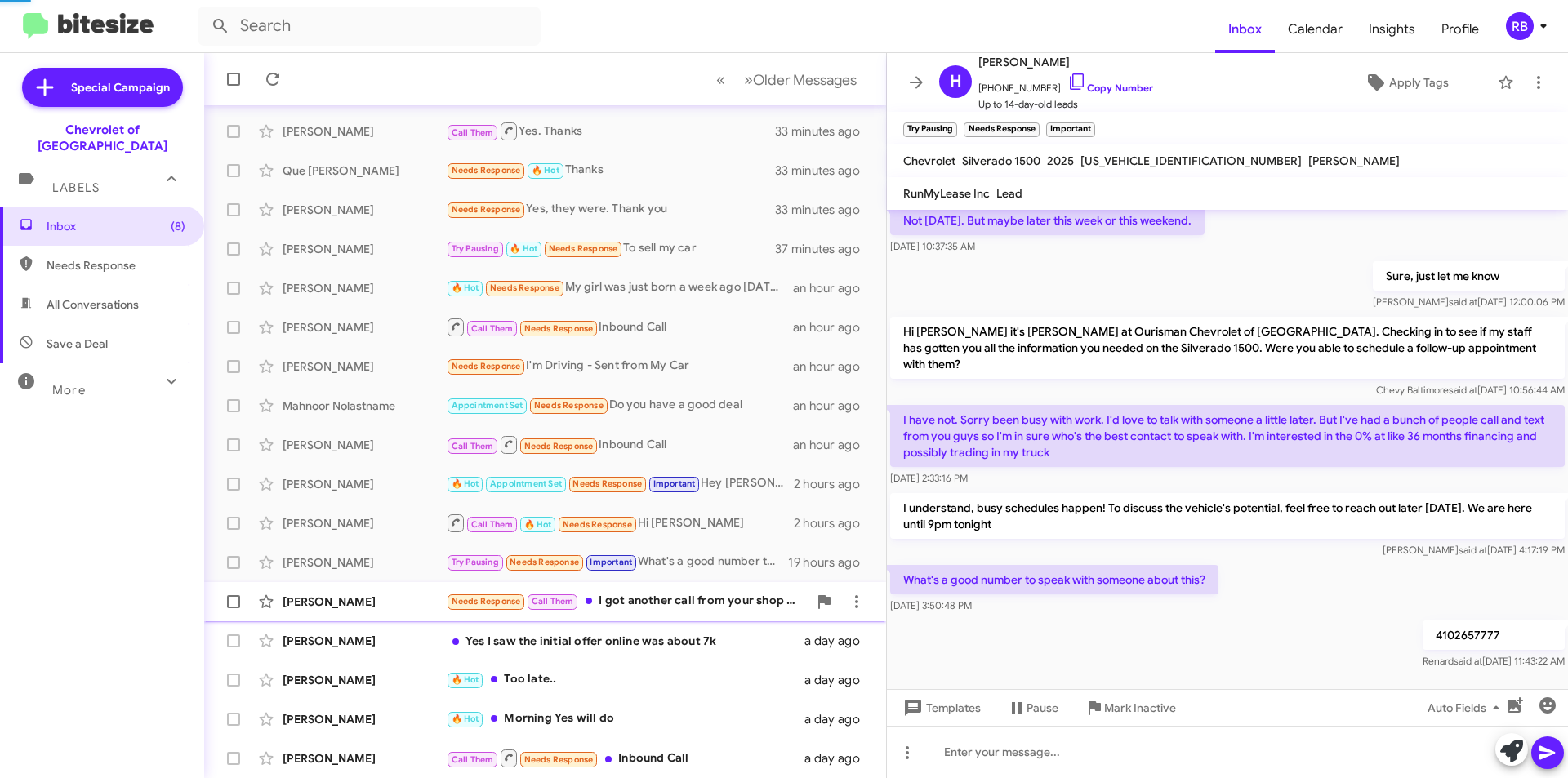
scroll to position [91, 0]
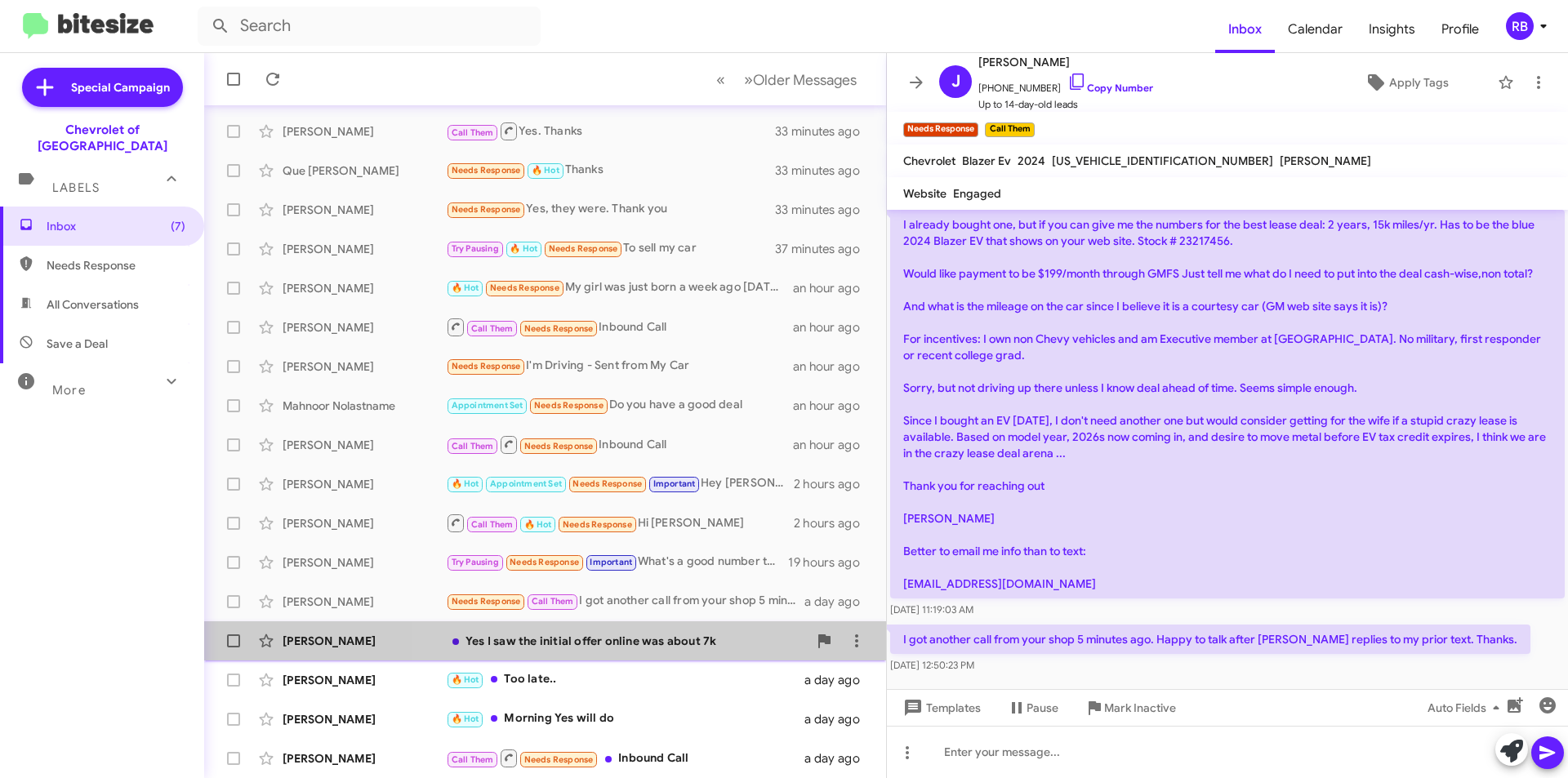
click at [668, 643] on div "Yes I saw the initial offer online was about 7k" at bounding box center [626, 641] width 362 height 17
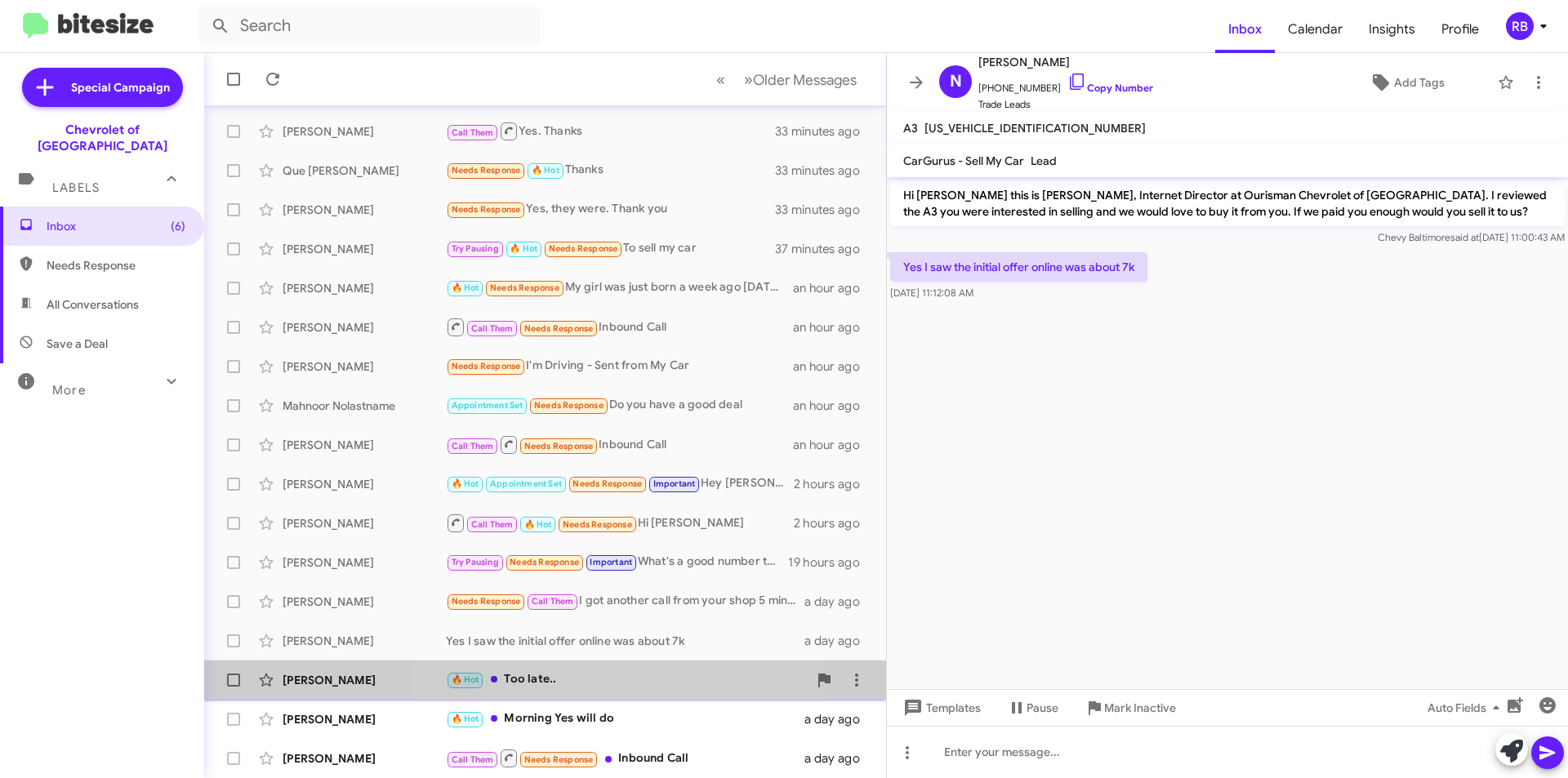
click at [628, 682] on div "🔥 Hot Too late.." at bounding box center [626, 680] width 362 height 19
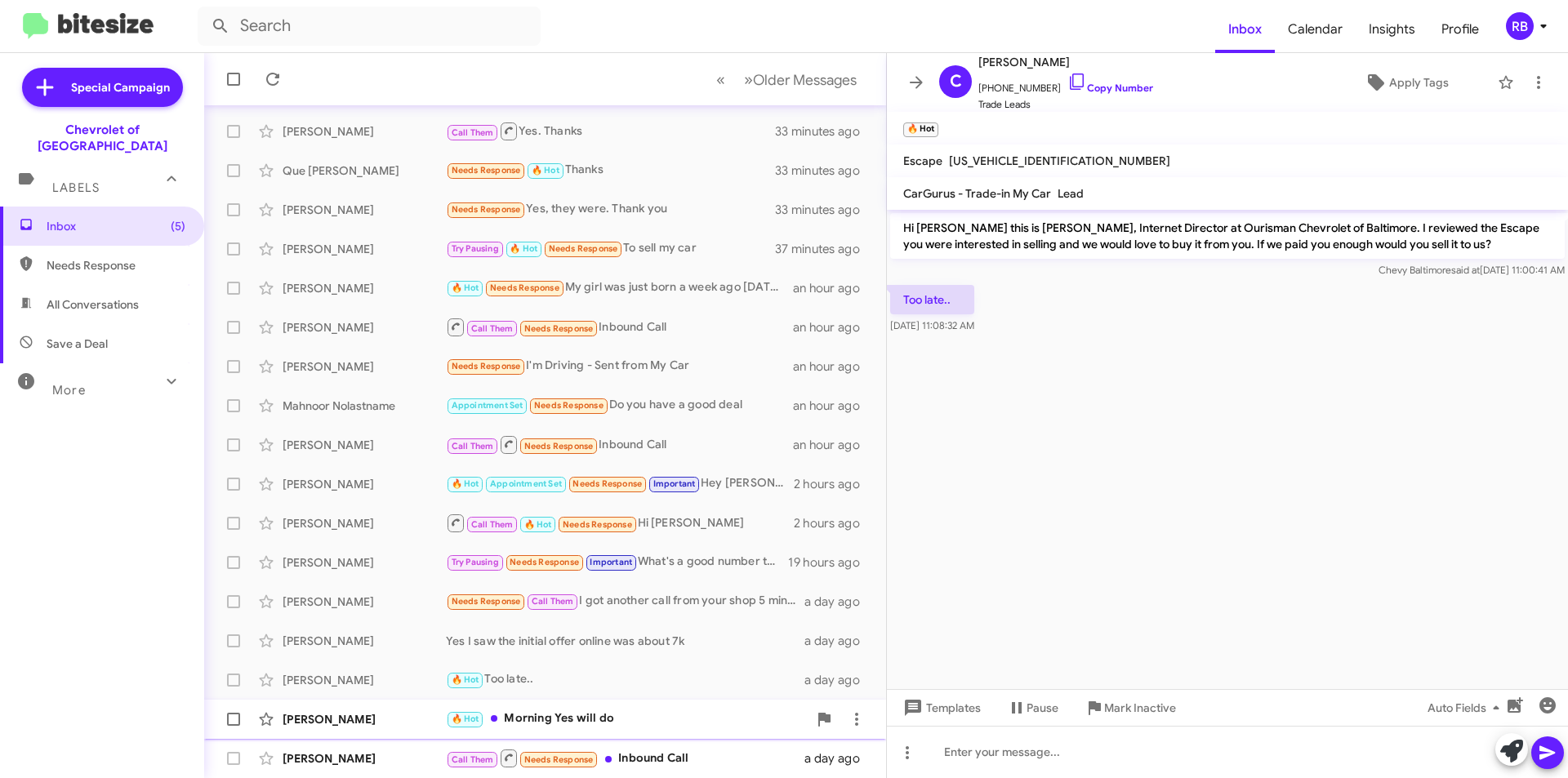
click at [664, 721] on div "🔥 Hot Morning Yes will do" at bounding box center [626, 719] width 362 height 19
click at [682, 756] on div "Call Them Needs Response Inbound Call" at bounding box center [626, 758] width 362 height 21
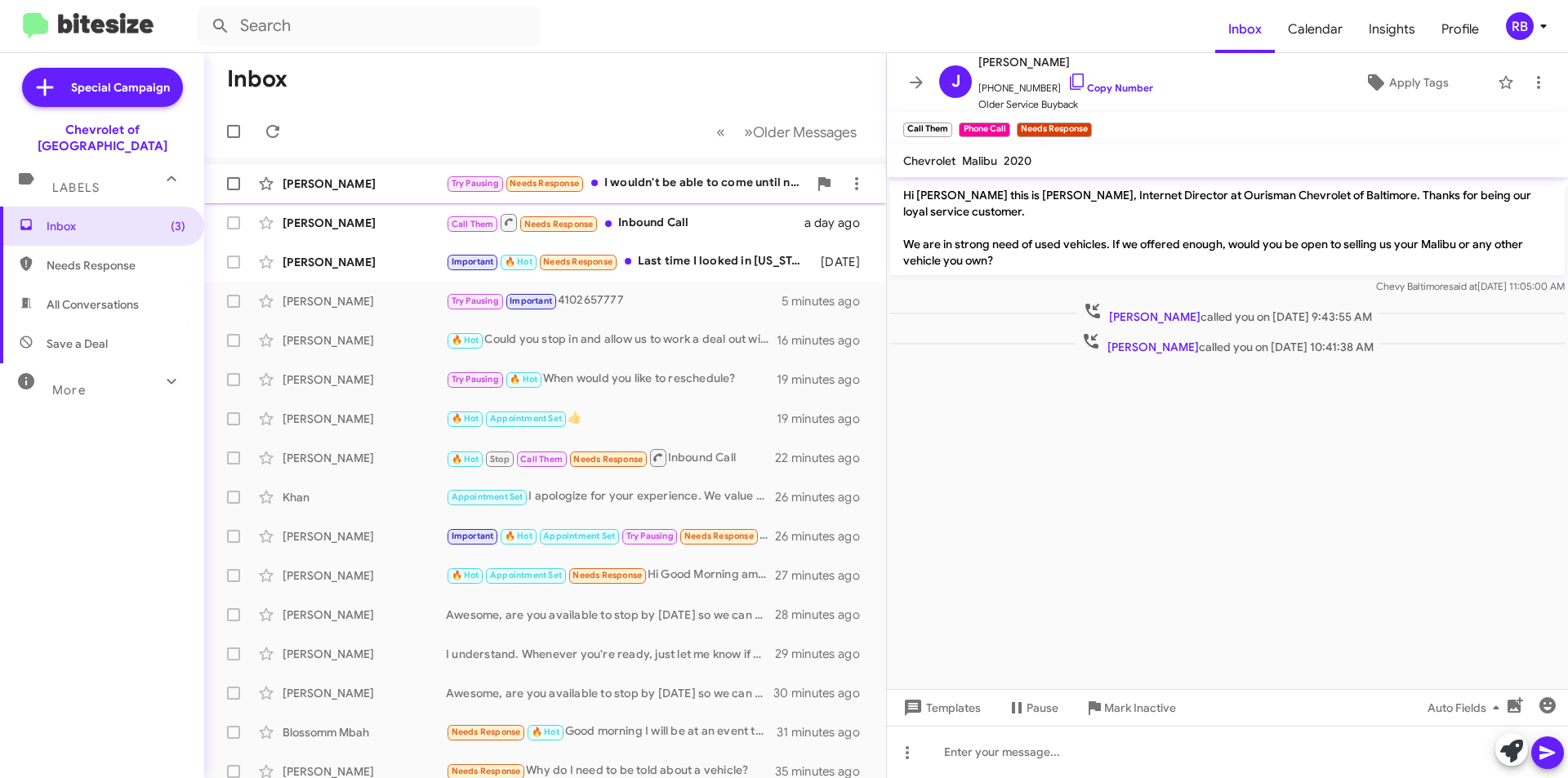
click at [734, 181] on div "Try Pausing Needs Response I wouldn't be able to come until next week ." at bounding box center [626, 183] width 362 height 19
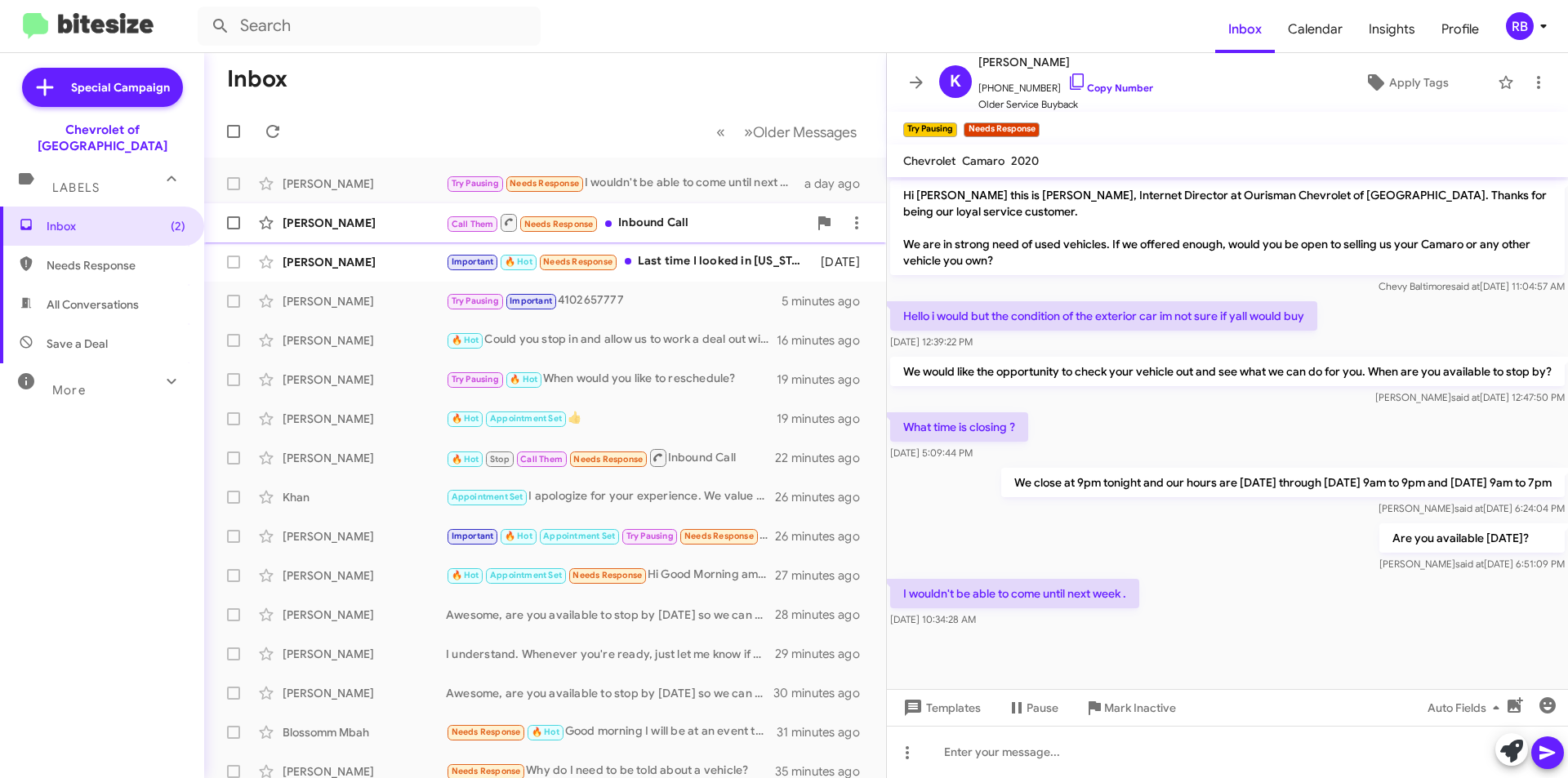
click at [741, 226] on div "Call Them Needs Response Inbound Call" at bounding box center [626, 222] width 362 height 21
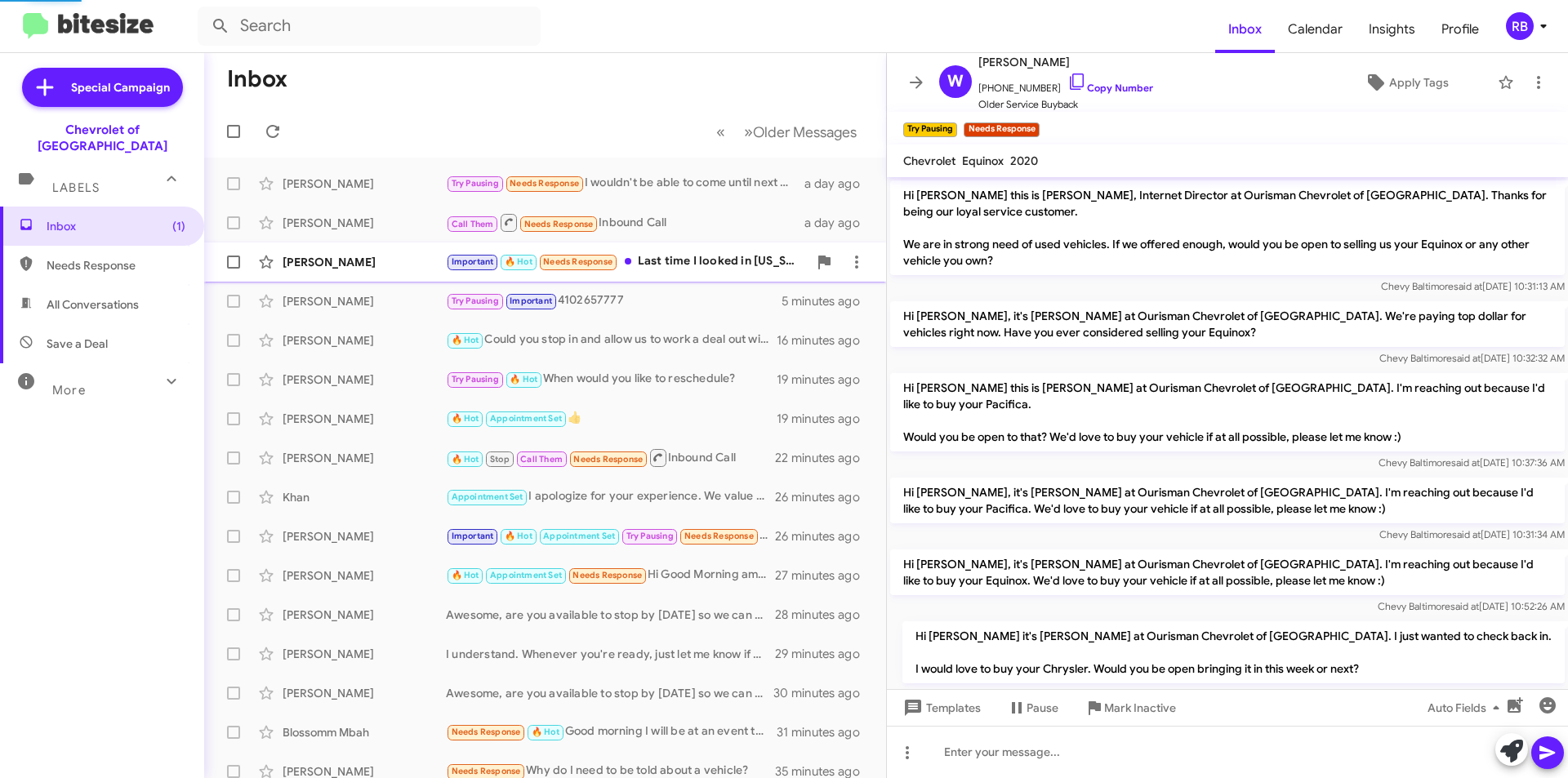
scroll to position [203, 0]
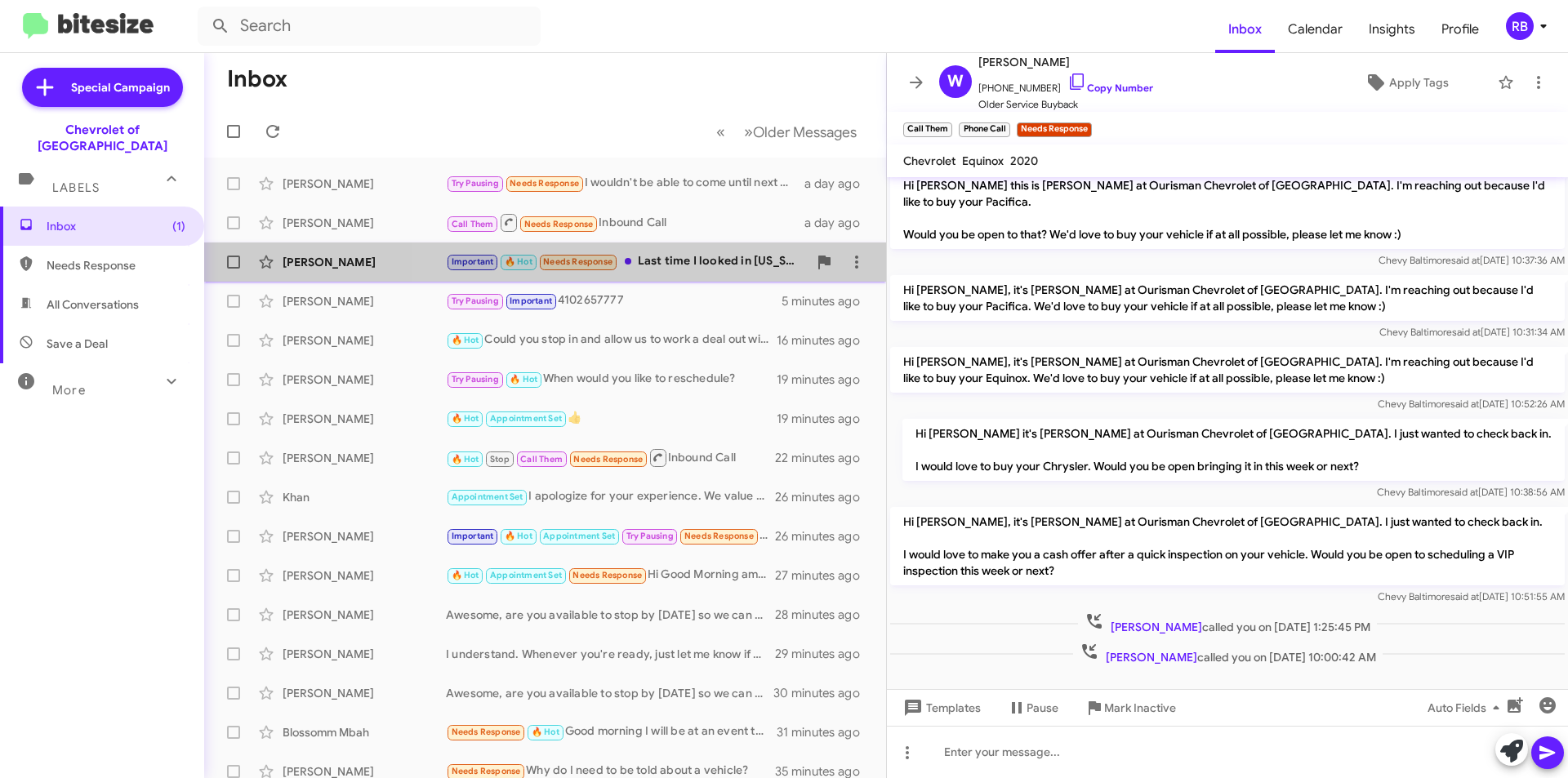
click at [716, 263] on div "Important 🔥 Hot Needs Response Last time I looked in Maryland they tacked on a …" at bounding box center [626, 262] width 362 height 19
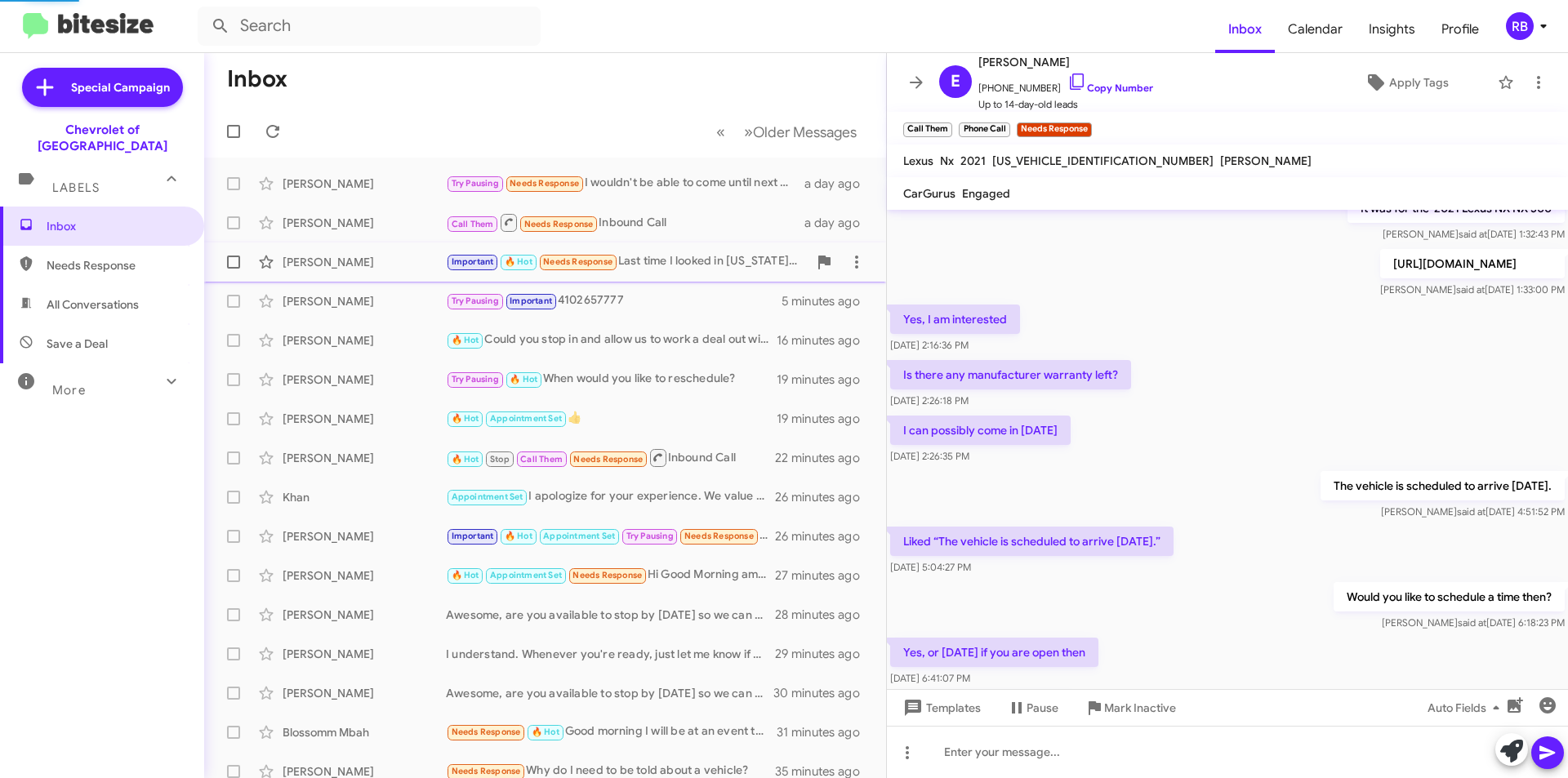
scroll to position [729, 0]
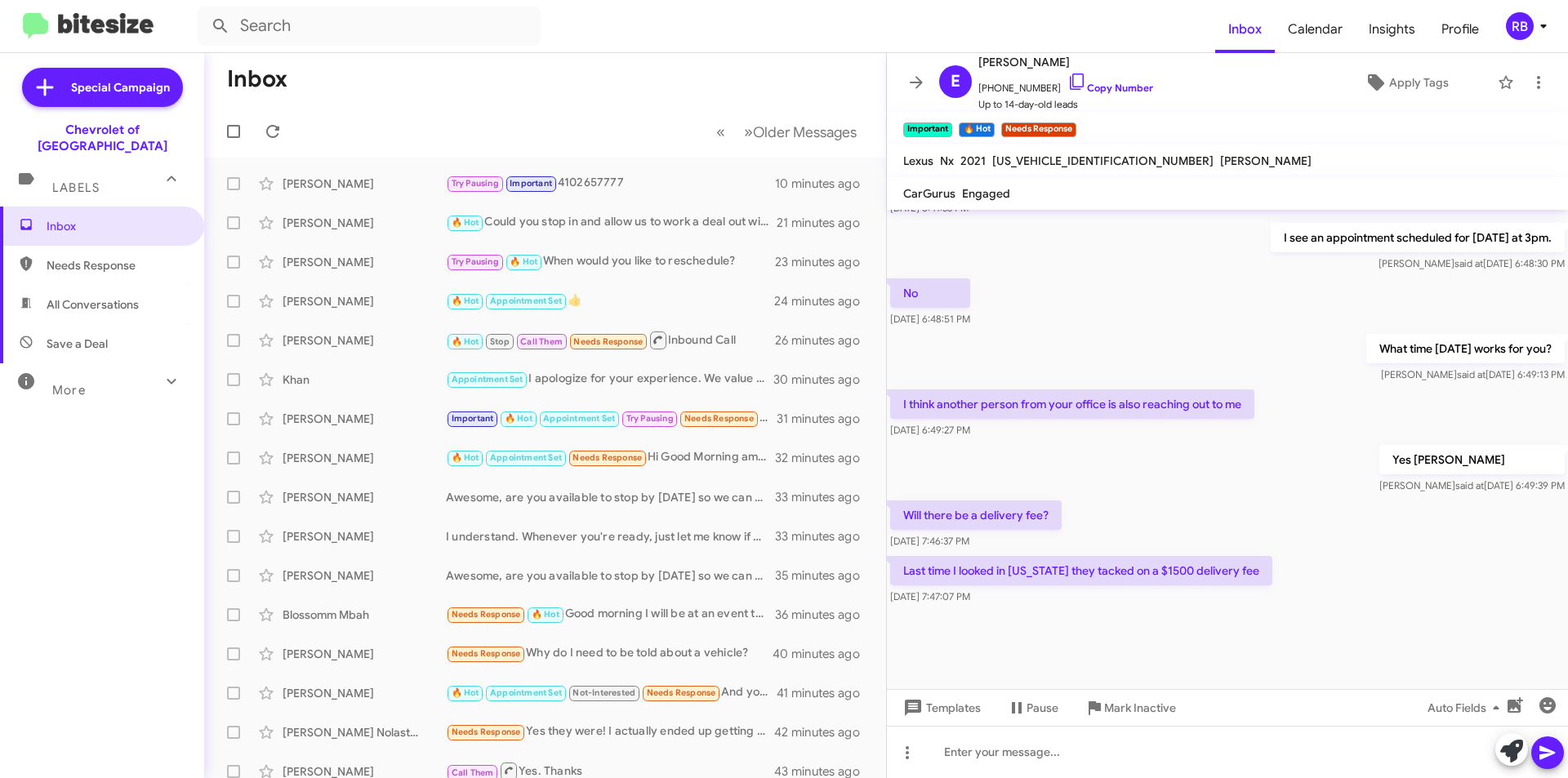
scroll to position [729, 0]
click at [1108, 86] on link "Copy Number" at bounding box center [1110, 87] width 86 height 12
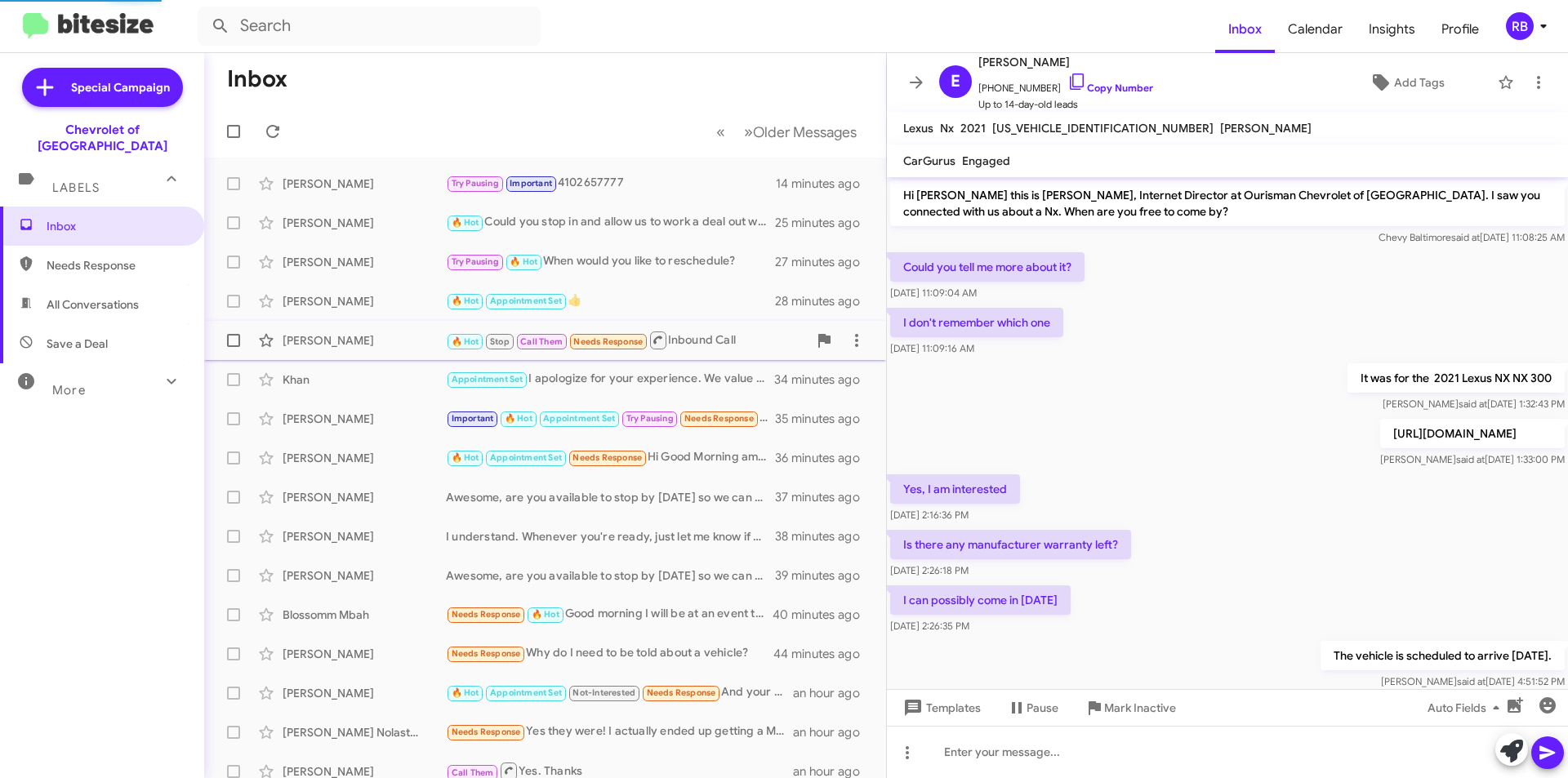
scroll to position [631, 0]
